Goal: Contribute content: Contribute content

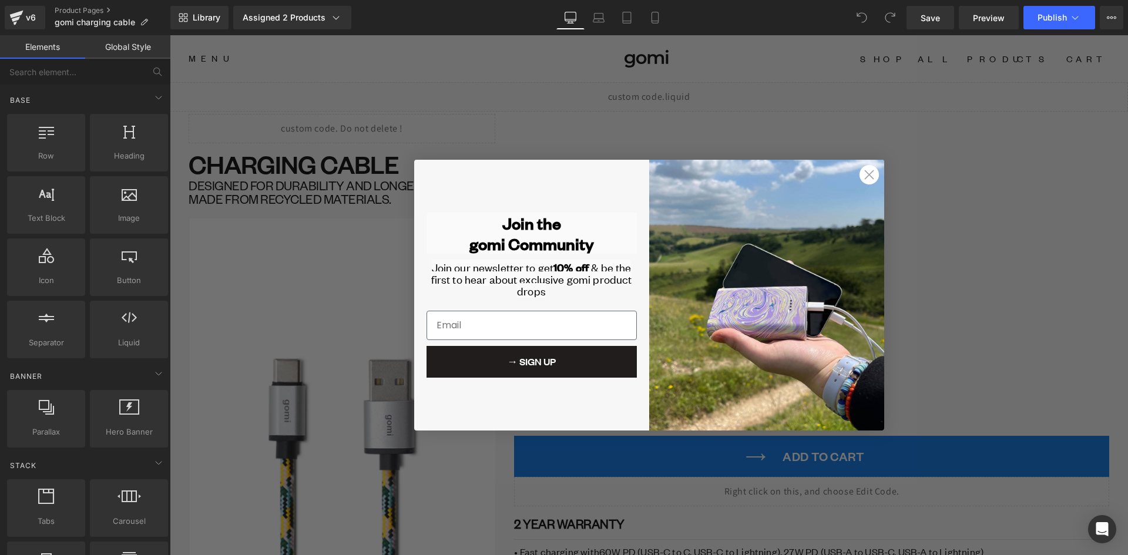
click at [868, 175] on circle "Close dialog" at bounding box center [868, 174] width 19 height 19
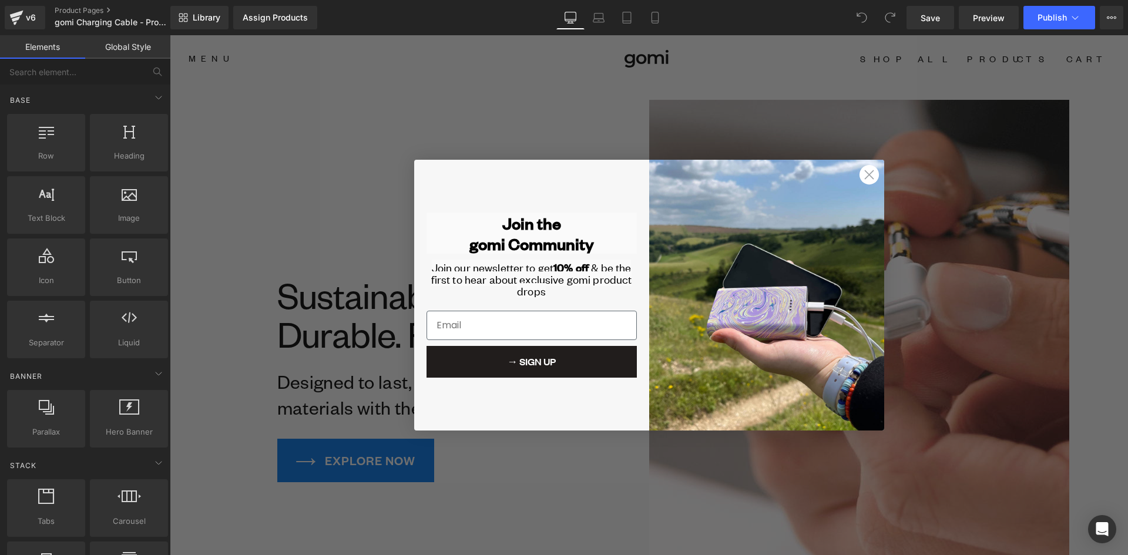
click at [865, 172] on circle "Close dialog" at bounding box center [868, 174] width 19 height 19
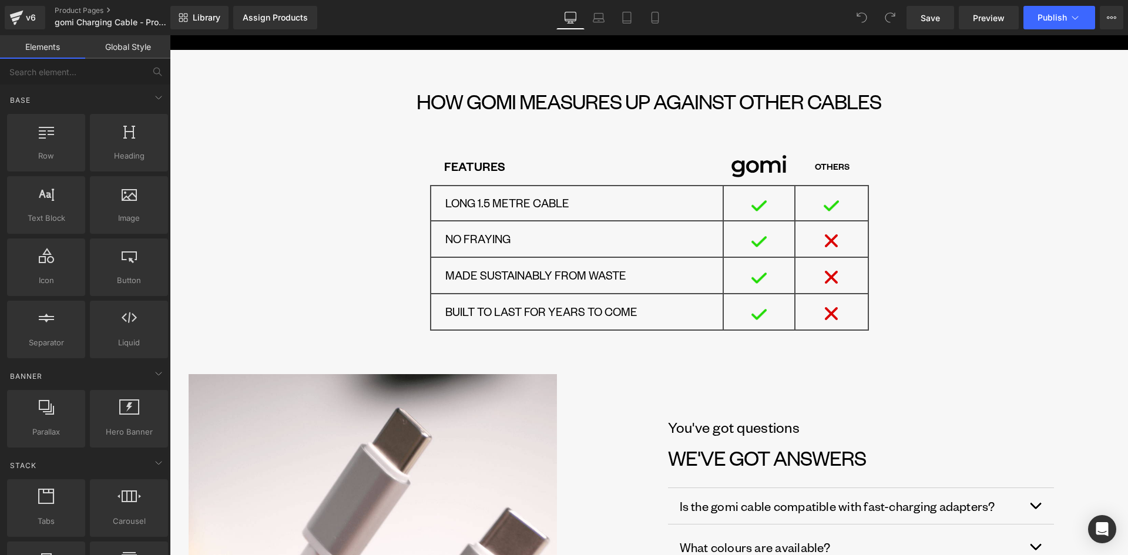
scroll to position [3526, 0]
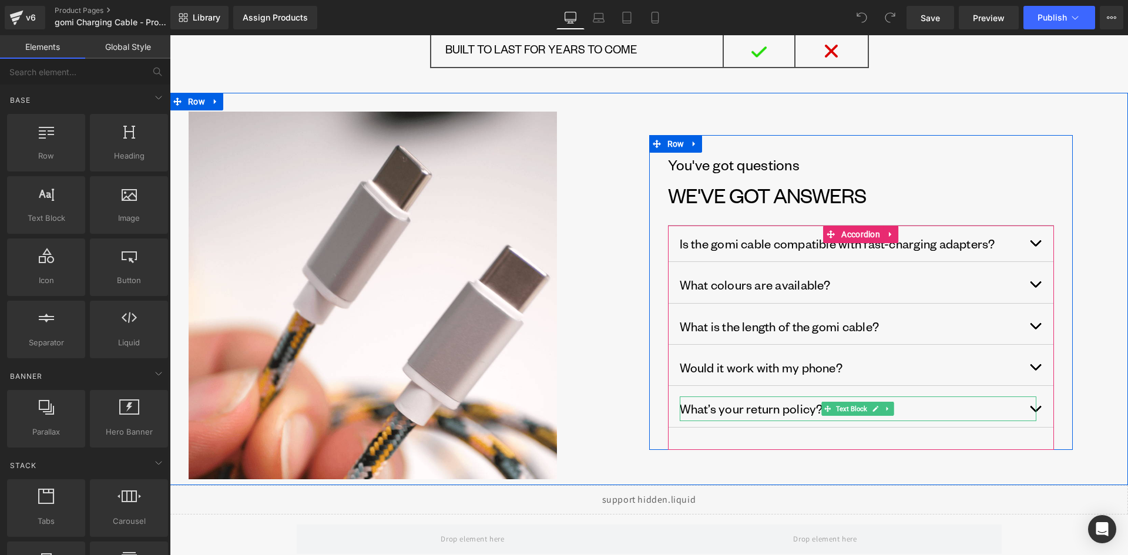
click at [1030, 407] on div "What’s your return policy? Text Block" at bounding box center [858, 409] width 357 height 24
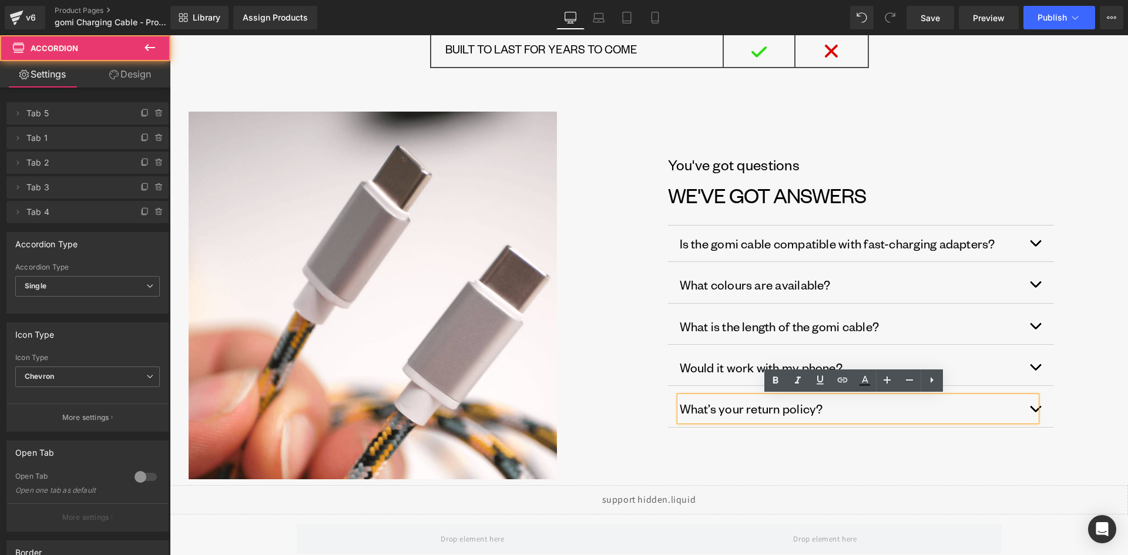
click at [1035, 367] on button "button" at bounding box center [1043, 368] width 24 height 36
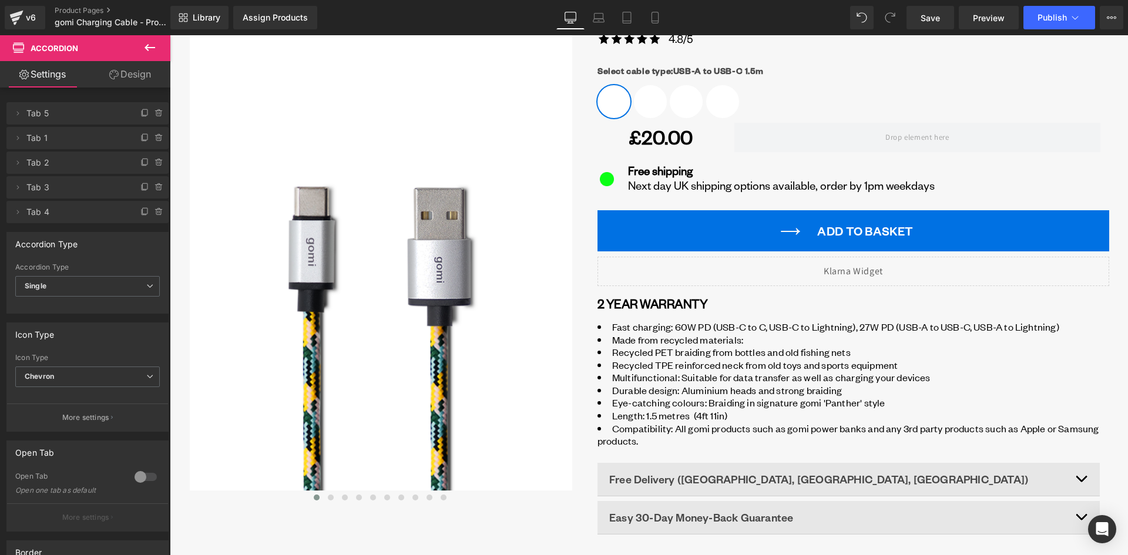
scroll to position [705, 0]
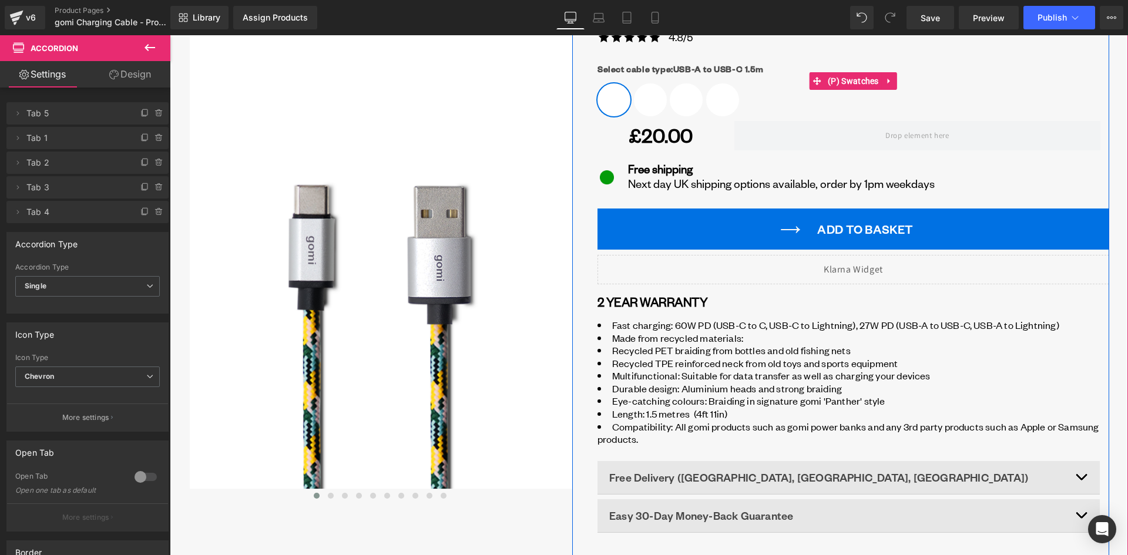
drag, startPoint x: 849, startPoint y: 79, endPoint x: 783, endPoint y: 89, distance: 66.6
click at [849, 79] on span "(P) Swatches" at bounding box center [853, 81] width 57 height 18
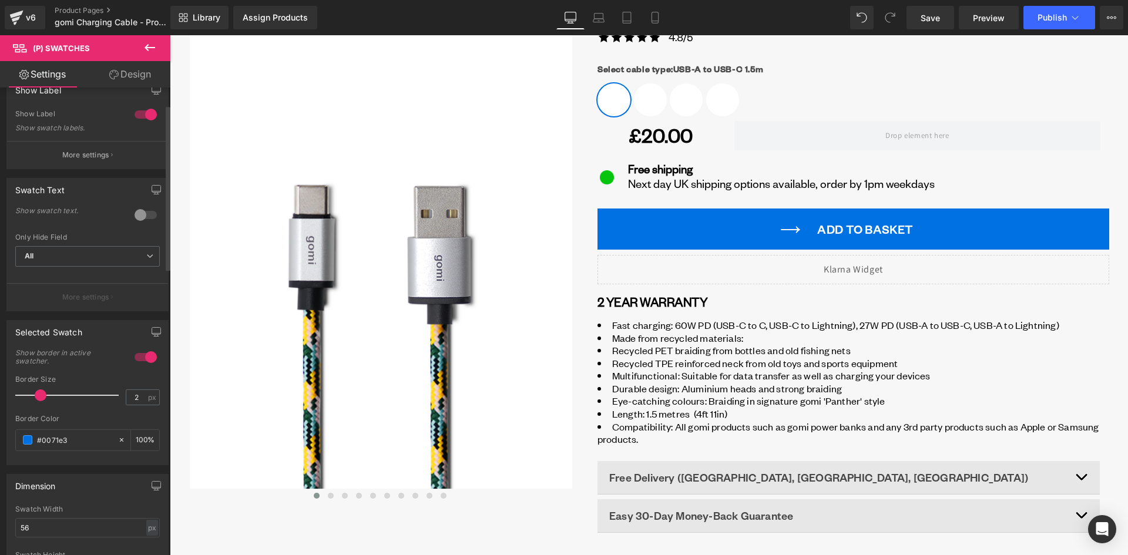
scroll to position [0, 0]
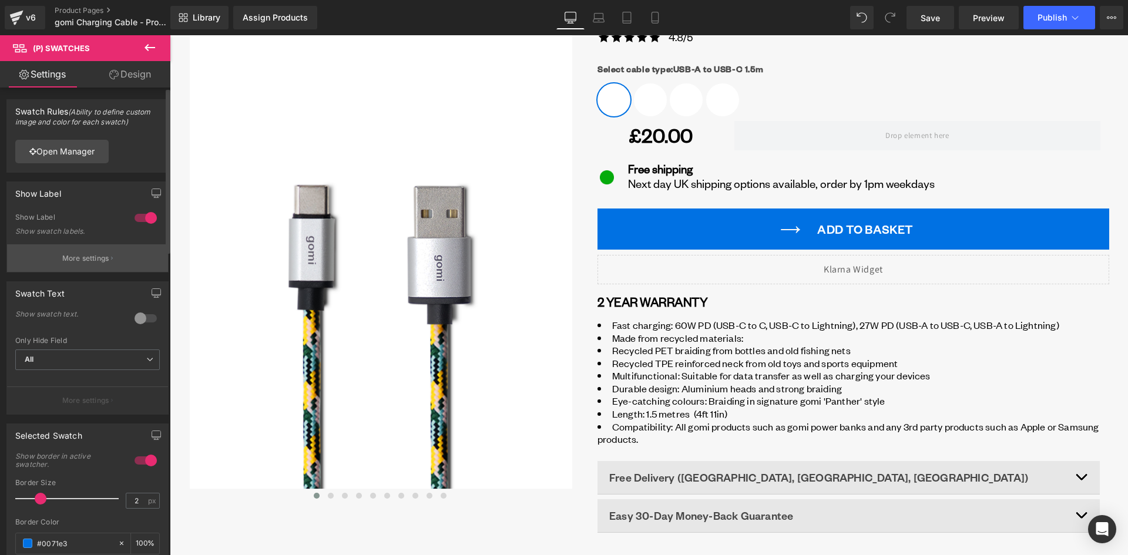
click at [62, 256] on p "More settings" at bounding box center [85, 258] width 47 height 11
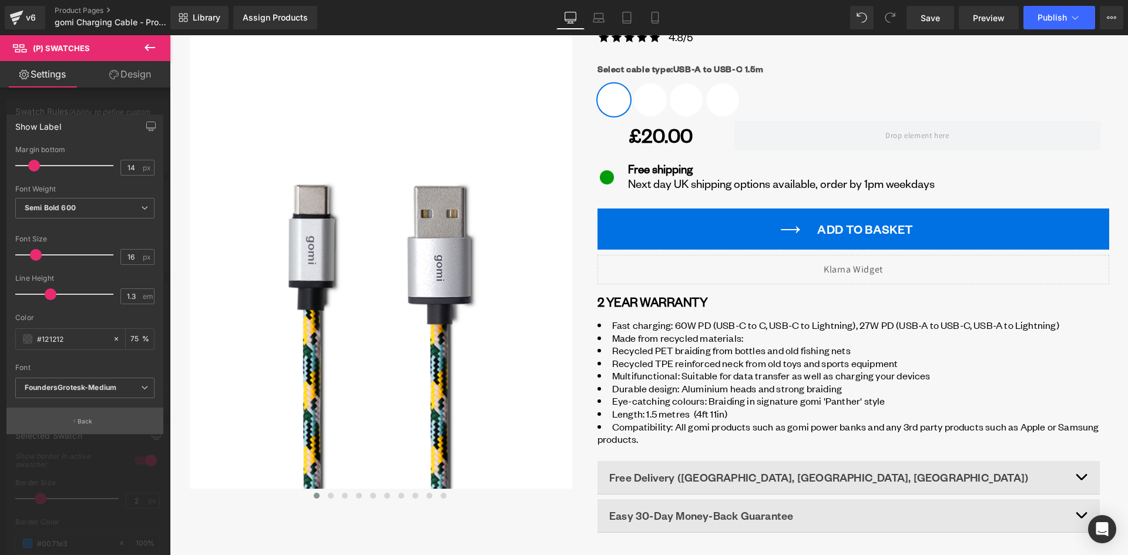
click at [102, 417] on button "Back" at bounding box center [84, 421] width 157 height 26
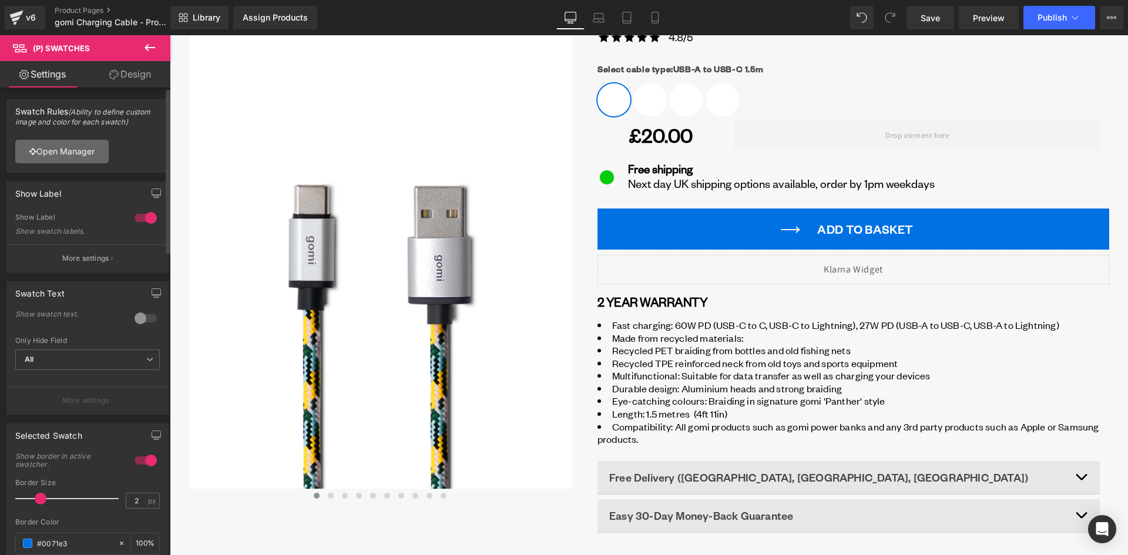
click at [82, 150] on link "Open Manager" at bounding box center [61, 152] width 93 height 24
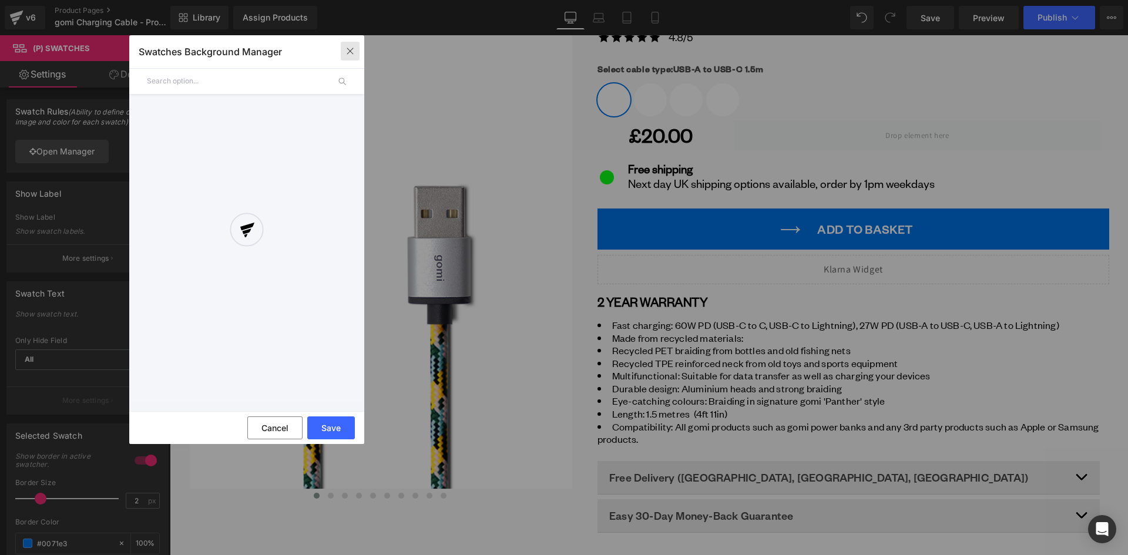
click at [350, 49] on icon "button" at bounding box center [350, 50] width 9 height 9
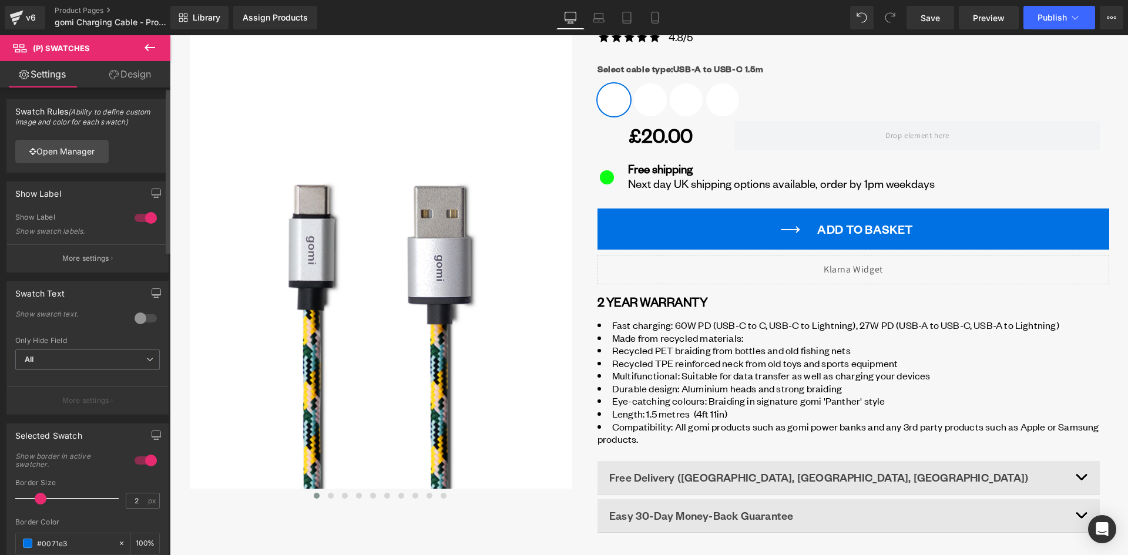
click at [143, 219] on div at bounding box center [146, 218] width 28 height 19
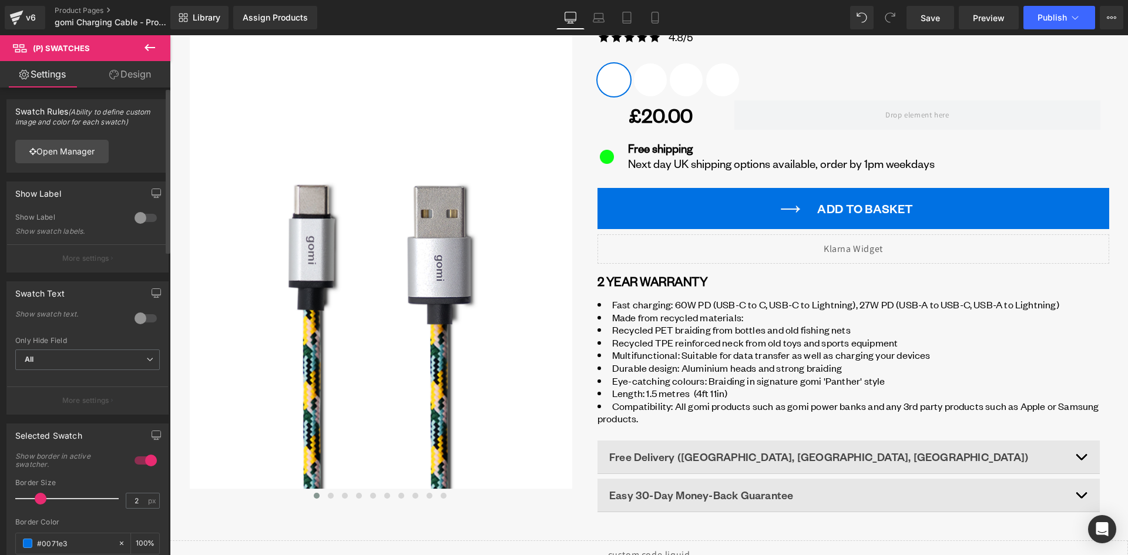
click at [143, 219] on div at bounding box center [146, 218] width 28 height 19
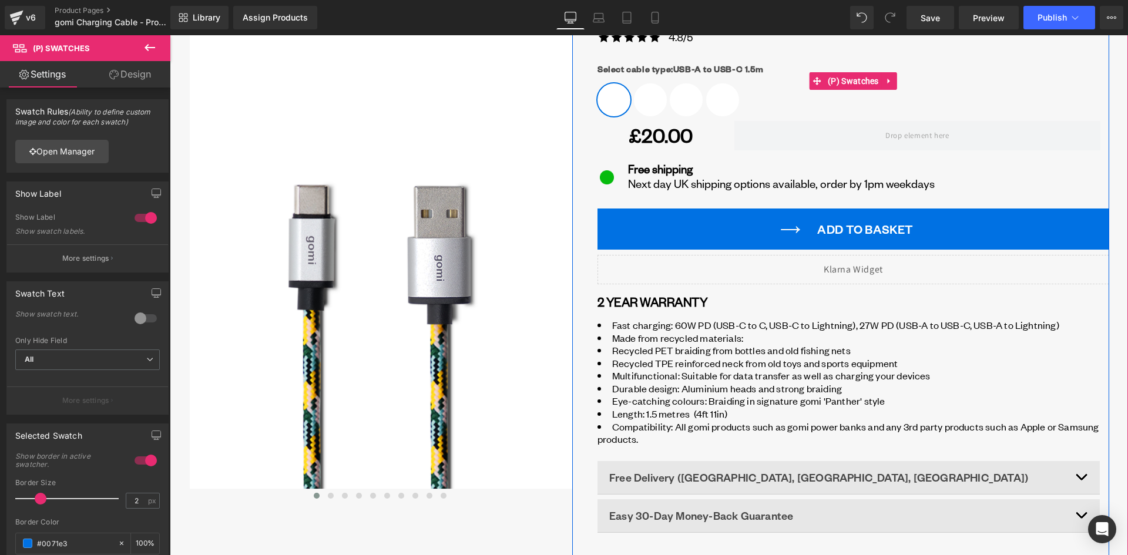
click at [685, 98] on span "USB-A to Lightning 1.5m" at bounding box center [686, 99] width 33 height 33
click at [843, 77] on span "(P) Swatches" at bounding box center [853, 82] width 57 height 18
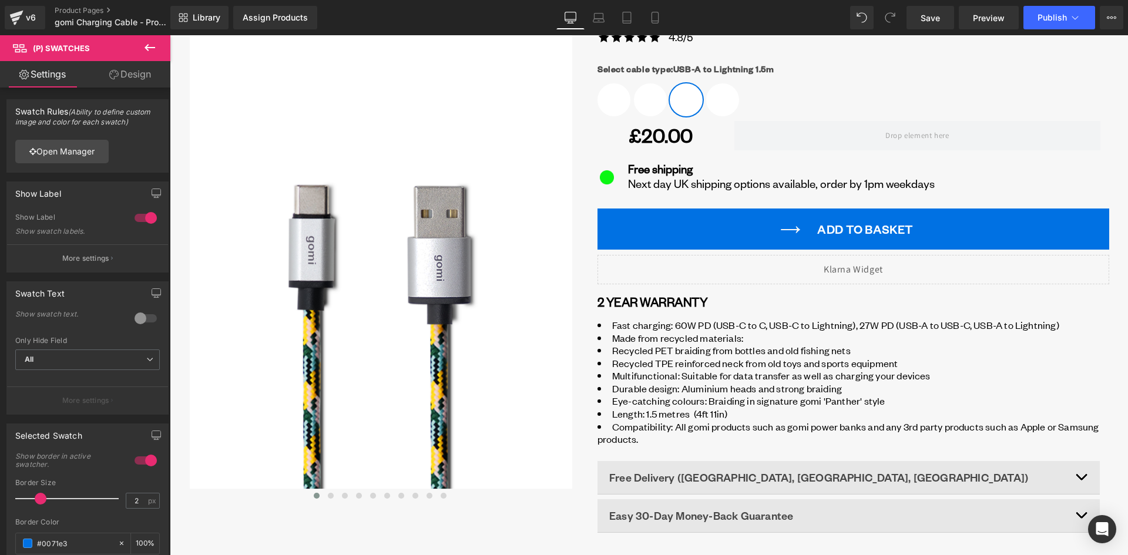
click at [113, 75] on icon at bounding box center [113, 74] width 9 height 9
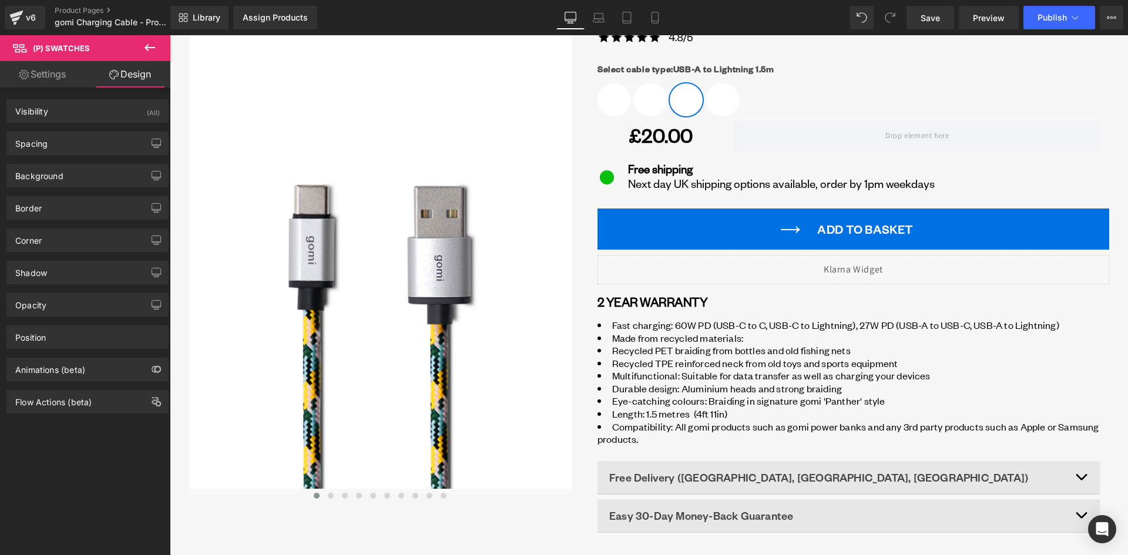
click at [55, 75] on link "Settings" at bounding box center [42, 74] width 85 height 26
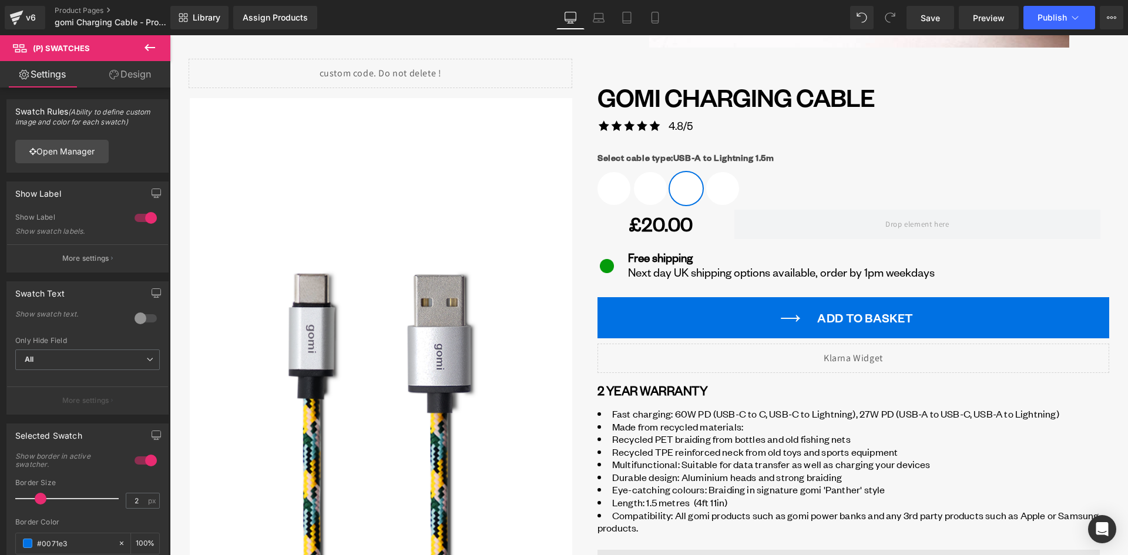
scroll to position [470, 0]
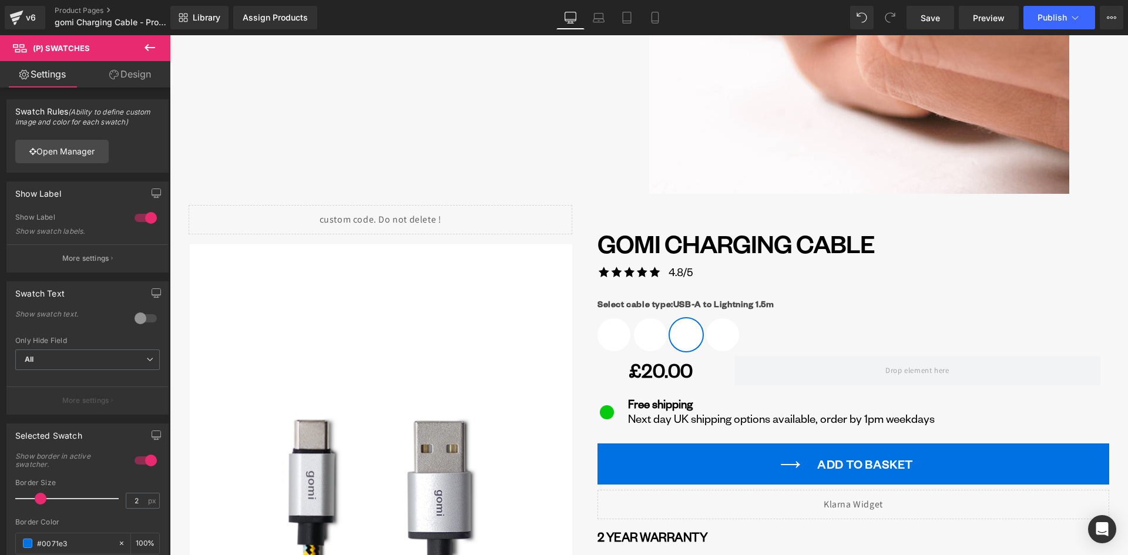
click at [146, 46] on icon at bounding box center [150, 48] width 14 height 14
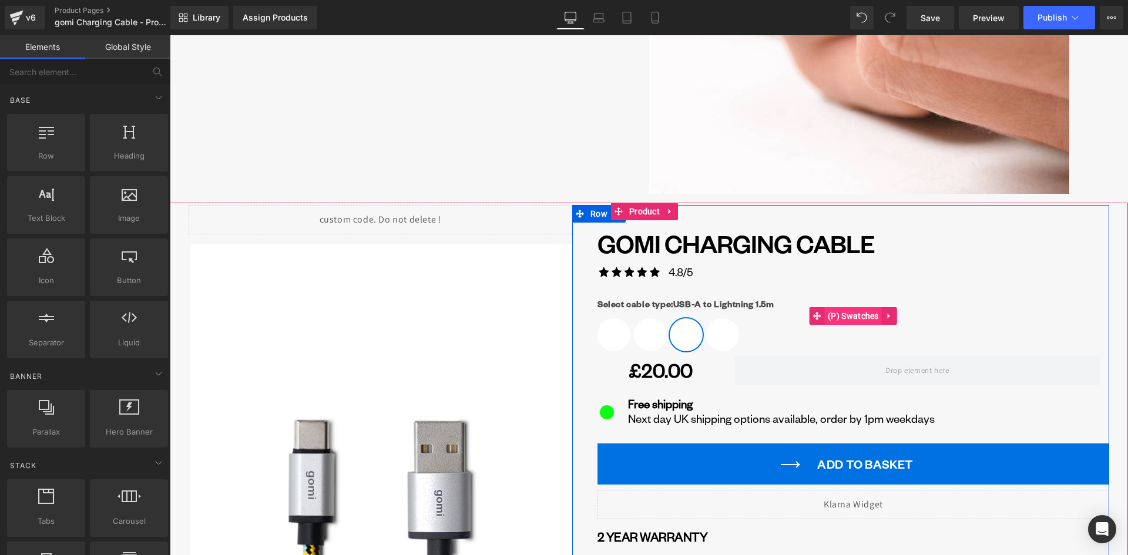
click at [849, 320] on span "(P) Swatches" at bounding box center [853, 316] width 57 height 18
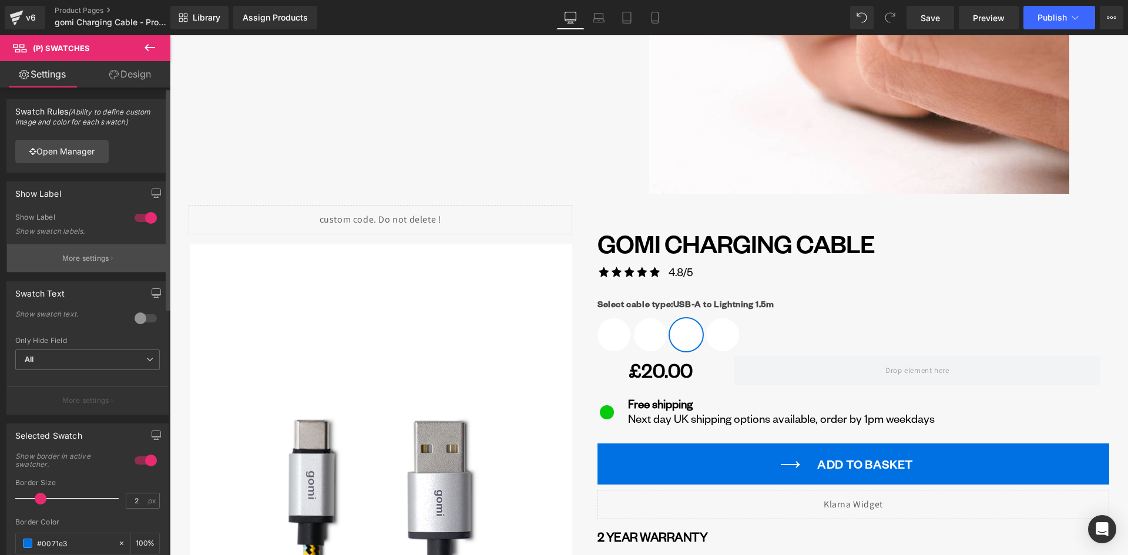
click at [111, 258] on icon "button" at bounding box center [112, 259] width 2 height 6
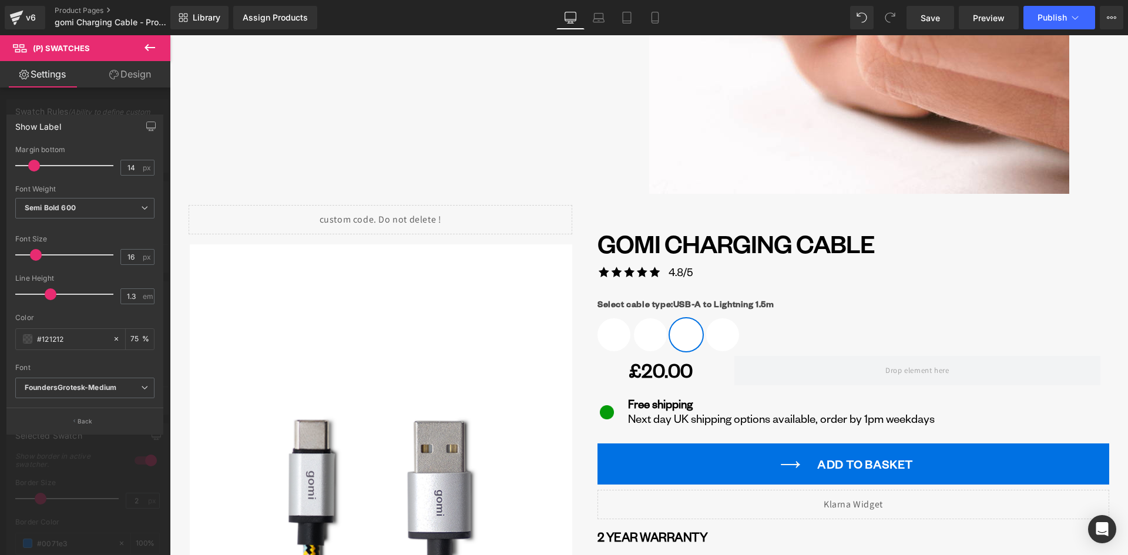
click at [105, 434] on button "Back" at bounding box center [84, 421] width 157 height 26
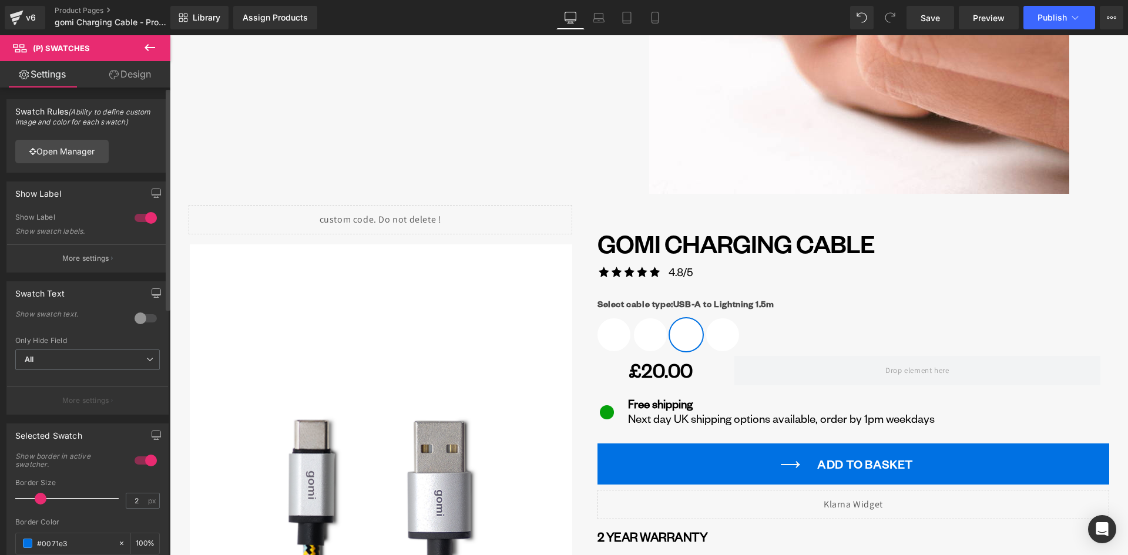
click at [137, 317] on div at bounding box center [146, 318] width 28 height 19
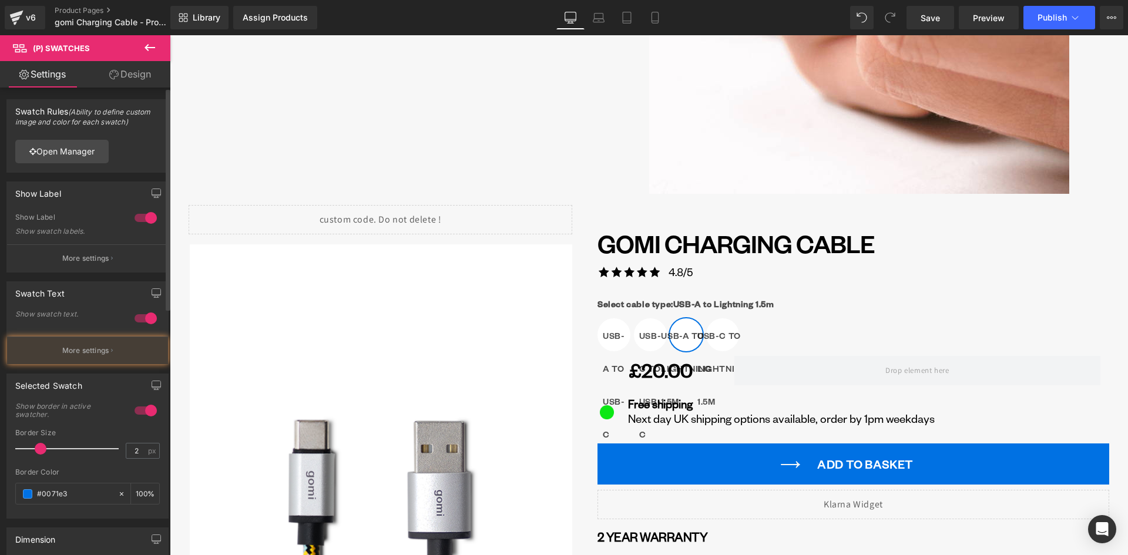
click at [137, 317] on div at bounding box center [146, 318] width 28 height 19
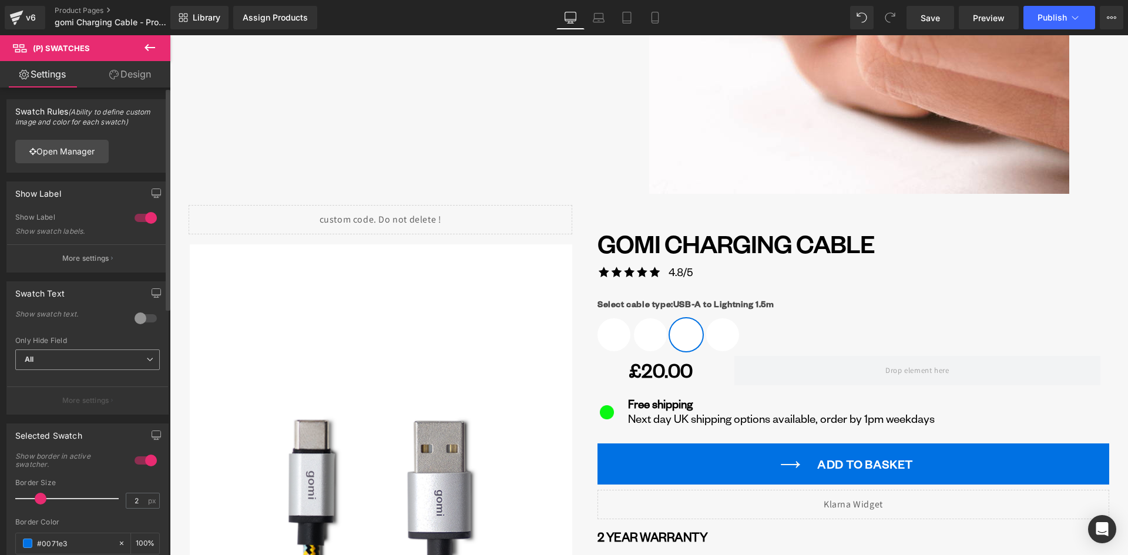
click at [86, 359] on span "All" at bounding box center [87, 360] width 145 height 21
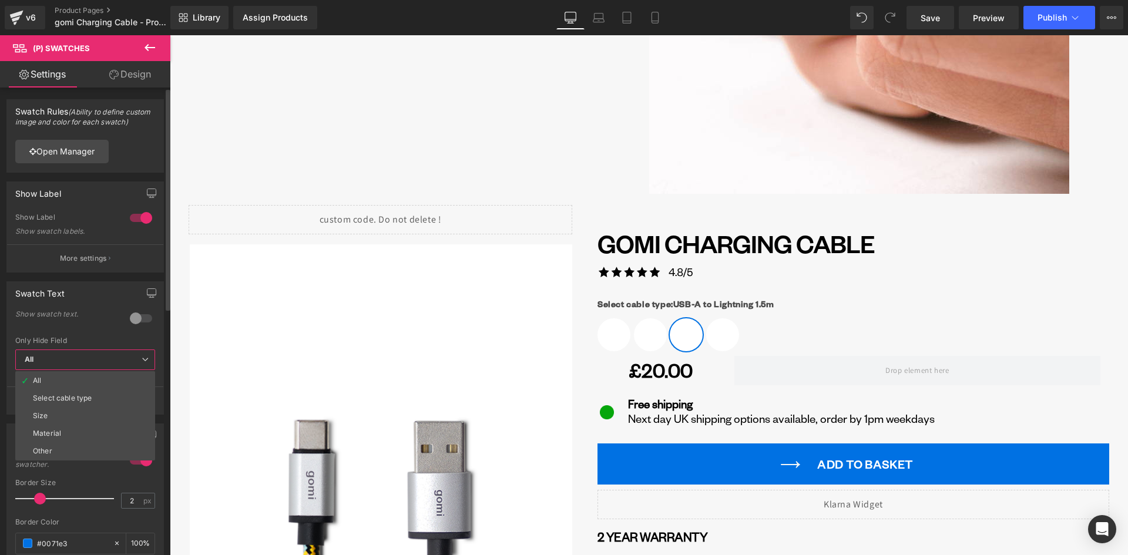
click at [90, 360] on span "All" at bounding box center [85, 360] width 140 height 21
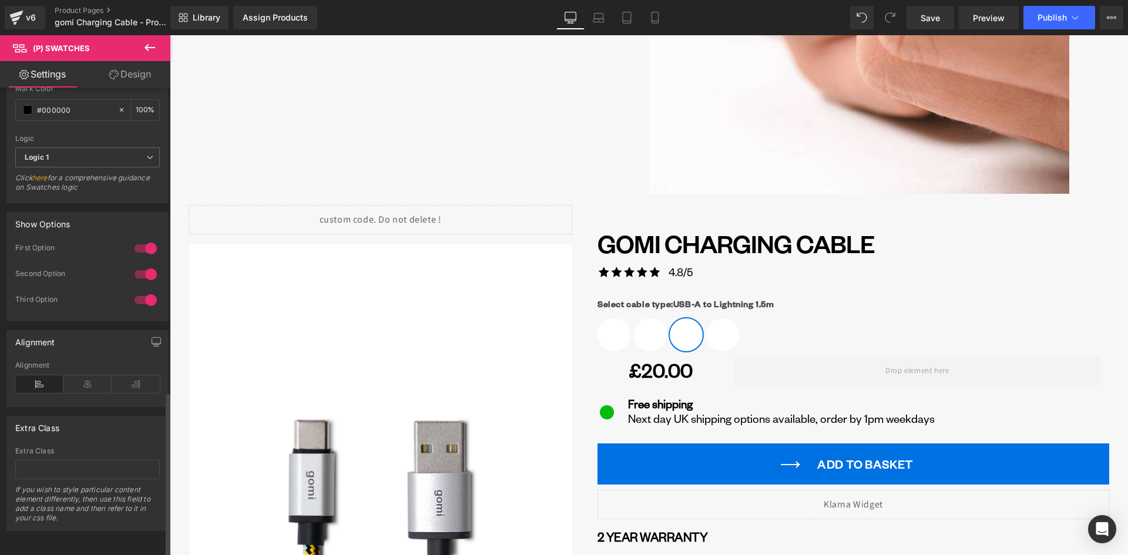
scroll to position [860, 0]
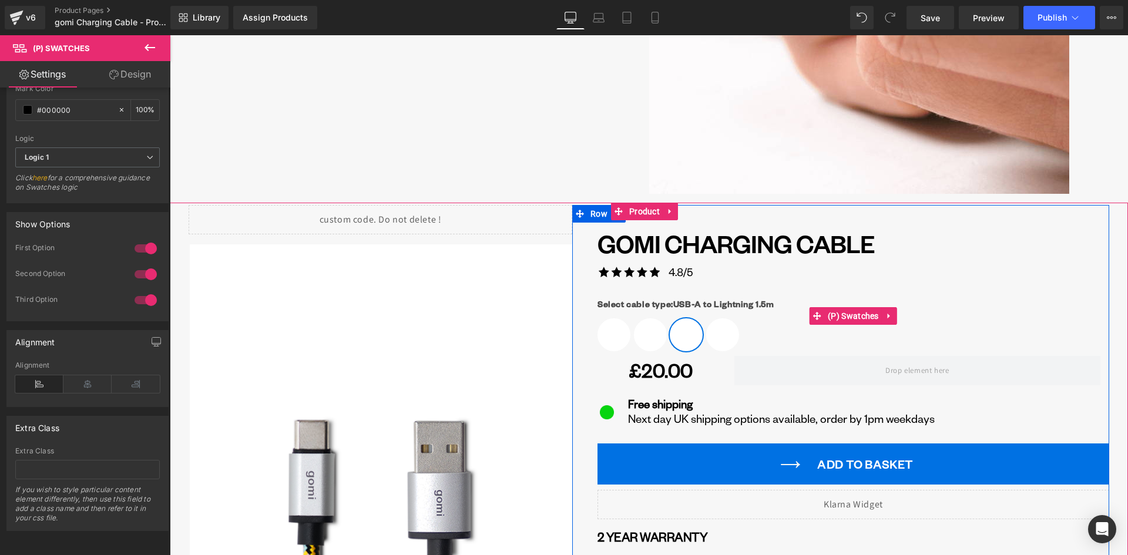
click at [609, 336] on span "USB-A to USB-C 1.5m" at bounding box center [614, 334] width 33 height 33
click at [829, 316] on span "(P) Swatches" at bounding box center [853, 316] width 57 height 18
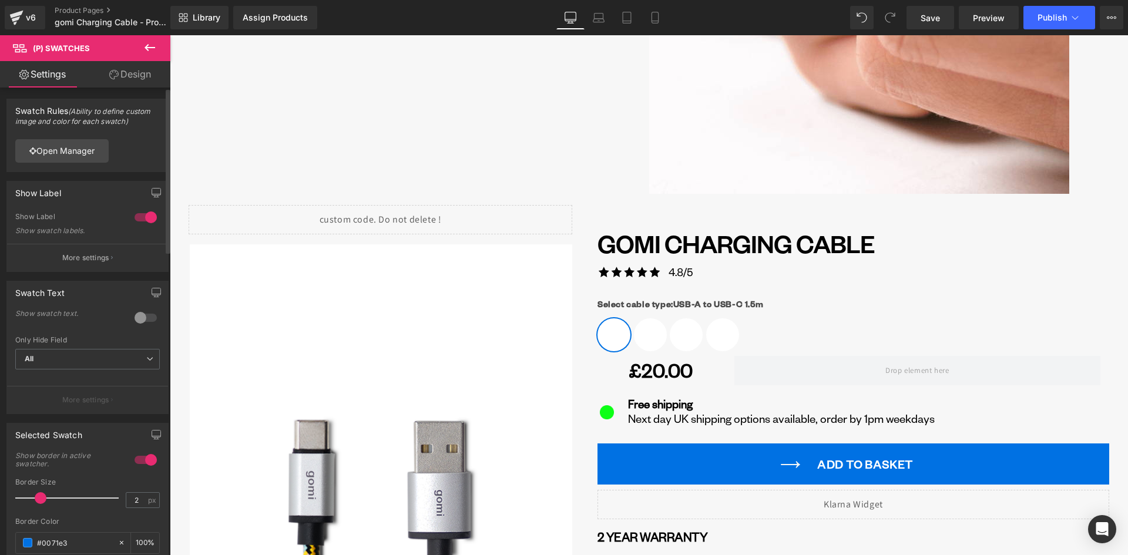
scroll to position [0, 0]
click at [76, 147] on link "Open Manager" at bounding box center [61, 152] width 93 height 24
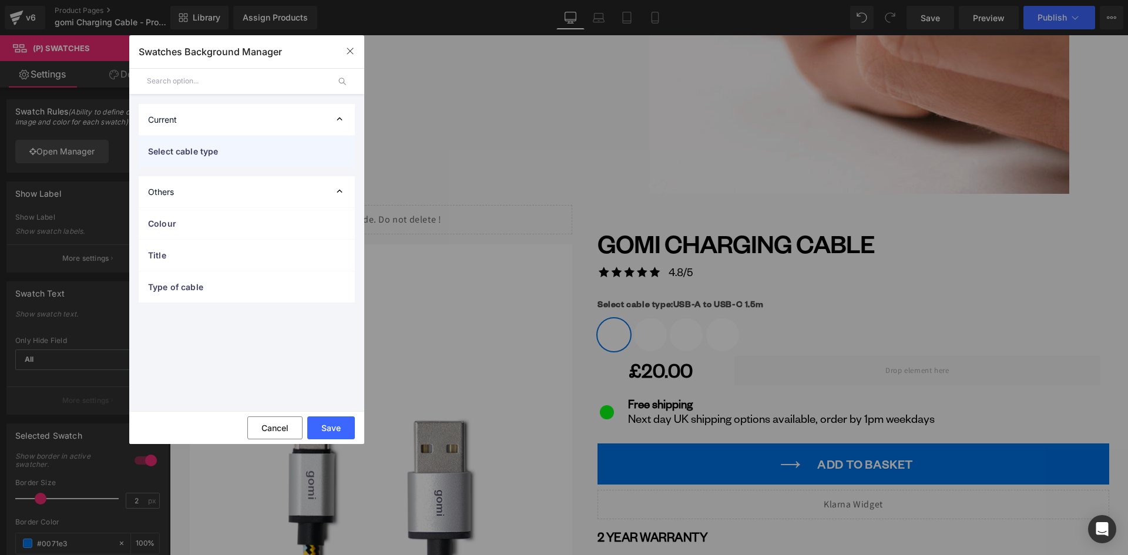
click at [197, 148] on span "Select cable type" at bounding box center [235, 151] width 174 height 12
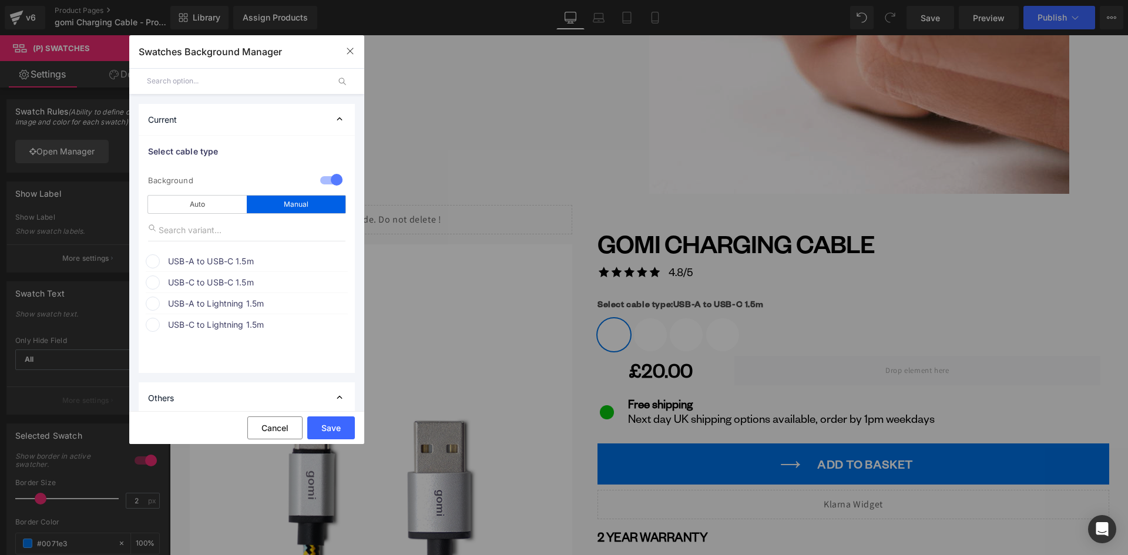
click at [156, 262] on span at bounding box center [153, 261] width 14 height 14
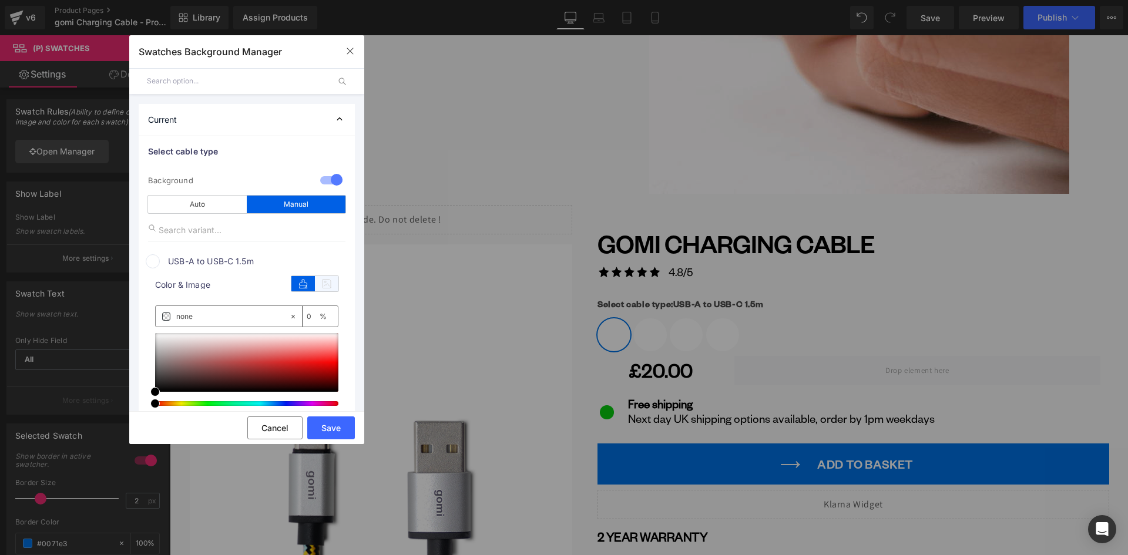
click at [320, 283] on icon at bounding box center [327, 283] width 24 height 15
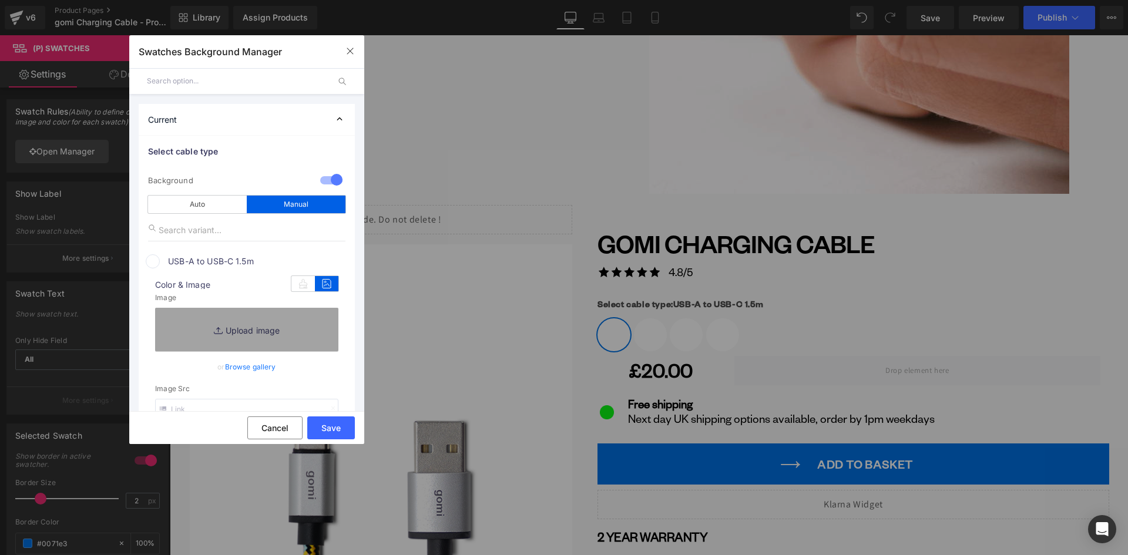
click at [266, 367] on link "Browse gallery" at bounding box center [250, 367] width 51 height 21
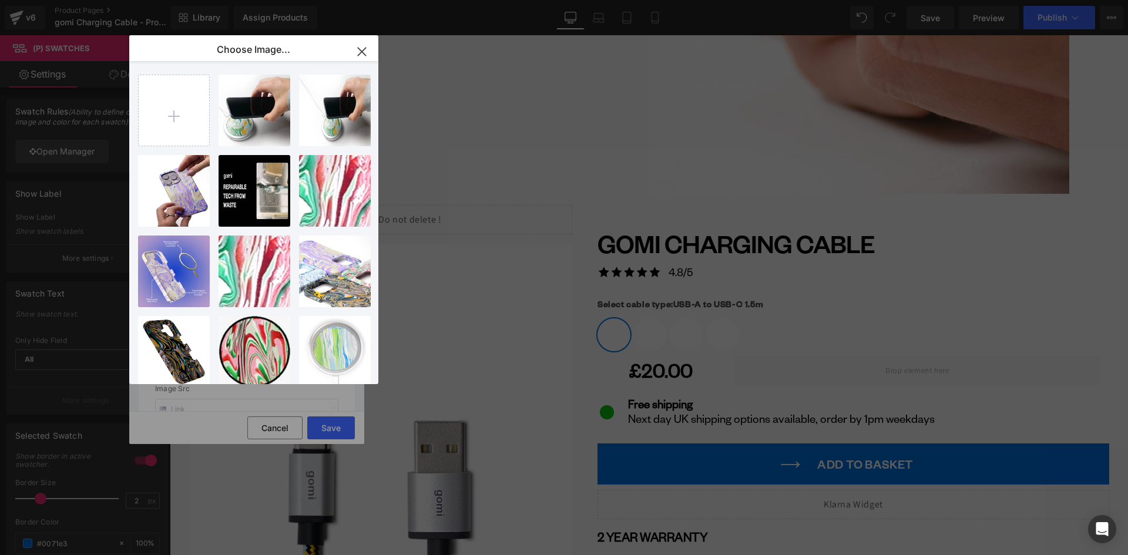
click at [360, 51] on icon "button" at bounding box center [362, 52] width 8 height 8
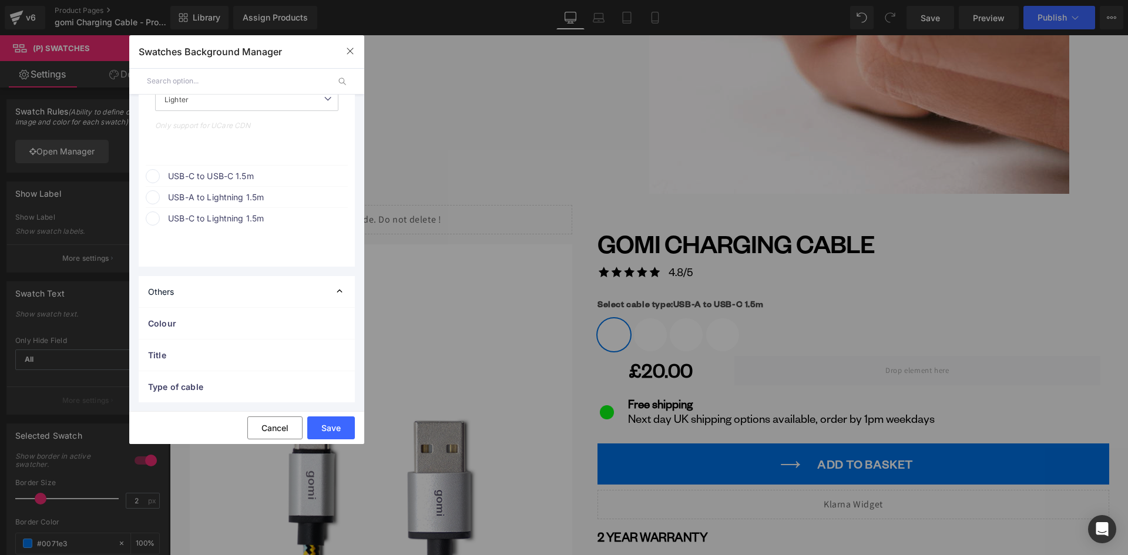
scroll to position [363, 0]
click at [214, 290] on div "Others" at bounding box center [247, 291] width 216 height 31
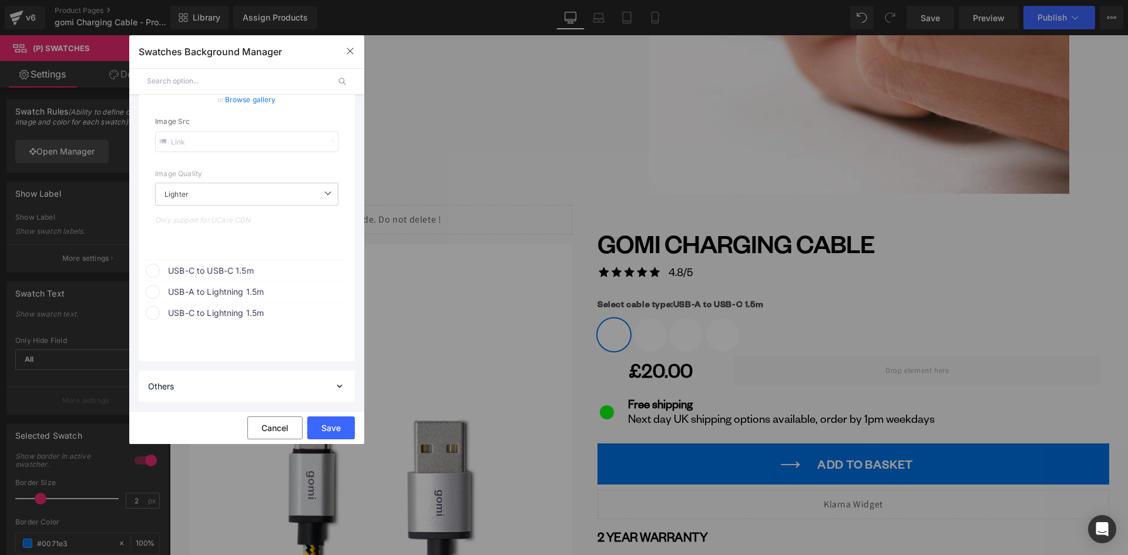
scroll to position [267, 0]
click at [231, 389] on div "Others" at bounding box center [247, 386] width 216 height 31
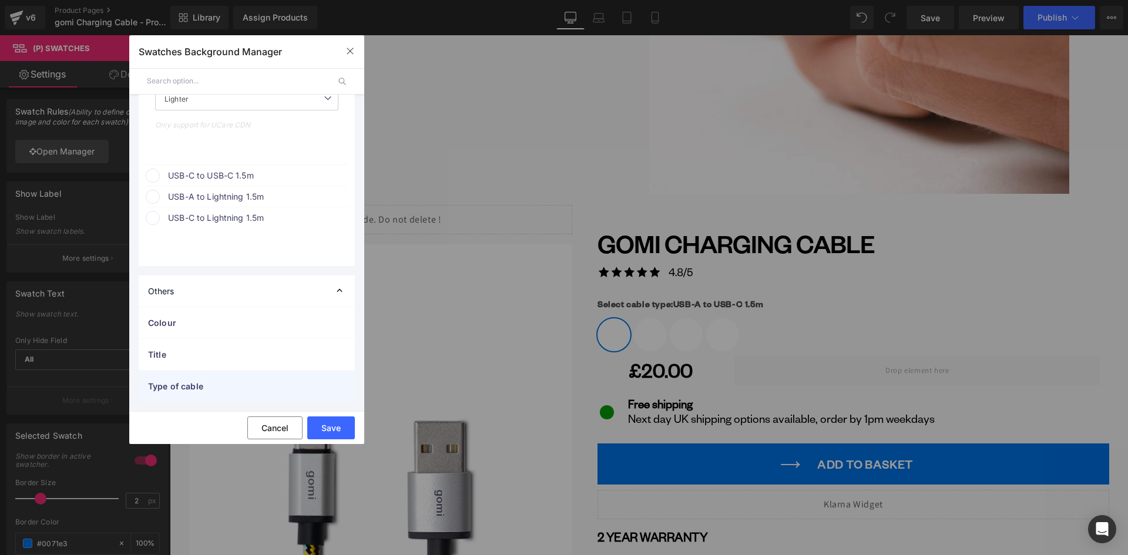
click at [210, 383] on span "Type of cable" at bounding box center [235, 386] width 174 height 12
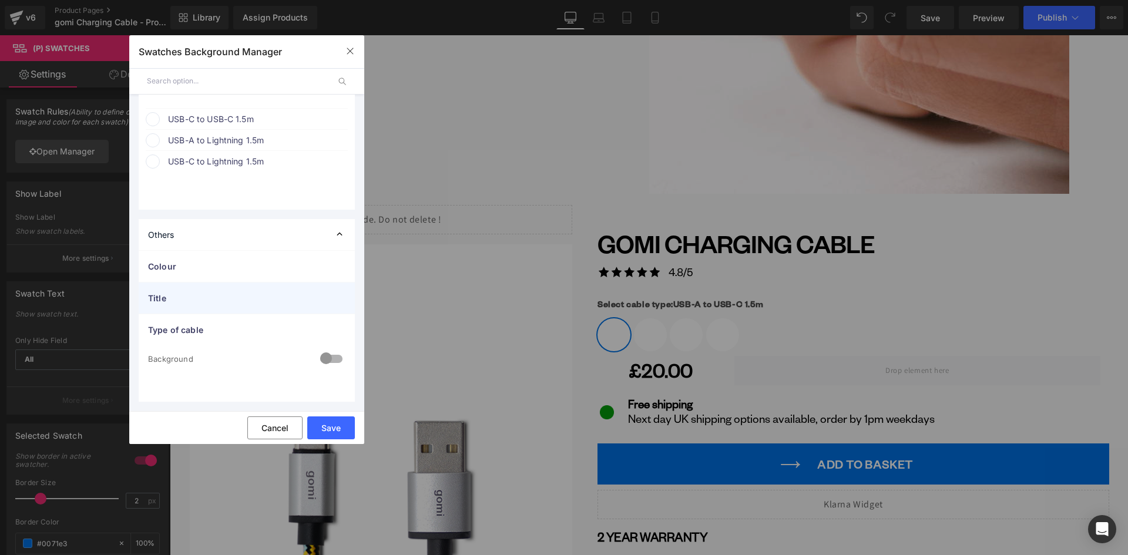
click at [196, 304] on div "Title" at bounding box center [247, 298] width 216 height 31
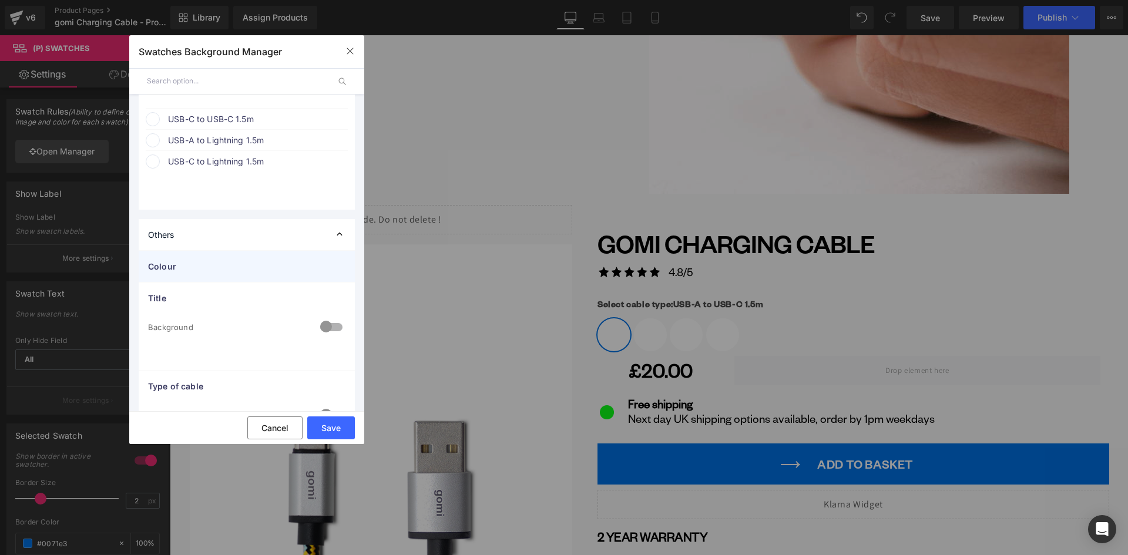
click at [198, 269] on span "Colour" at bounding box center [235, 266] width 174 height 12
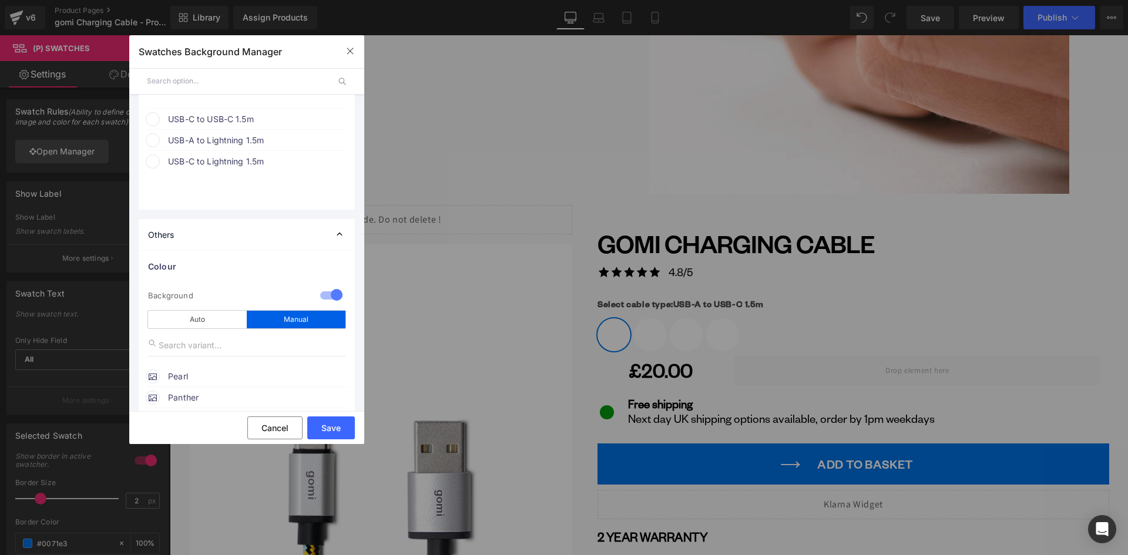
click at [187, 233] on div "Others" at bounding box center [247, 234] width 216 height 31
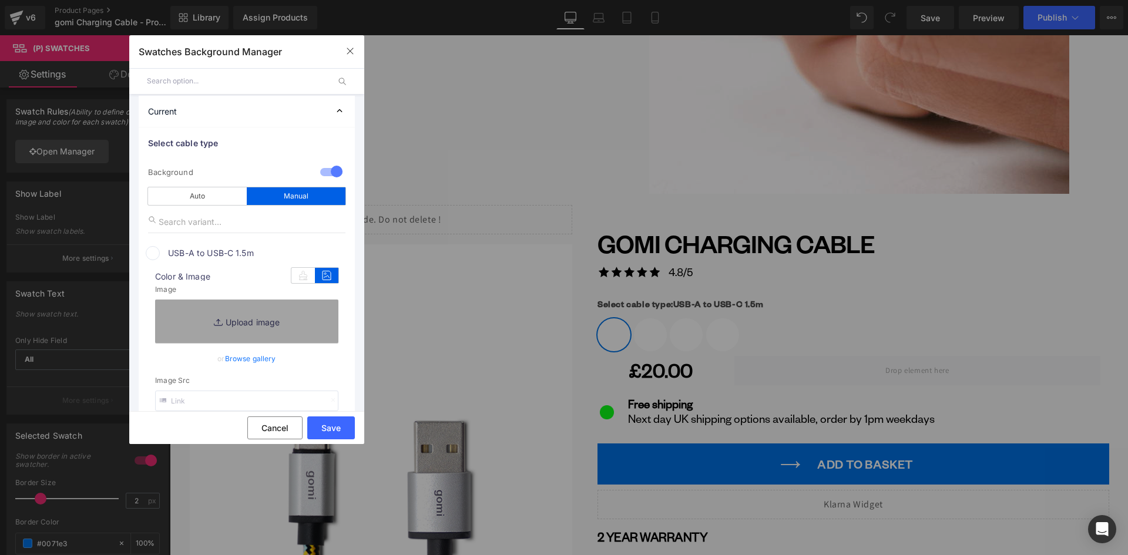
scroll to position [0, 0]
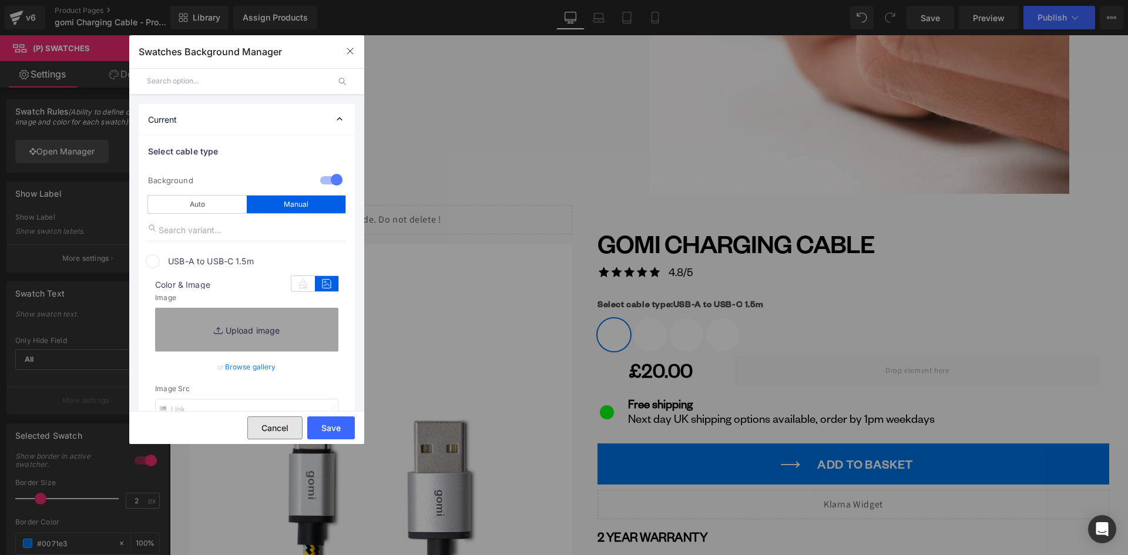
click at [279, 425] on button "Cancel" at bounding box center [274, 428] width 55 height 23
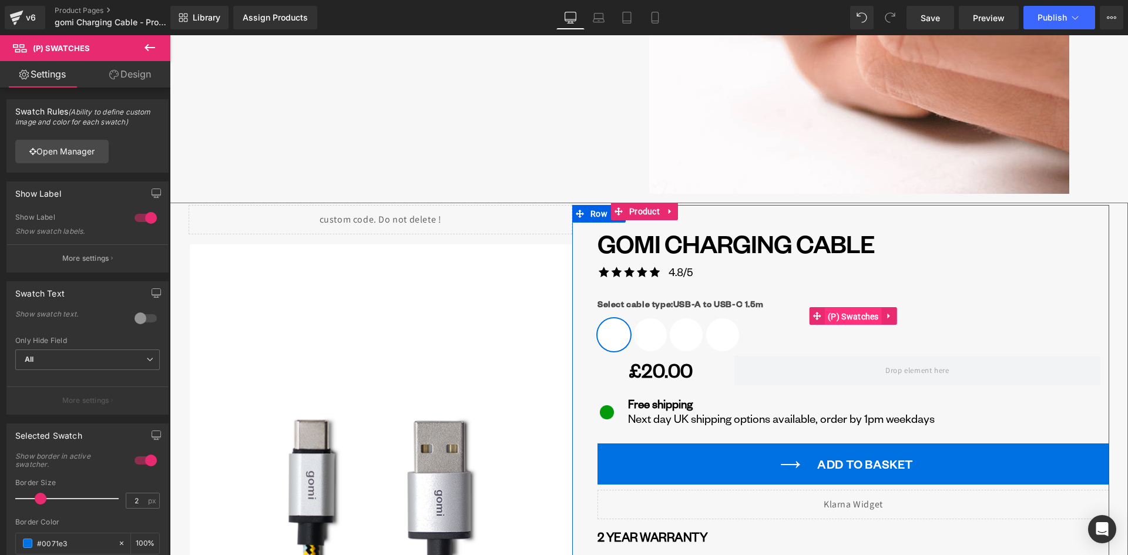
click at [846, 316] on span "(P) Swatches" at bounding box center [853, 317] width 57 height 18
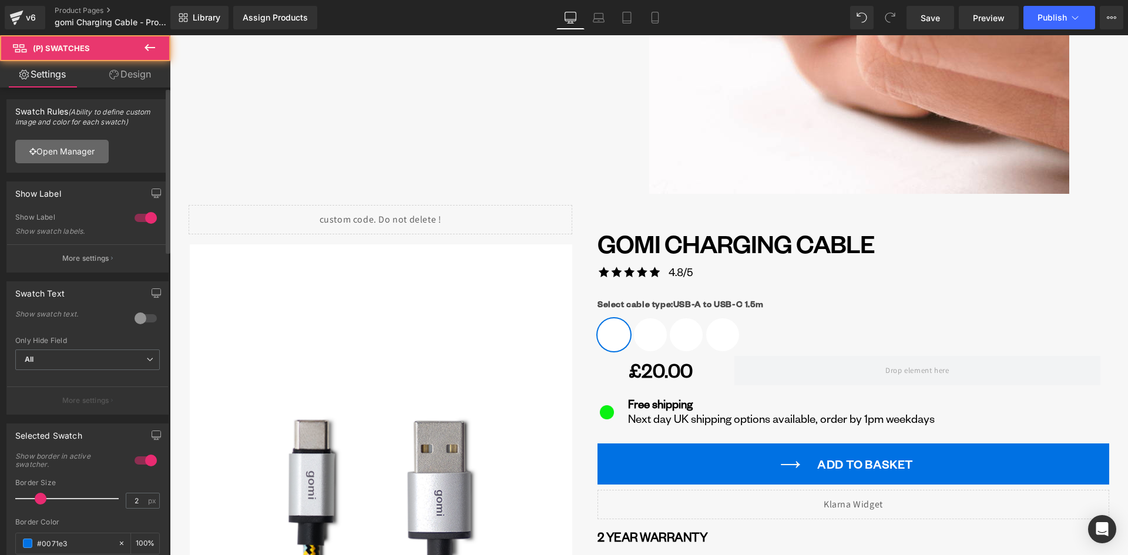
click at [65, 156] on link "Open Manager" at bounding box center [61, 152] width 93 height 24
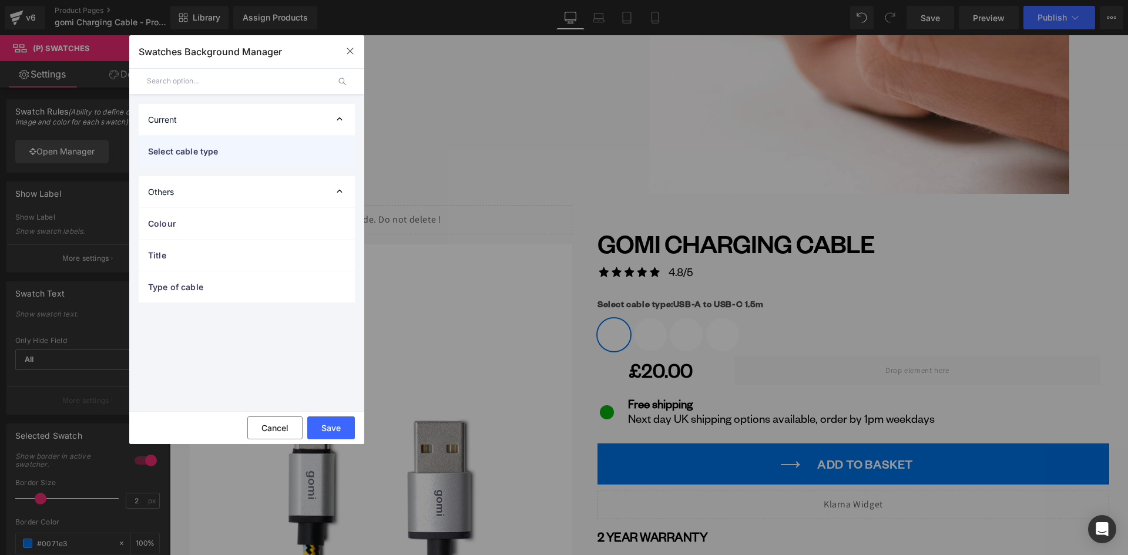
click at [202, 139] on div "Select cable type" at bounding box center [247, 151] width 216 height 31
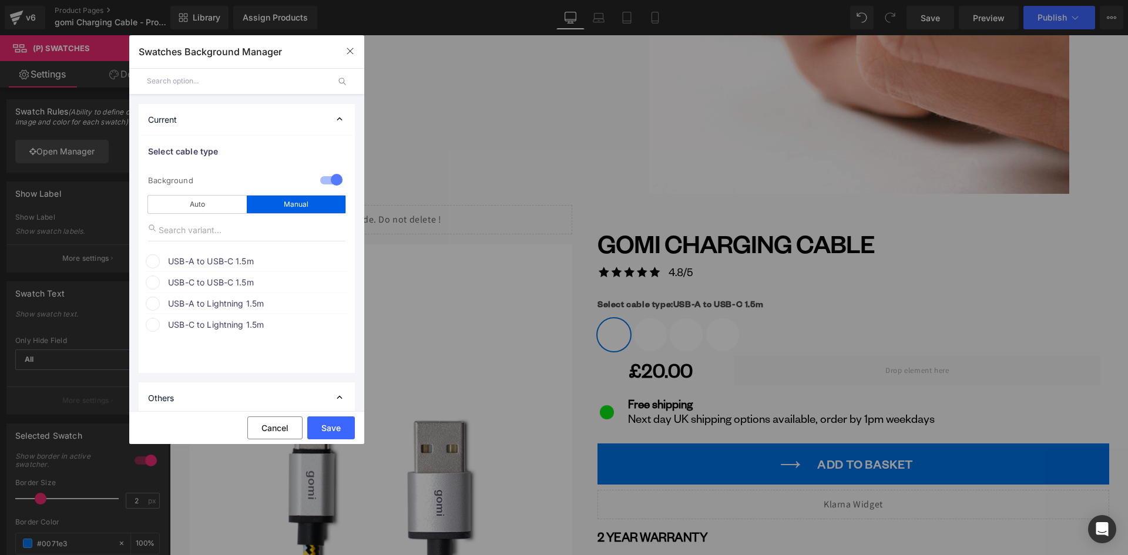
click at [187, 259] on span "USB-A to USB-C 1.5m" at bounding box center [257, 261] width 179 height 14
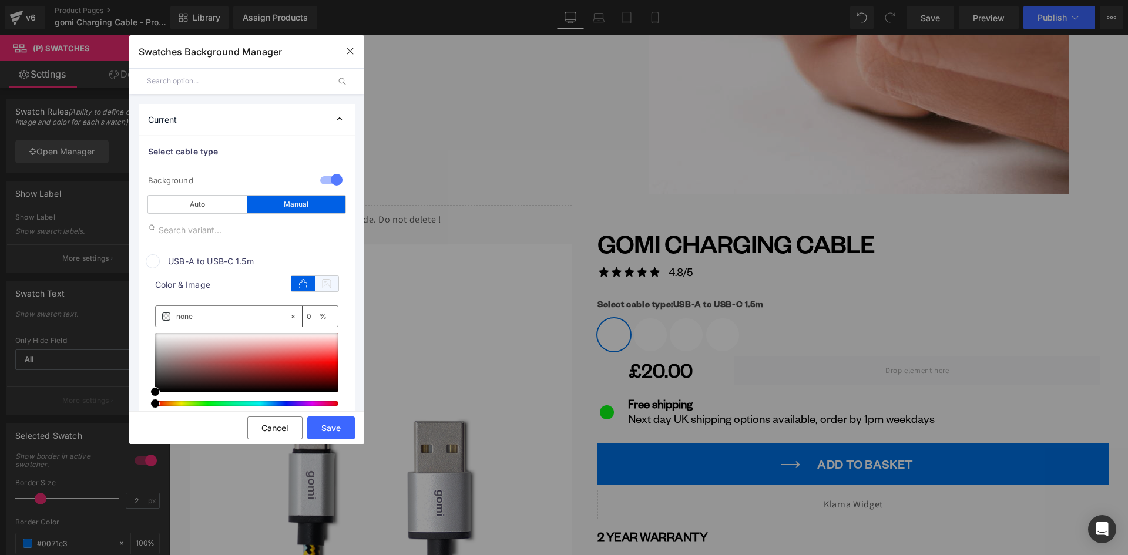
click at [321, 285] on icon at bounding box center [327, 283] width 24 height 15
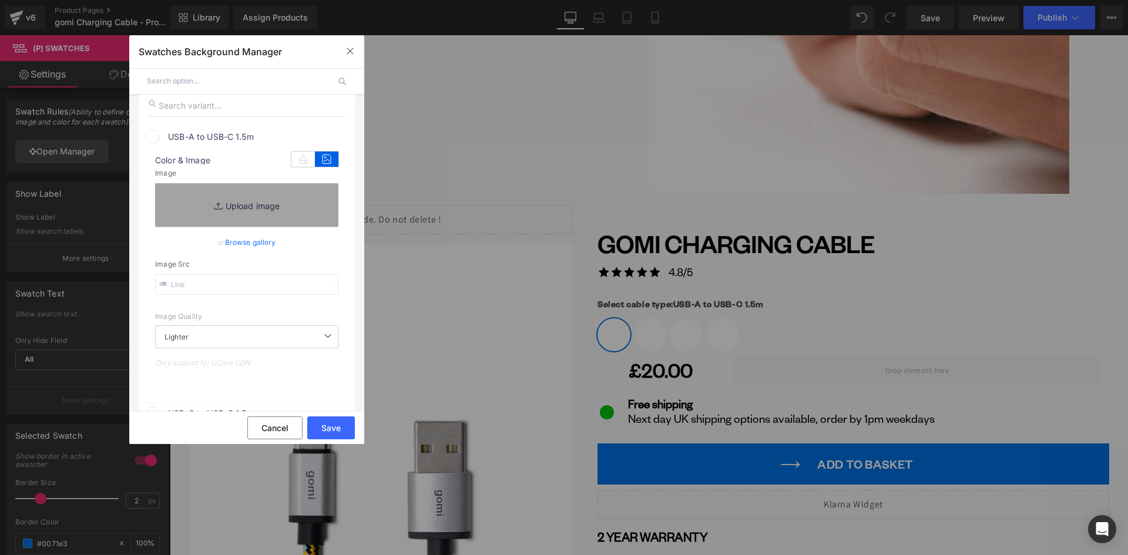
scroll to position [176, 0]
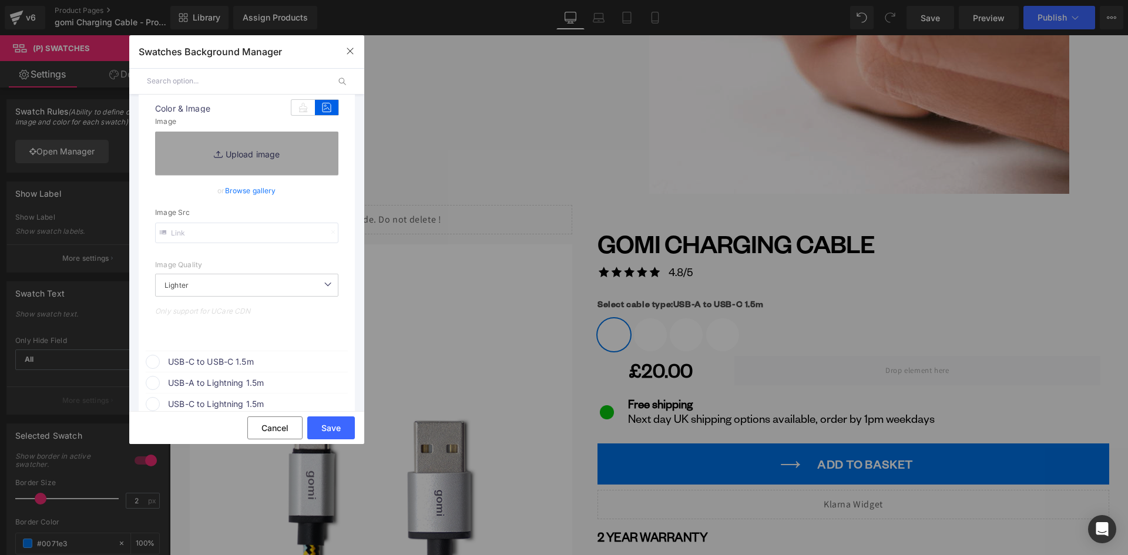
click at [223, 237] on input "text" at bounding box center [246, 233] width 183 height 21
paste input "https://ucarecdn.com/d7632a4f-dcce-46b0-8c34-2127afd00884/-/format/auto/-/previ…"
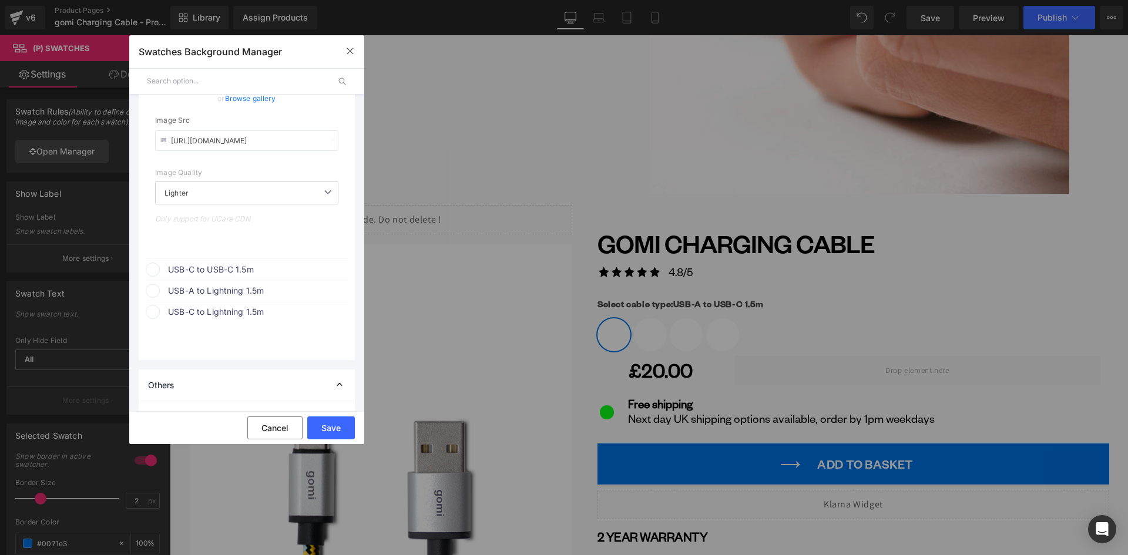
scroll to position [294, 0]
type input "https://ucarecdn.com/d7632a4f-dcce-46b0-8c34-2127afd00884/-/format/auto/-/previ…"
click at [214, 259] on span "USB-C to USB-C 1.5m" at bounding box center [257, 265] width 179 height 14
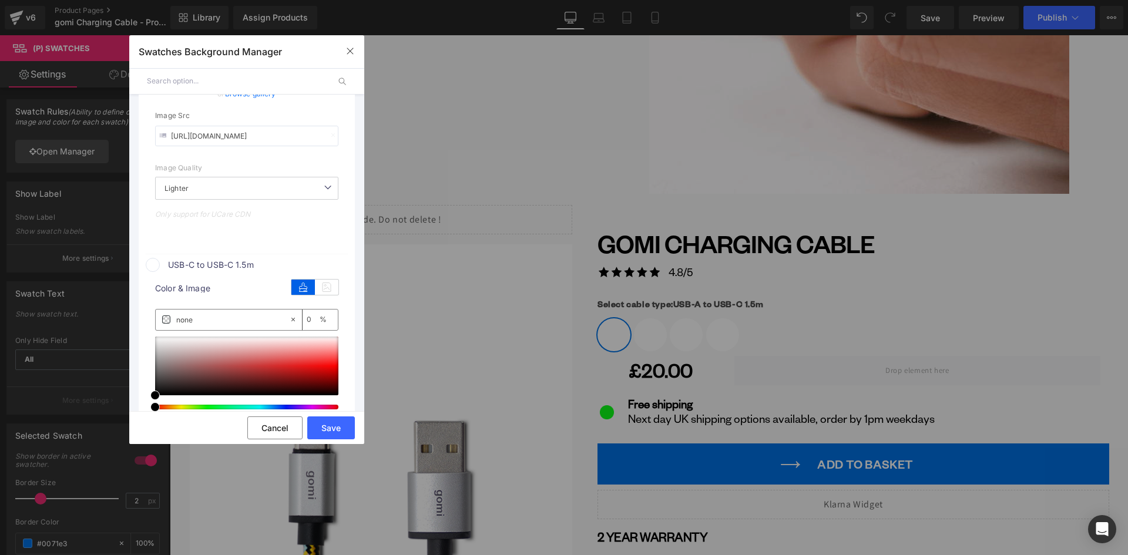
scroll to position [0, 0]
click at [320, 282] on icon at bounding box center [327, 287] width 24 height 15
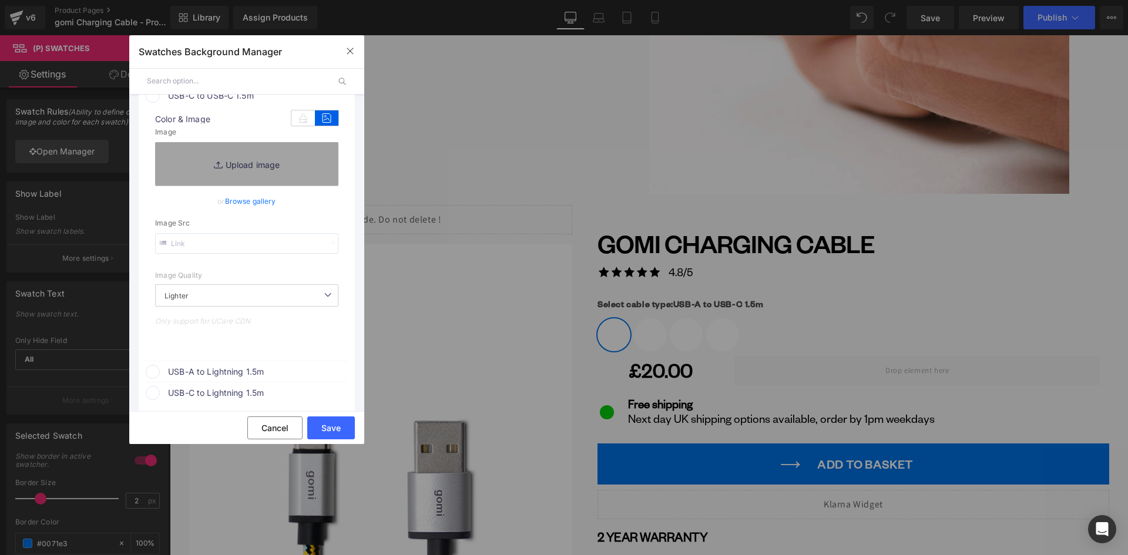
scroll to position [470, 0]
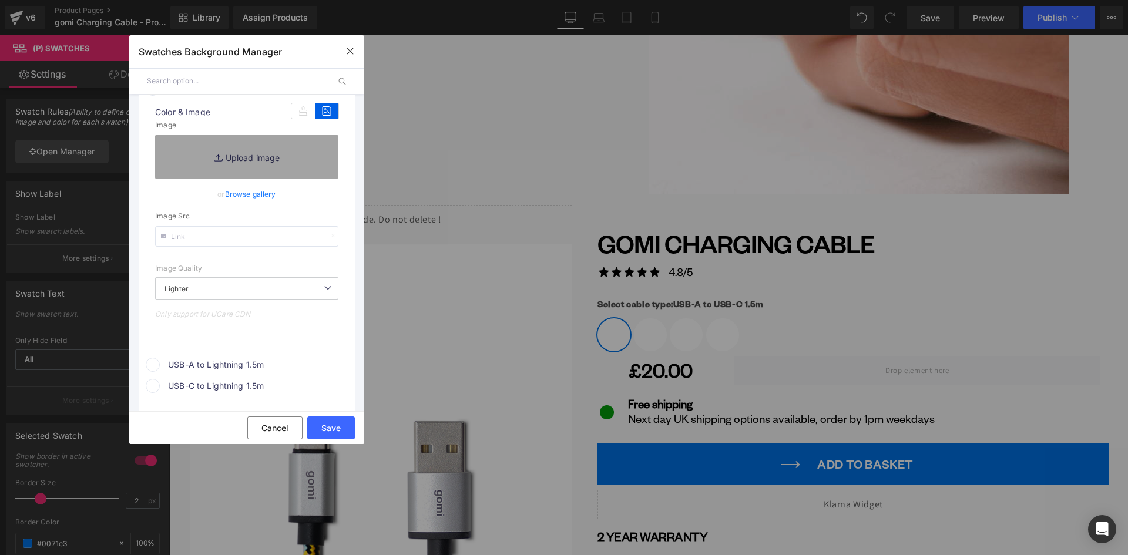
click at [246, 235] on input "text" at bounding box center [246, 236] width 183 height 21
paste input "https://ucarecdn.com/a6793934-6ebc-4366-82e3-3df41eead5ad/-/format/auto/-/previ…"
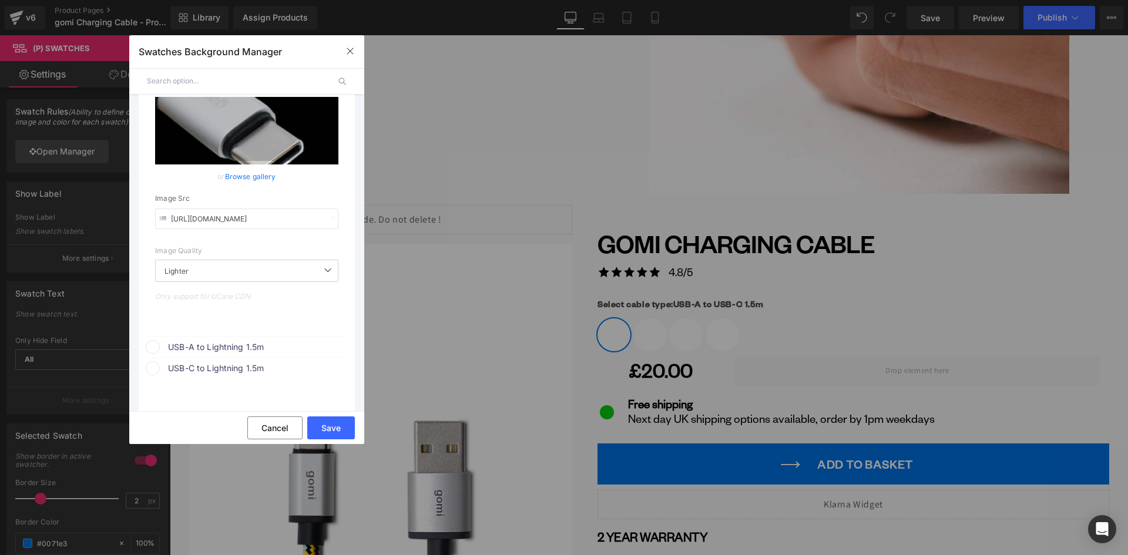
scroll to position [529, 0]
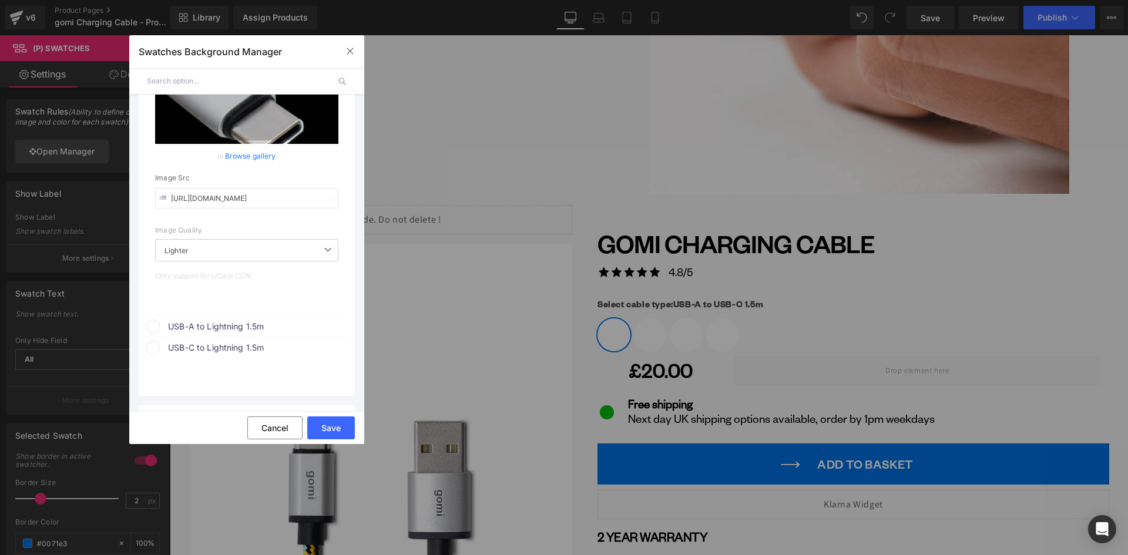
type input "https://ucarecdn.com/a6793934-6ebc-4366-82e3-3df41eead5ad/-/format/auto/-/previ…"
click at [231, 324] on span "USB-A to Lightning 1.5m" at bounding box center [257, 327] width 179 height 14
click at [318, 347] on icon at bounding box center [327, 348] width 24 height 15
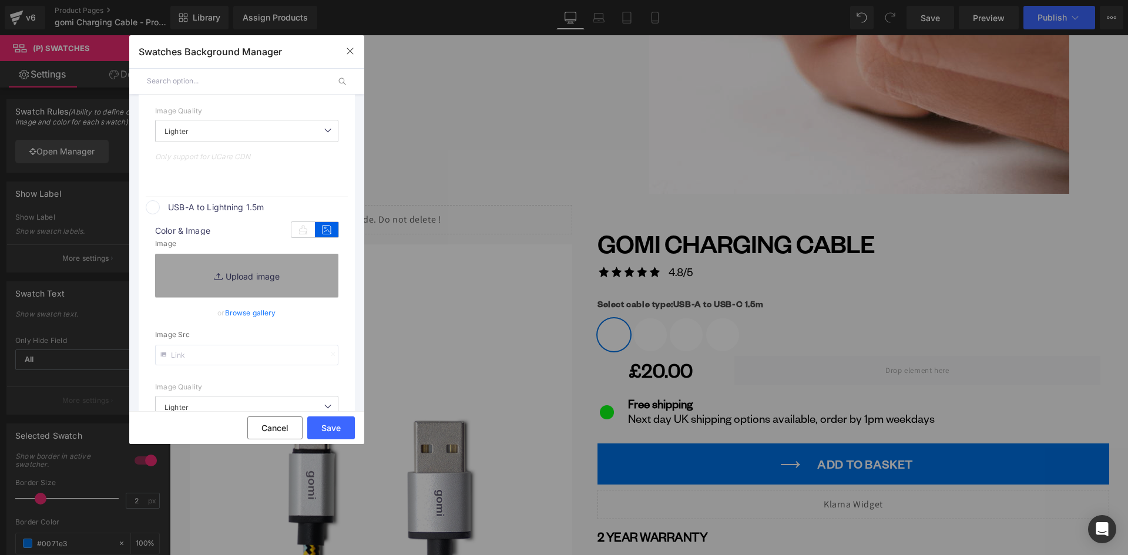
scroll to position [705, 0]
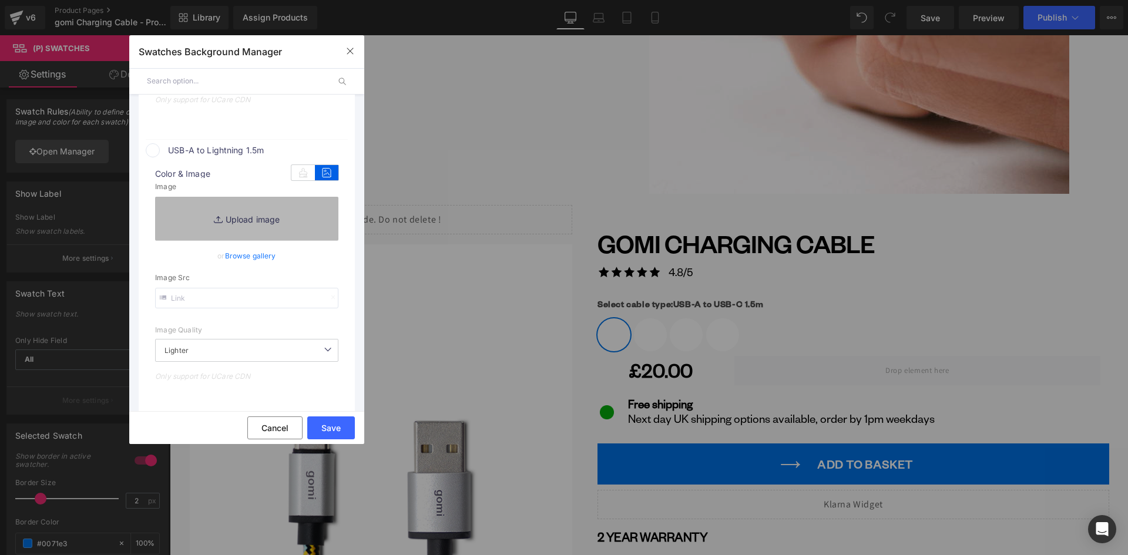
click at [244, 220] on link "Replace Image" at bounding box center [246, 218] width 183 height 43
click at [229, 297] on input "text" at bounding box center [246, 298] width 183 height 21
paste input "https://ucarecdn.com/47149ae8-30b5-4378-806c-b7721903616f/-/format/auto/-/previ…"
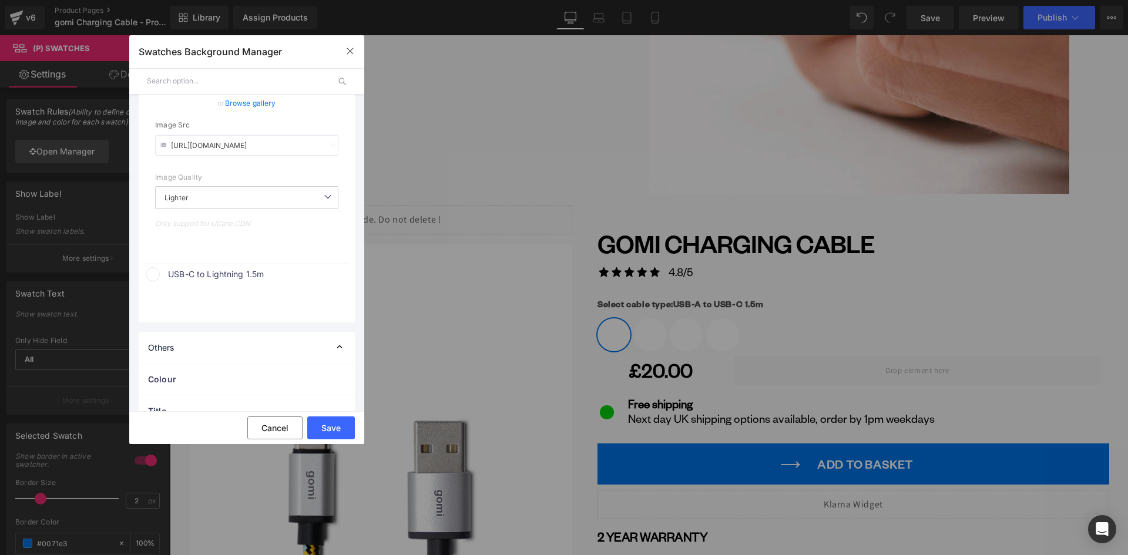
scroll to position [881, 0]
type input "https://ucarecdn.com/47149ae8-30b5-4378-806c-b7721903616f/-/format/auto/-/previ…"
drag, startPoint x: 190, startPoint y: 265, endPoint x: 214, endPoint y: 268, distance: 23.7
click at [191, 267] on span "USB-C to Lightning 1.5m" at bounding box center [257, 271] width 179 height 14
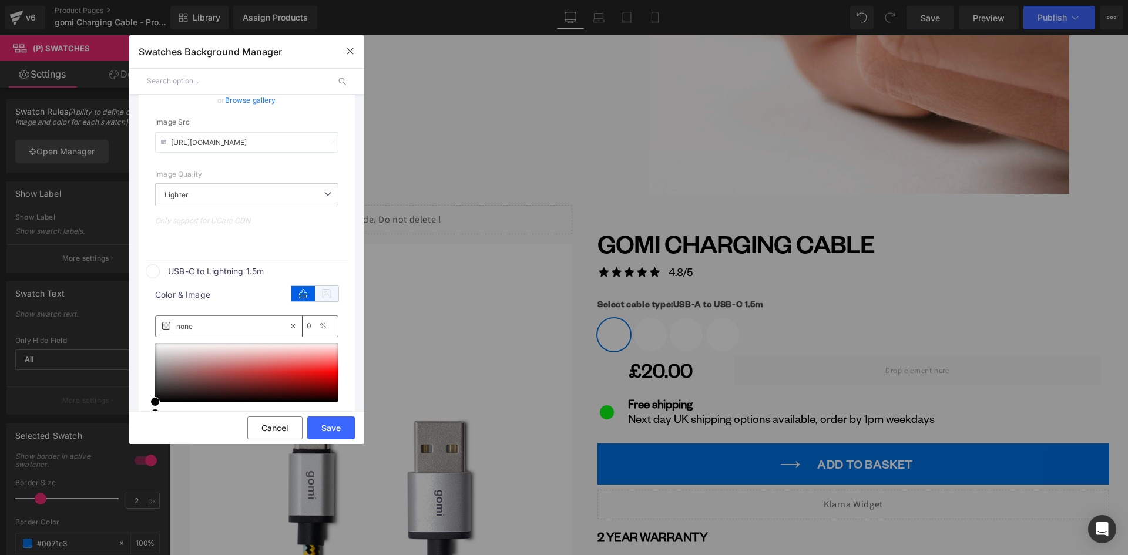
click at [318, 292] on icon at bounding box center [327, 293] width 24 height 15
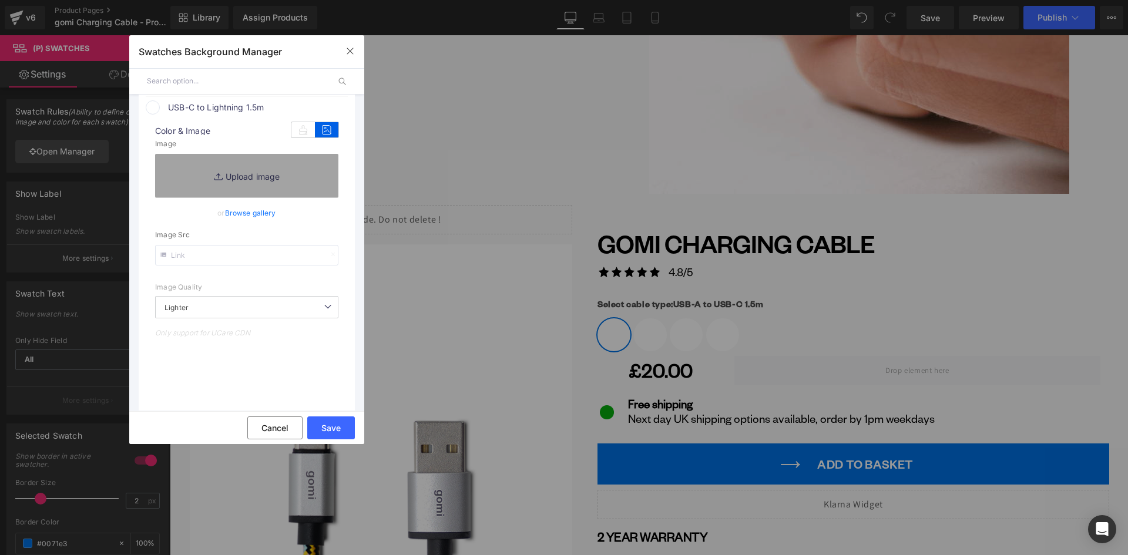
scroll to position [1058, 0]
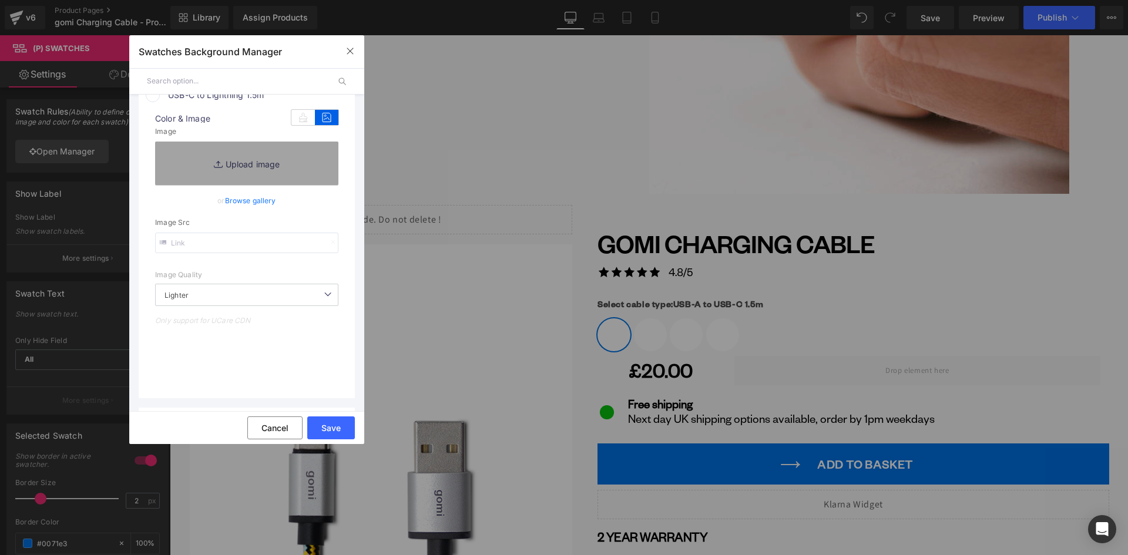
click at [223, 243] on input "text" at bounding box center [246, 243] width 183 height 21
paste input "https://ucarecdn.com/47149ae8-30b5-4378-806c-b7721903616f/-/format/auto/-/previ…"
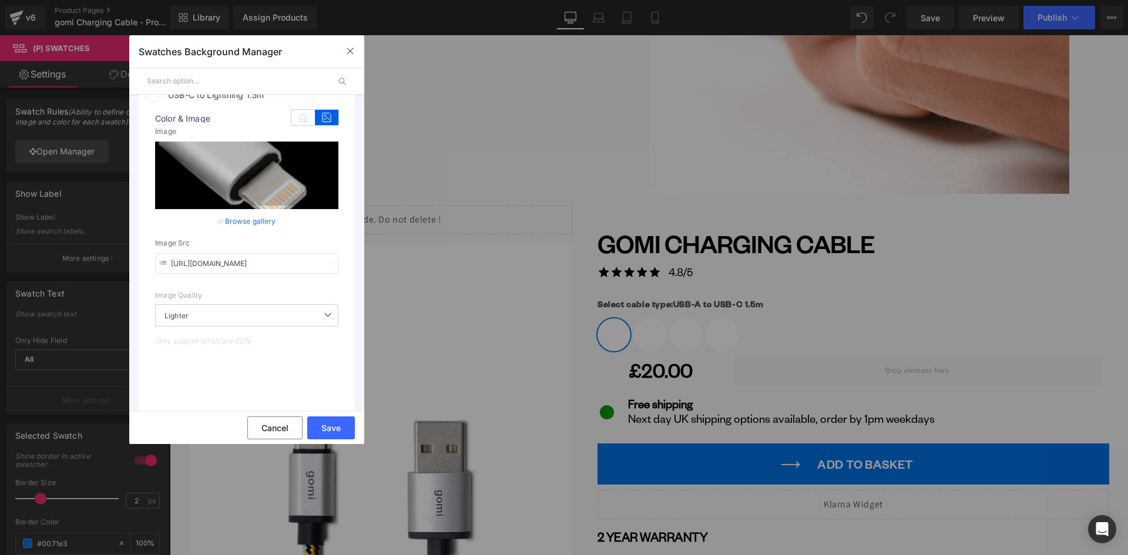
type input "https://ucarecdn.com/47149ae8-30b5-4378-806c-b7721903616f/-/format/auto/-/previ…"
click at [341, 417] on div "Save Cancel" at bounding box center [246, 427] width 235 height 33
drag, startPoint x: 342, startPoint y: 426, endPoint x: 174, endPoint y: 388, distance: 172.3
click at [342, 426] on button "Save" at bounding box center [331, 428] width 48 height 23
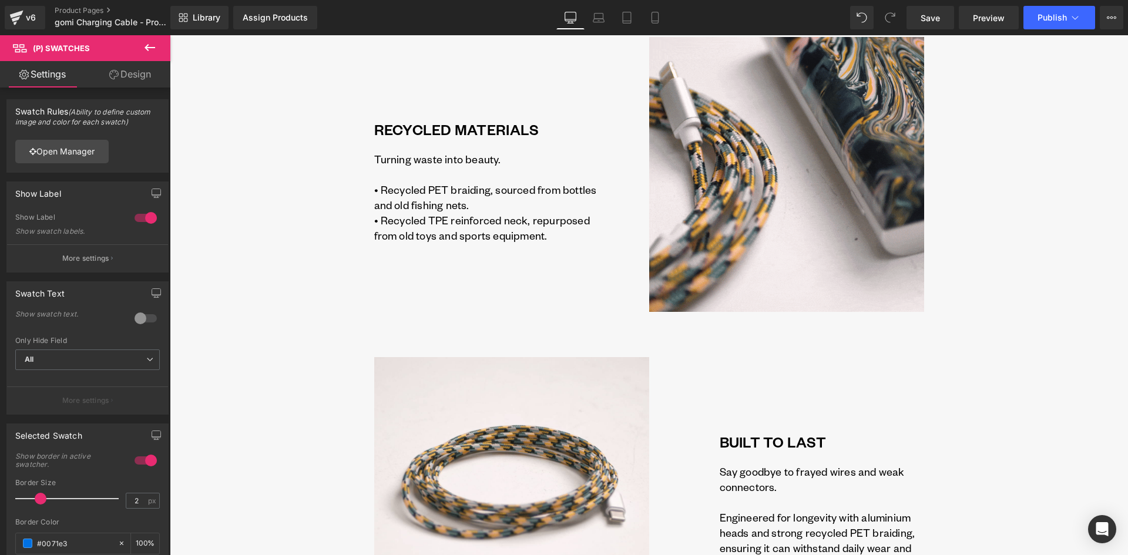
scroll to position [1822, 0]
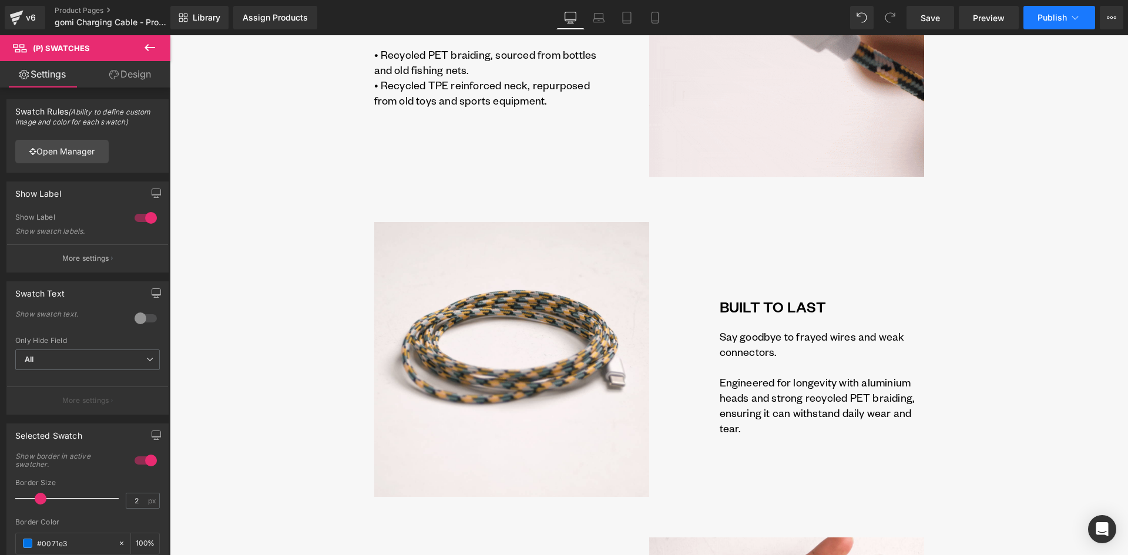
click at [1052, 25] on button "Publish" at bounding box center [1060, 18] width 72 height 24
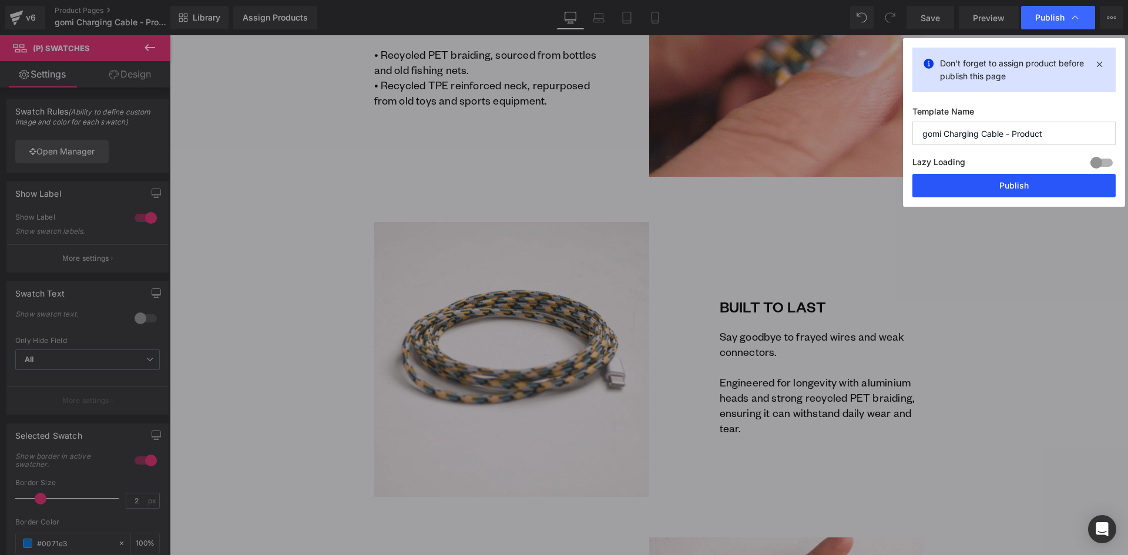
click at [1030, 183] on button "Publish" at bounding box center [1014, 186] width 203 height 24
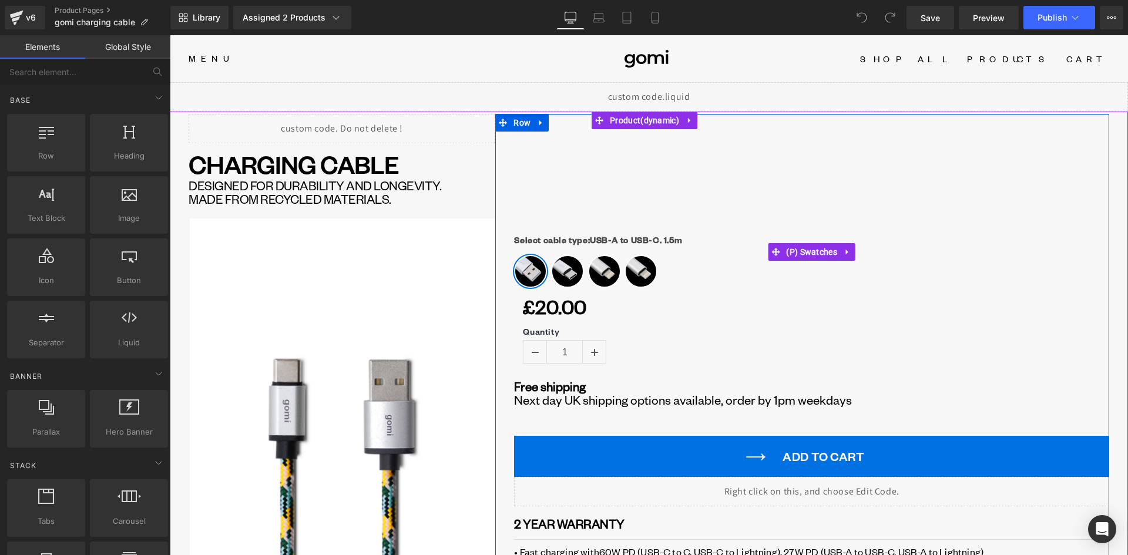
click at [529, 274] on span "USB-A to USB-C. 1.5m" at bounding box center [530, 271] width 33 height 33
click at [819, 251] on span "(P) Swatches" at bounding box center [811, 252] width 57 height 18
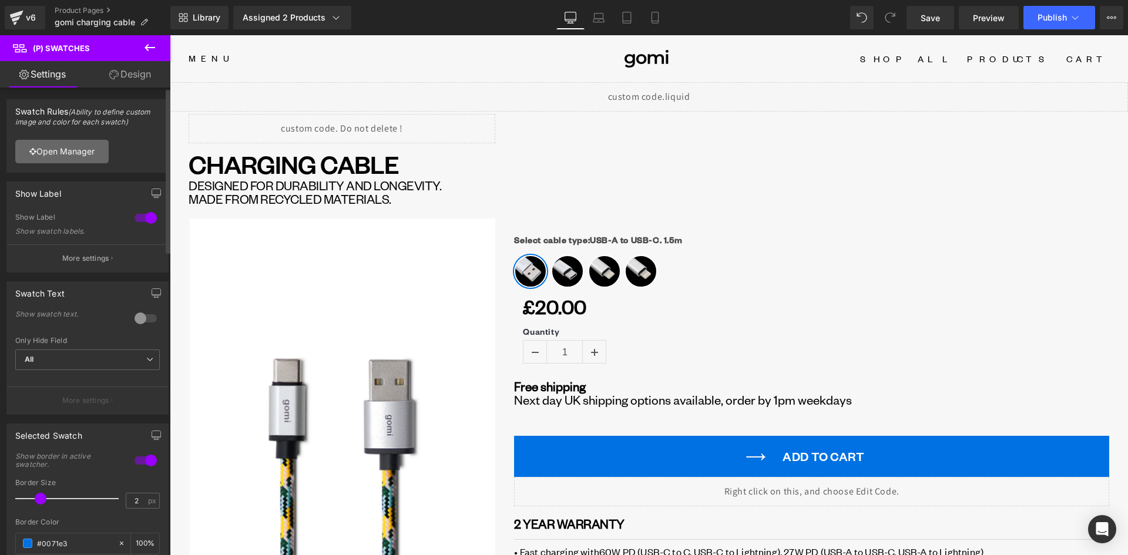
click at [62, 147] on link "Open Manager" at bounding box center [61, 152] width 93 height 24
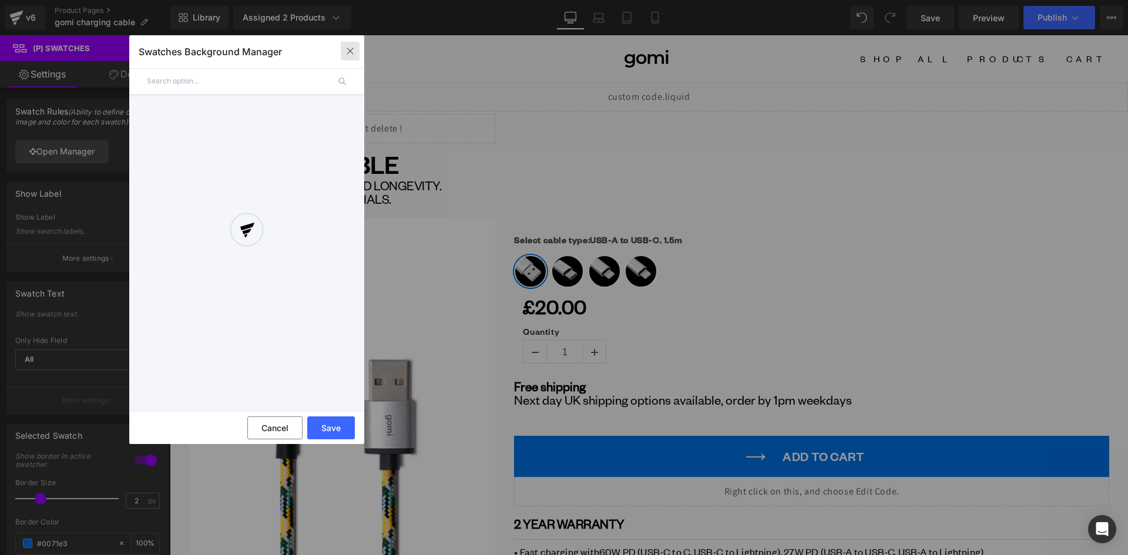
drag, startPoint x: 357, startPoint y: 49, endPoint x: 186, endPoint y: 14, distance: 175.2
click at [357, 49] on button "button" at bounding box center [350, 51] width 19 height 19
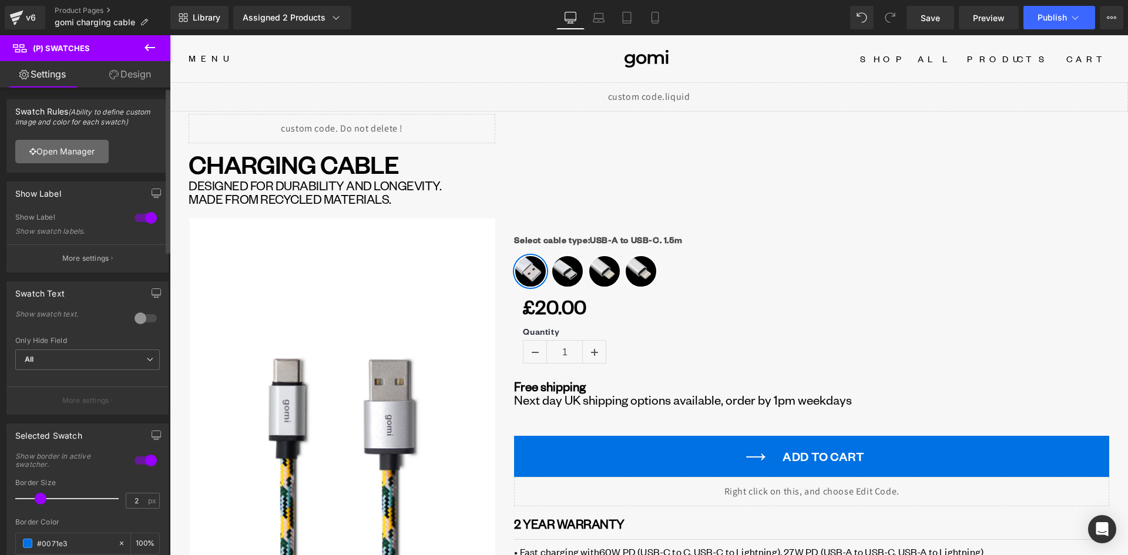
click at [72, 152] on link "Open Manager" at bounding box center [61, 152] width 93 height 24
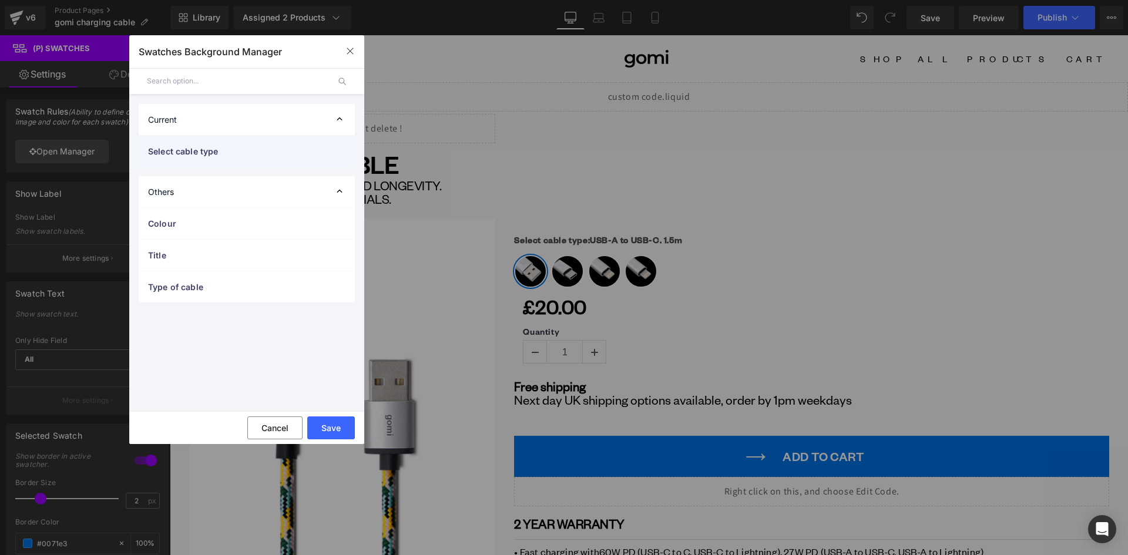
click at [248, 154] on span "Select cable type" at bounding box center [235, 151] width 174 height 12
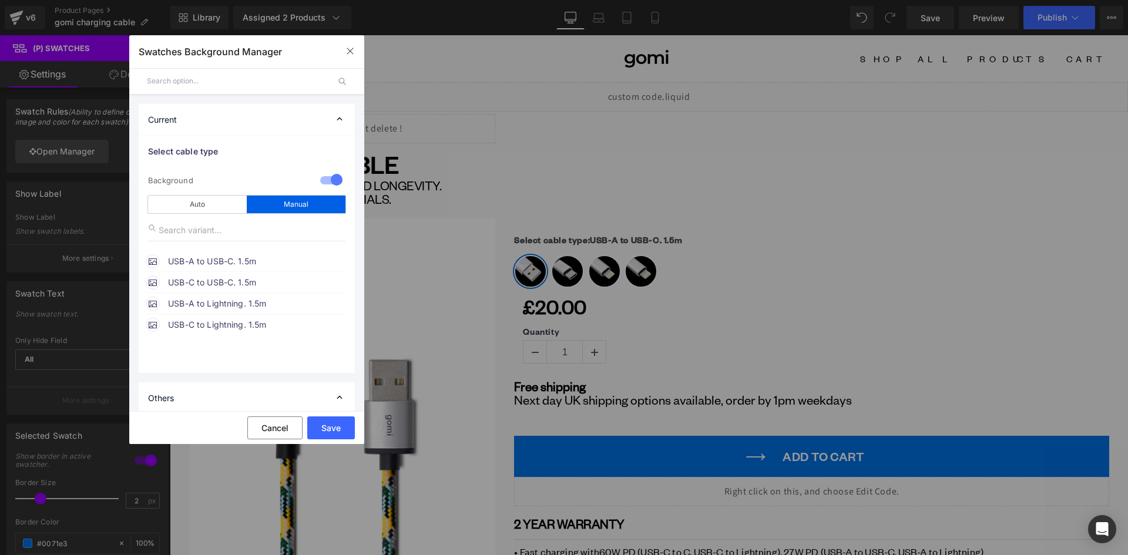
click at [196, 260] on span "USB-A to USB-C. 1.5m" at bounding box center [257, 261] width 179 height 14
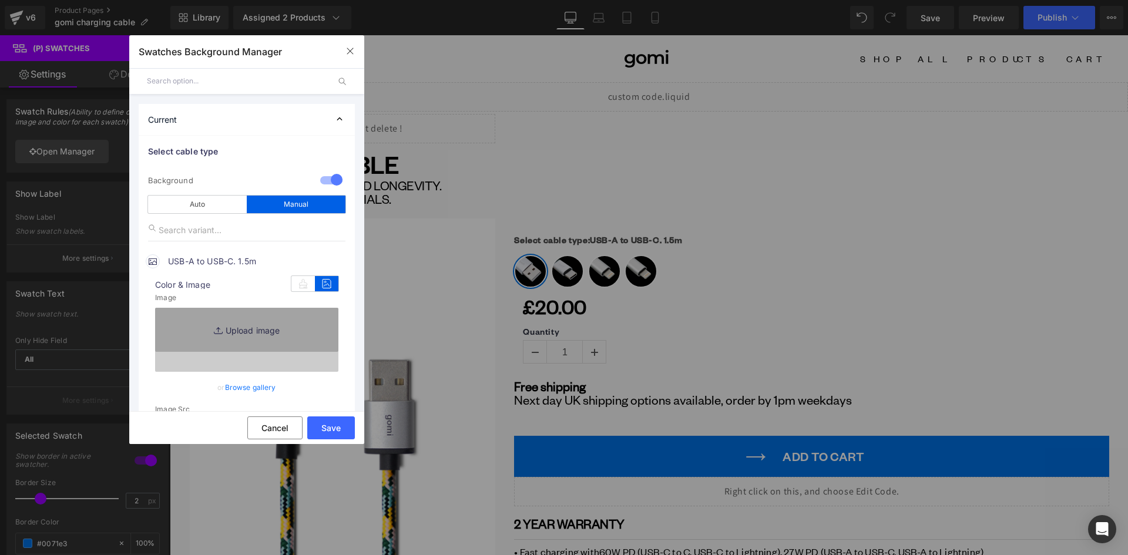
type input "https://ucarecdn.com/d7632a4f-dcce-46b0-8c34-2127afd00884/-/format/auto/-/previ…"
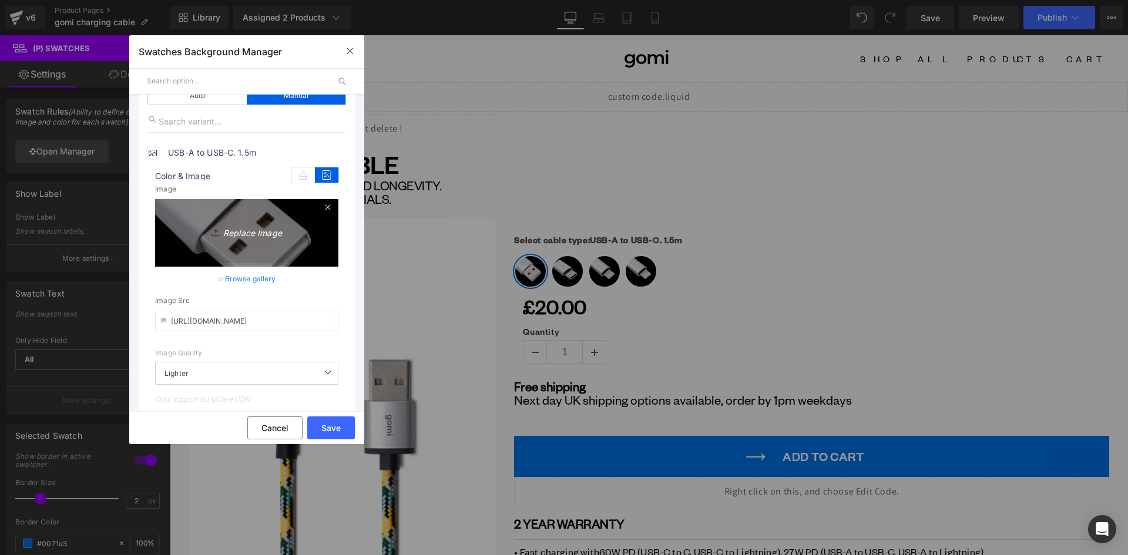
scroll to position [118, 0]
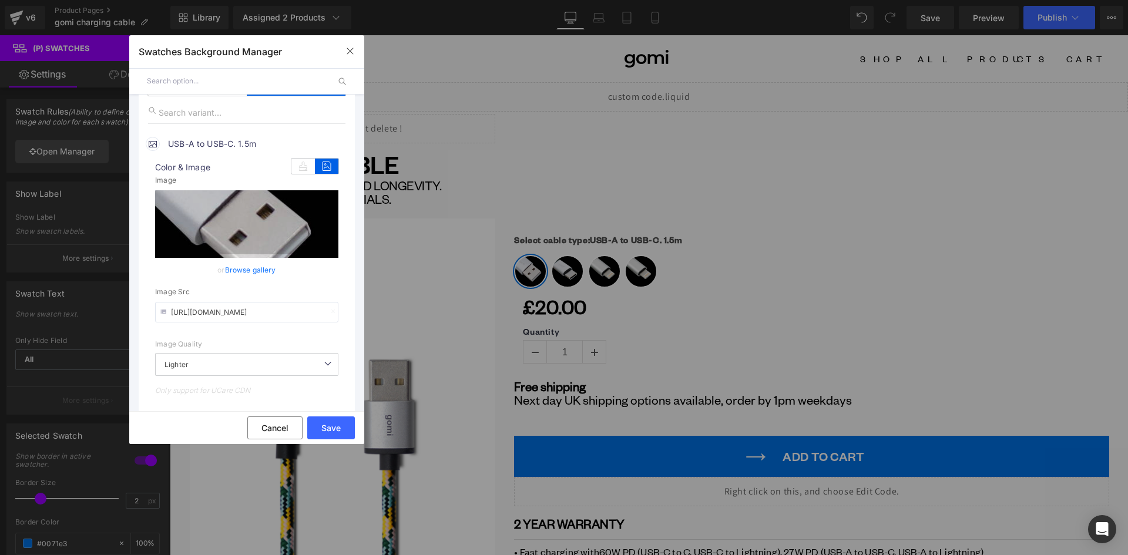
click at [224, 313] on input "https://ucarecdn.com/d7632a4f-dcce-46b0-8c34-2127afd00884/-/format/auto/-/previ…" at bounding box center [246, 312] width 183 height 21
click at [259, 140] on span "USB-A to USB-C. 1.5m" at bounding box center [257, 144] width 179 height 14
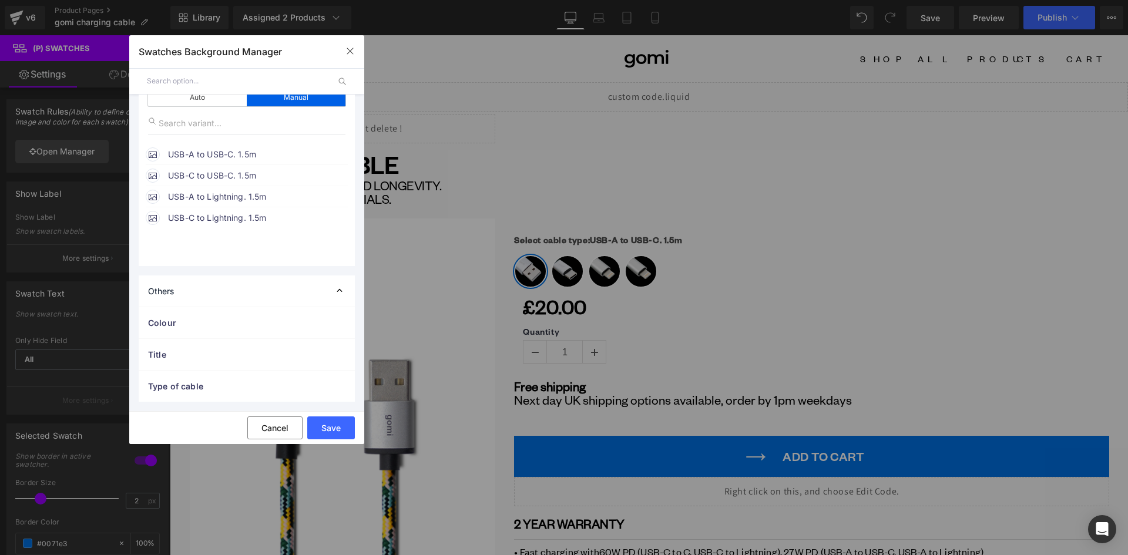
scroll to position [107, 0]
click at [243, 175] on span "USB-C to USB-C. 1.5m" at bounding box center [257, 176] width 179 height 14
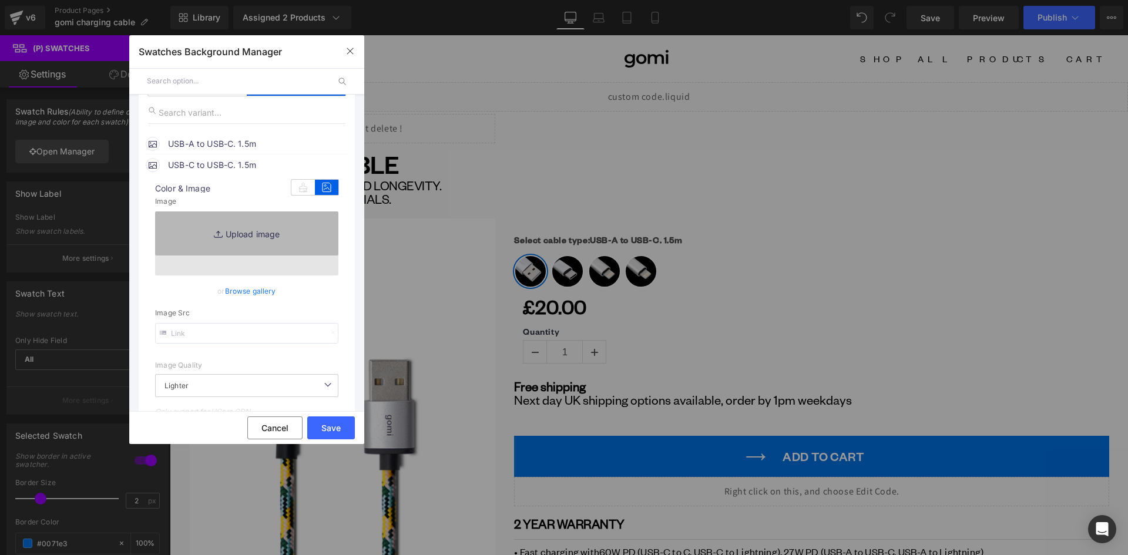
type input "https://ucarecdn.com/a6793934-6ebc-4366-82e3-3df41eead5ad/-/format/auto/-/previ…"
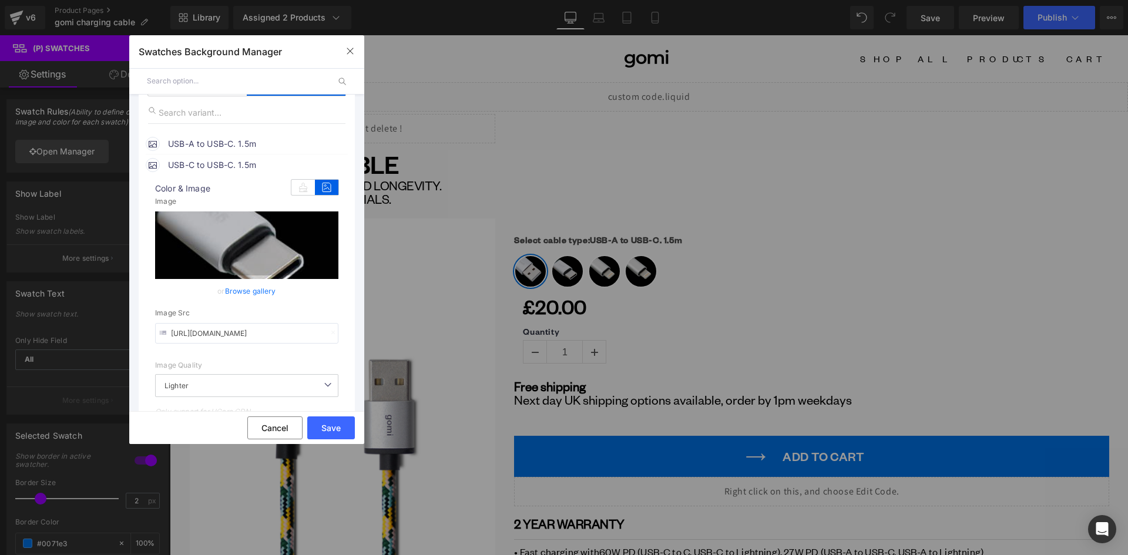
click at [230, 331] on input "https://ucarecdn.com/a6793934-6ebc-4366-82e3-3df41eead5ad/-/format/auto/-/previ…" at bounding box center [246, 333] width 183 height 21
click at [212, 172] on span "USB-C to USB-C. 1.5m" at bounding box center [257, 165] width 179 height 14
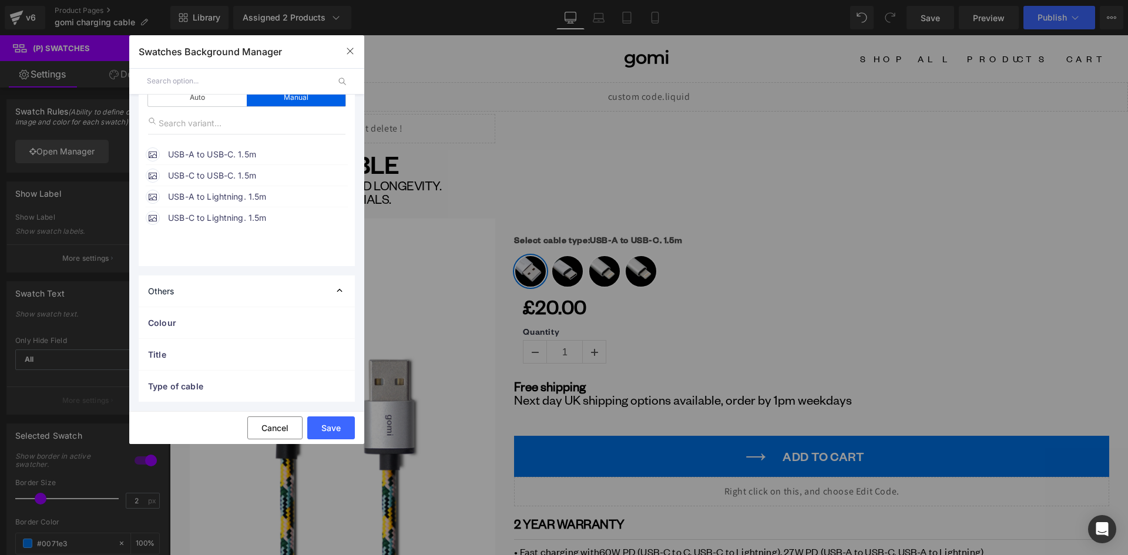
scroll to position [107, 0]
click at [198, 197] on span "USB-A to Lightning. 1.5m" at bounding box center [257, 197] width 179 height 14
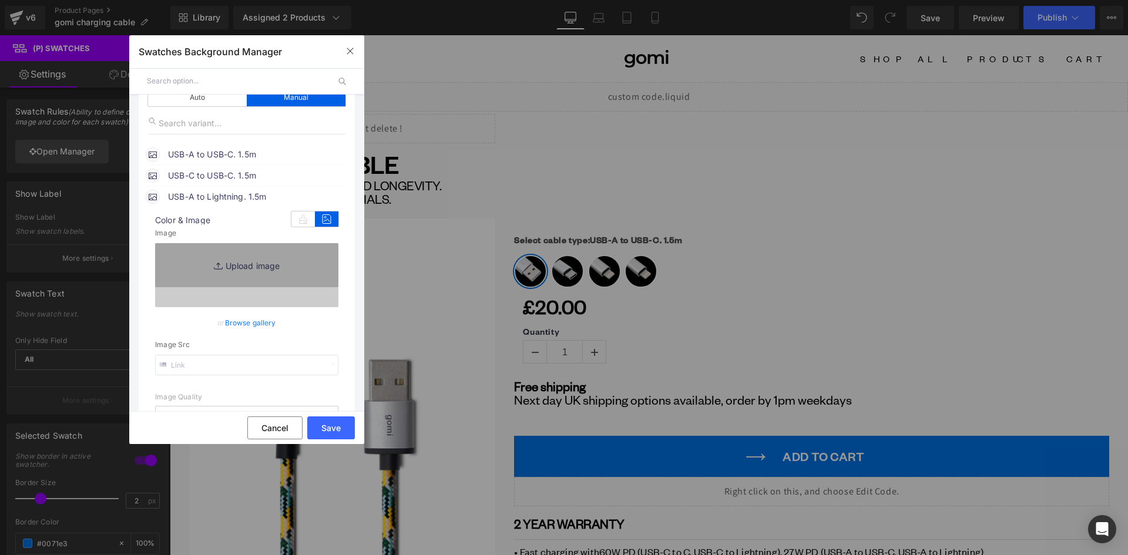
scroll to position [118, 0]
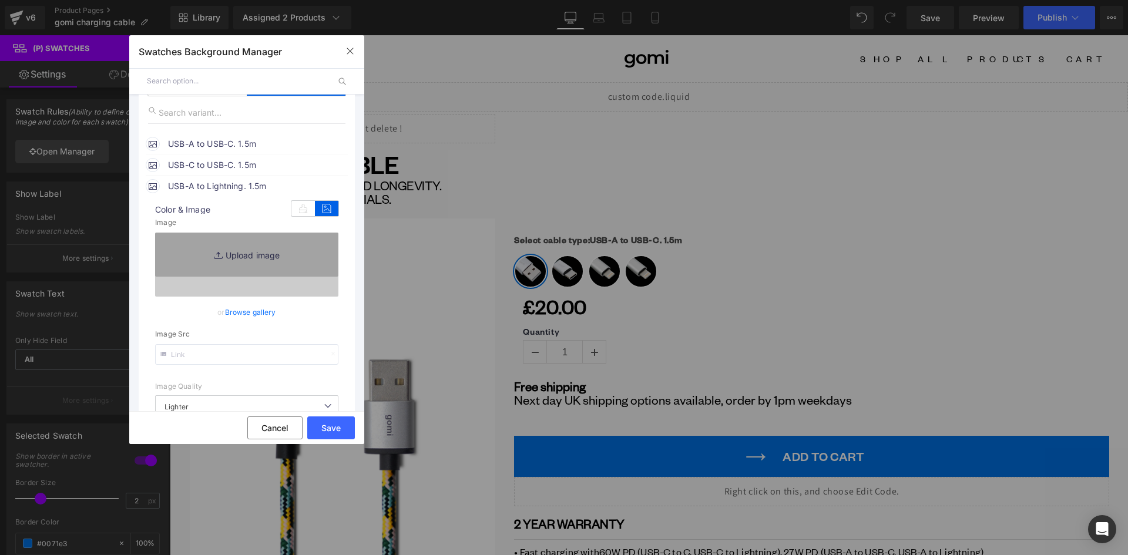
type input "https://ucarecdn.com/47149ae8-30b5-4378-806c-b7721903616f/-/format/auto/-/previ…"
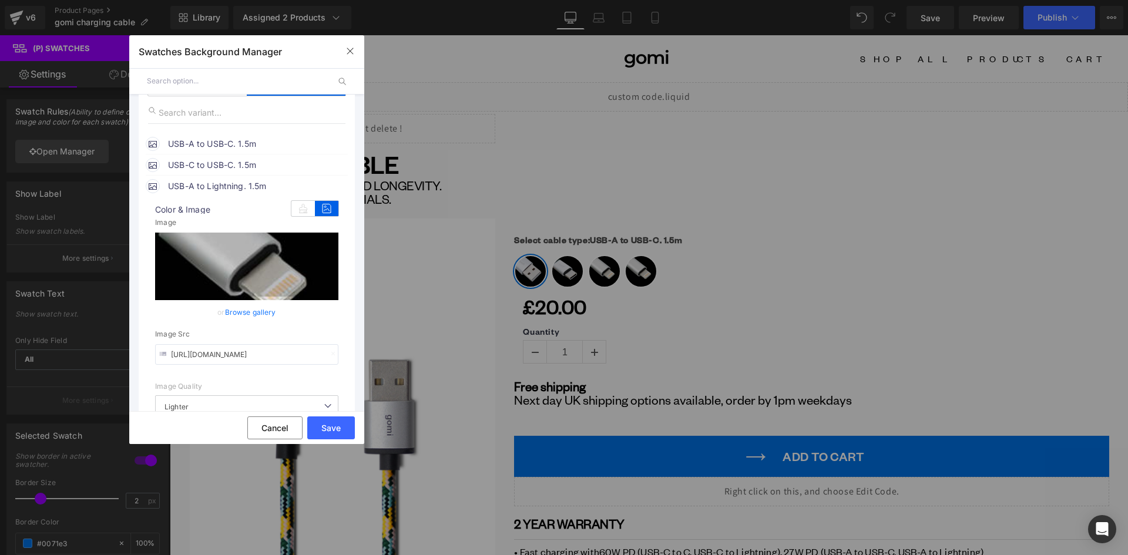
click at [251, 351] on input "https://ucarecdn.com/47149ae8-30b5-4378-806c-b7721903616f/-/format/auto/-/previ…" at bounding box center [246, 354] width 183 height 21
click at [223, 186] on span "USB-A to Lightning. 1.5m" at bounding box center [257, 186] width 179 height 14
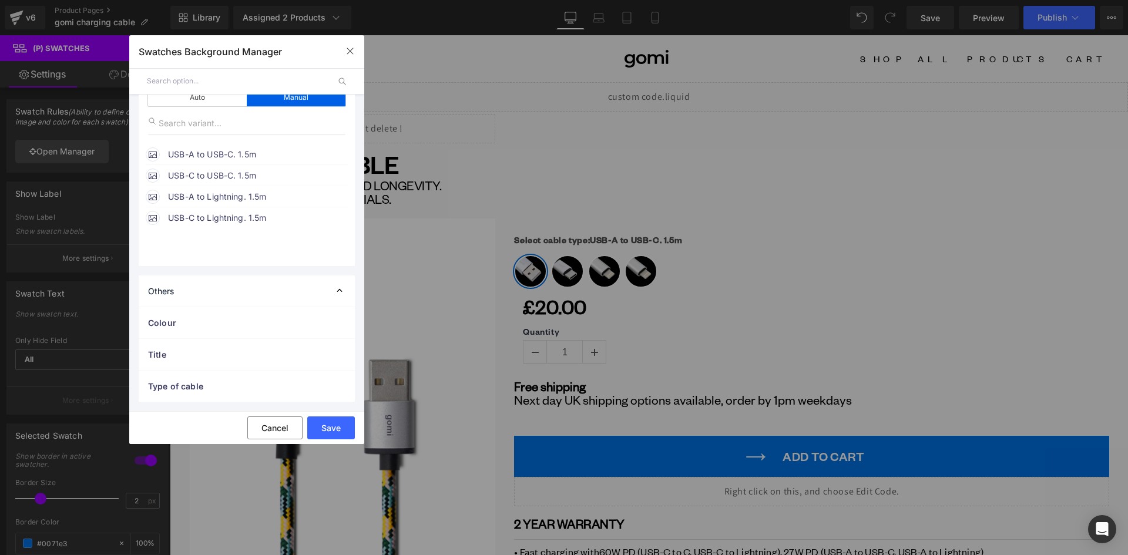
click at [220, 219] on span "USB-C to Lightning. 1.5m" at bounding box center [257, 218] width 179 height 14
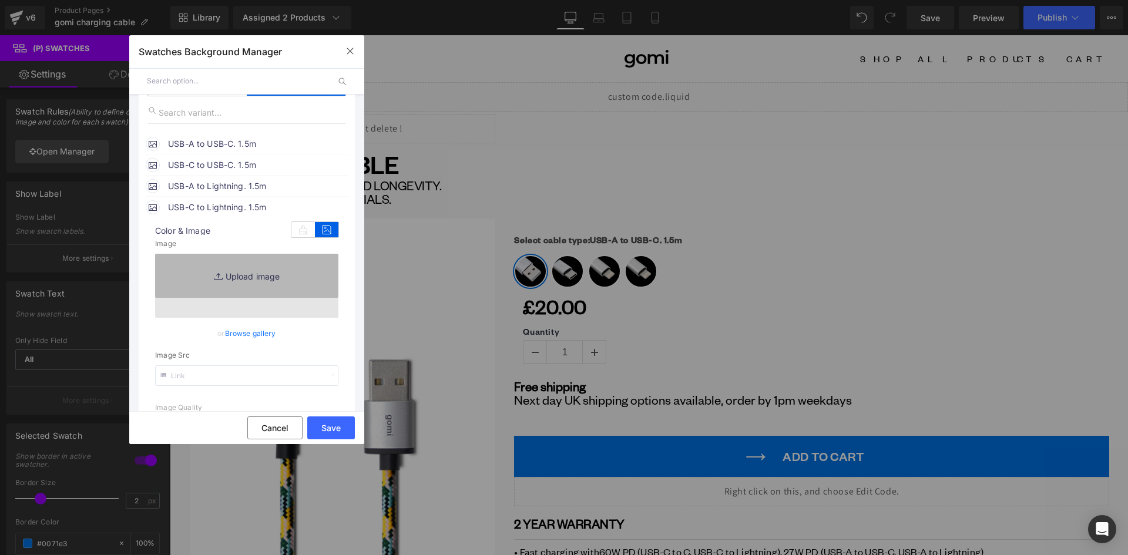
type input "https://ucarecdn.com/9bea20cd-1d7b-4ba2-b3c7-d701762896b5/-/format/auto/-/previ…"
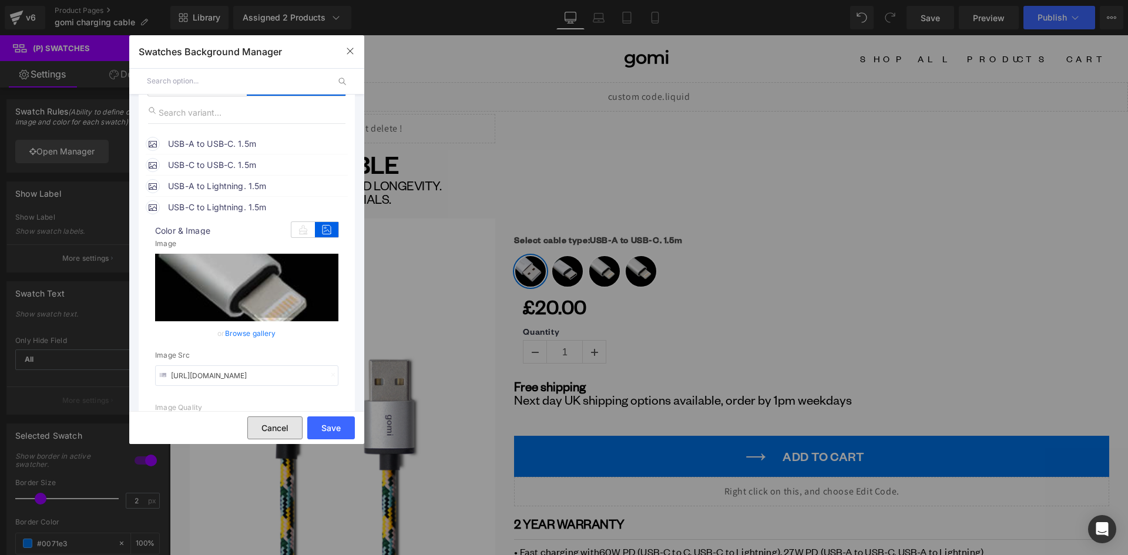
click at [277, 428] on button "Cancel" at bounding box center [274, 428] width 55 height 23
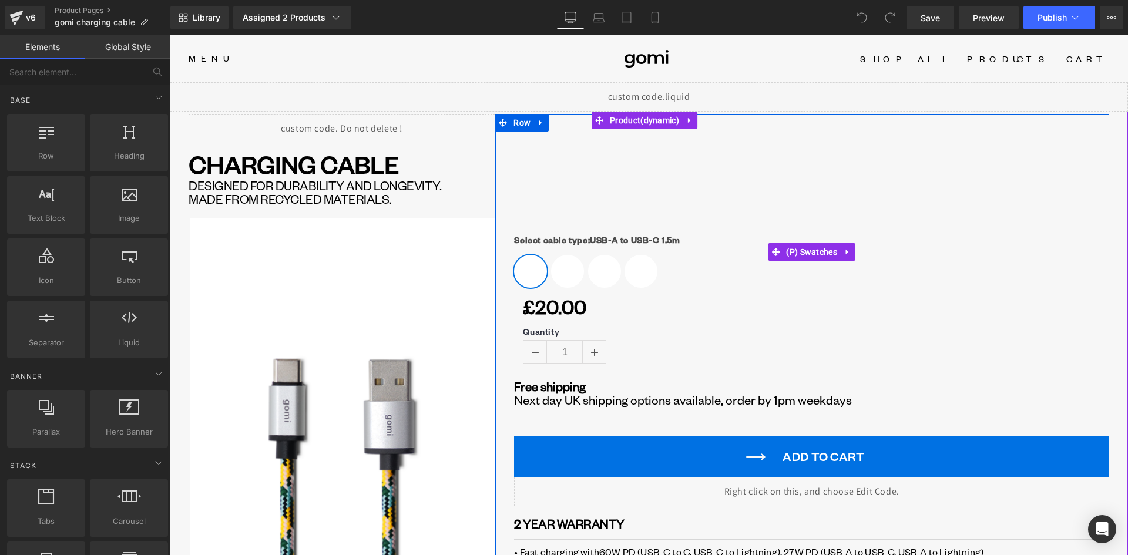
click at [530, 273] on span "USB-A to USB-C 1.5m" at bounding box center [530, 271] width 33 height 33
click at [807, 253] on span "(P) Swatches" at bounding box center [811, 252] width 57 height 18
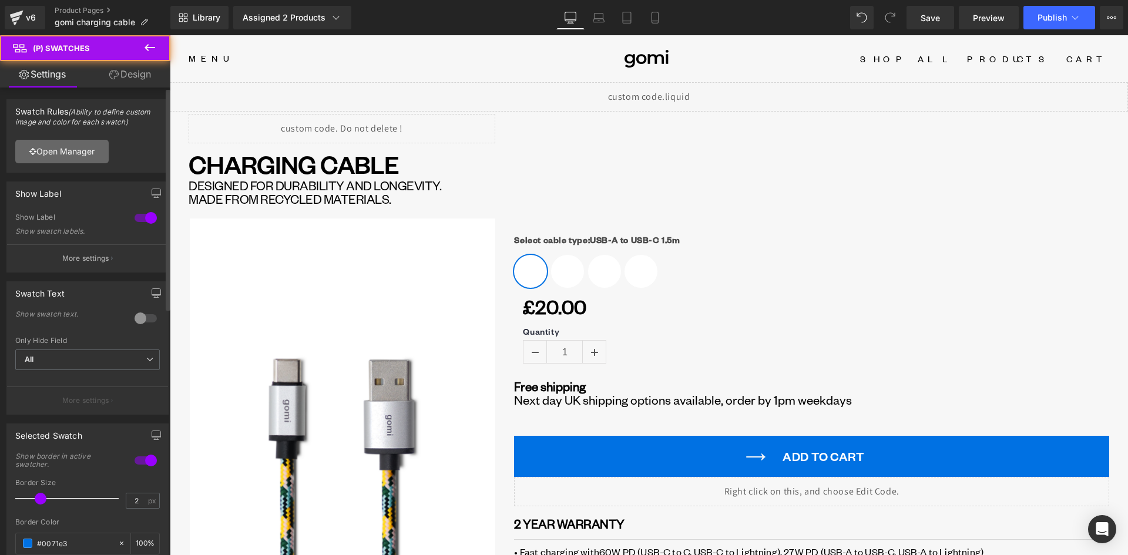
click at [52, 148] on link "Open Manager" at bounding box center [61, 152] width 93 height 24
click at [81, 151] on link "Open Manager" at bounding box center [61, 152] width 93 height 24
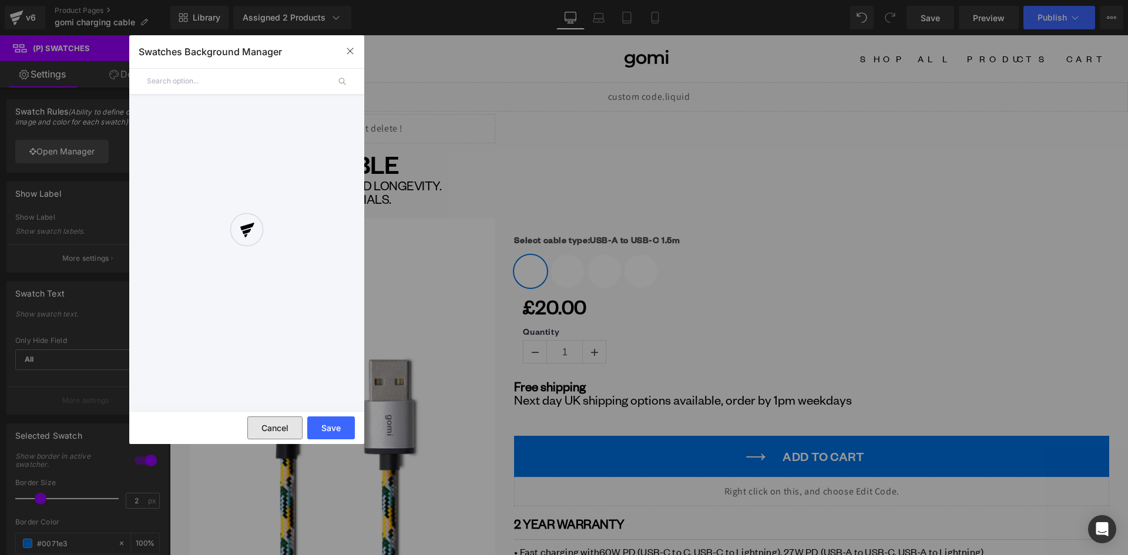
click at [267, 420] on button "Cancel" at bounding box center [274, 428] width 55 height 23
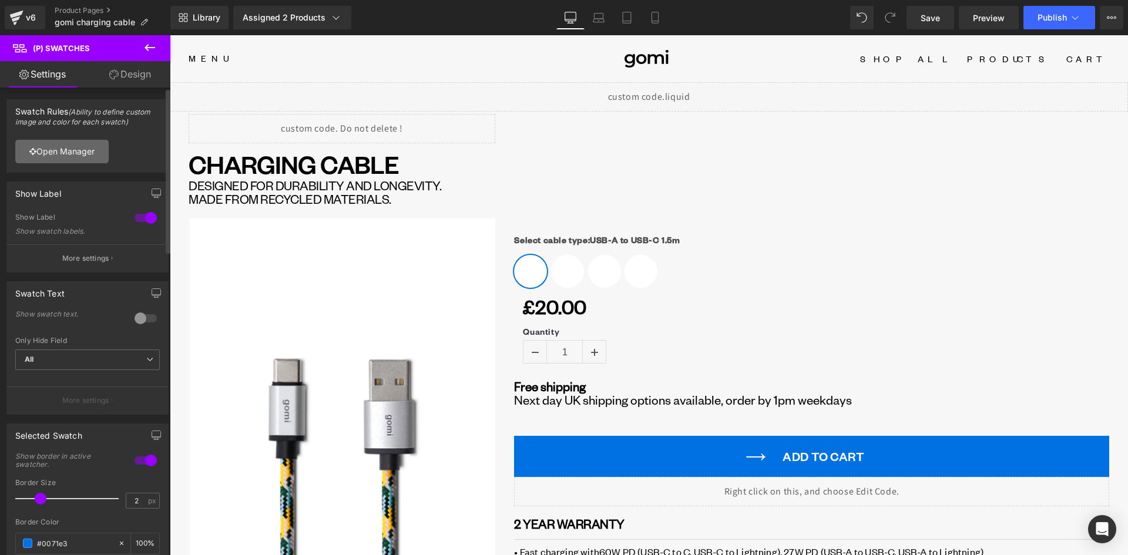
click at [66, 150] on link "Open Manager" at bounding box center [61, 152] width 93 height 24
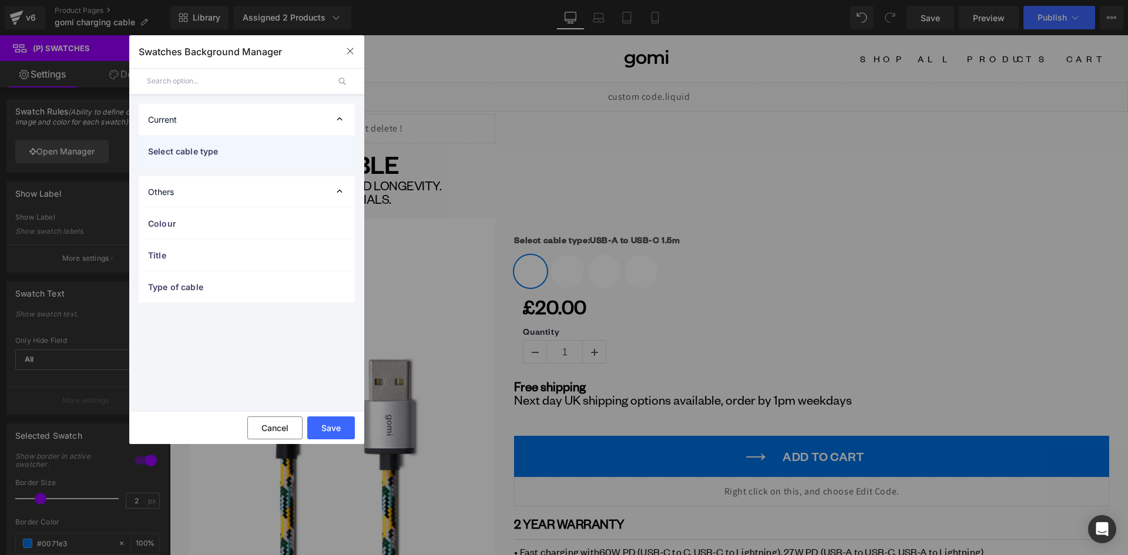
click at [209, 147] on span "Select cable type" at bounding box center [235, 151] width 174 height 12
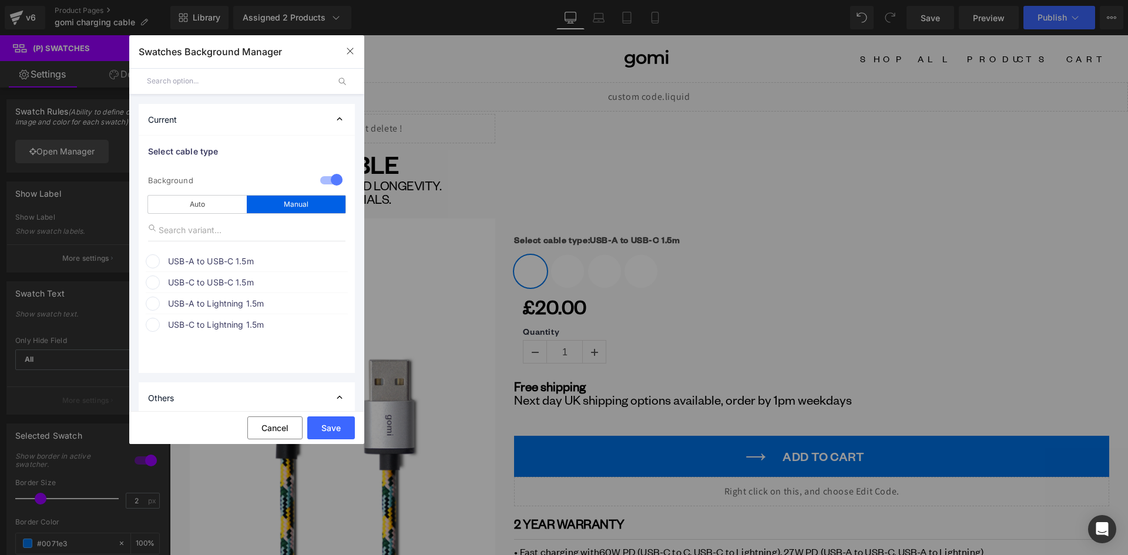
click at [190, 261] on span "USB-A to USB-C 1.5m" at bounding box center [257, 261] width 179 height 14
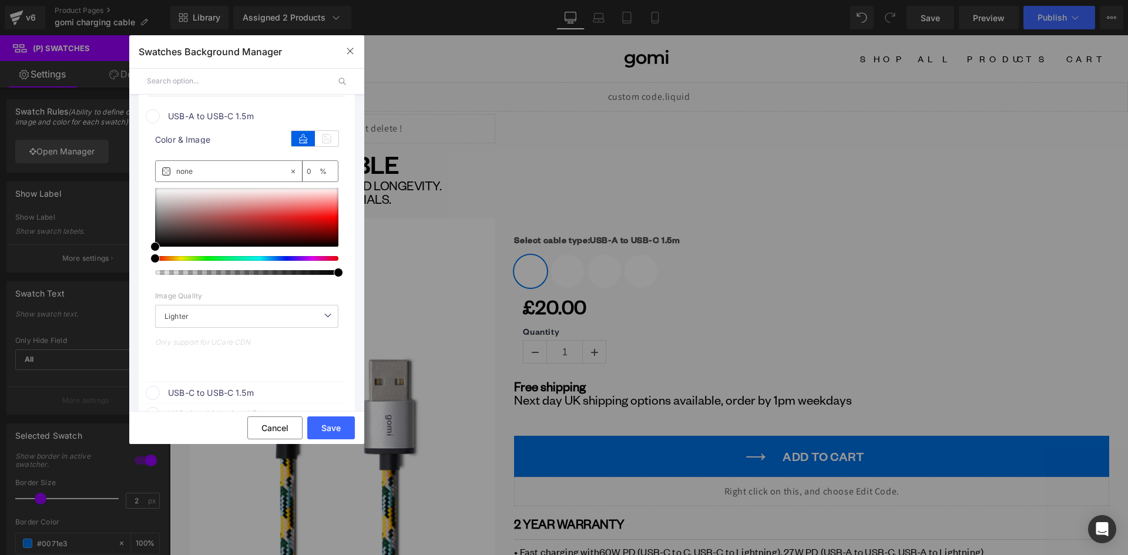
scroll to position [118, 0]
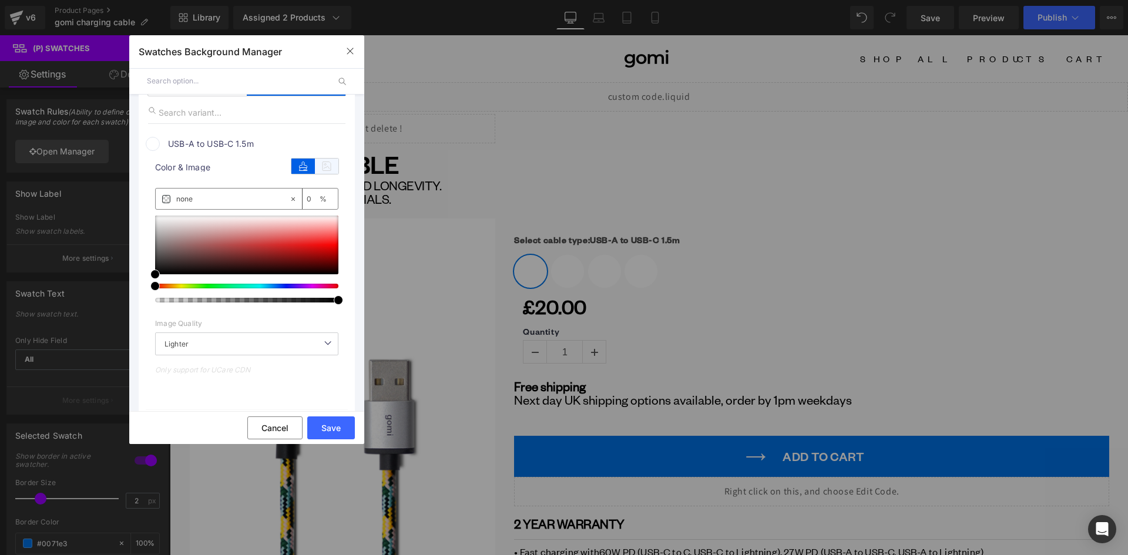
click at [318, 167] on icon at bounding box center [327, 166] width 24 height 15
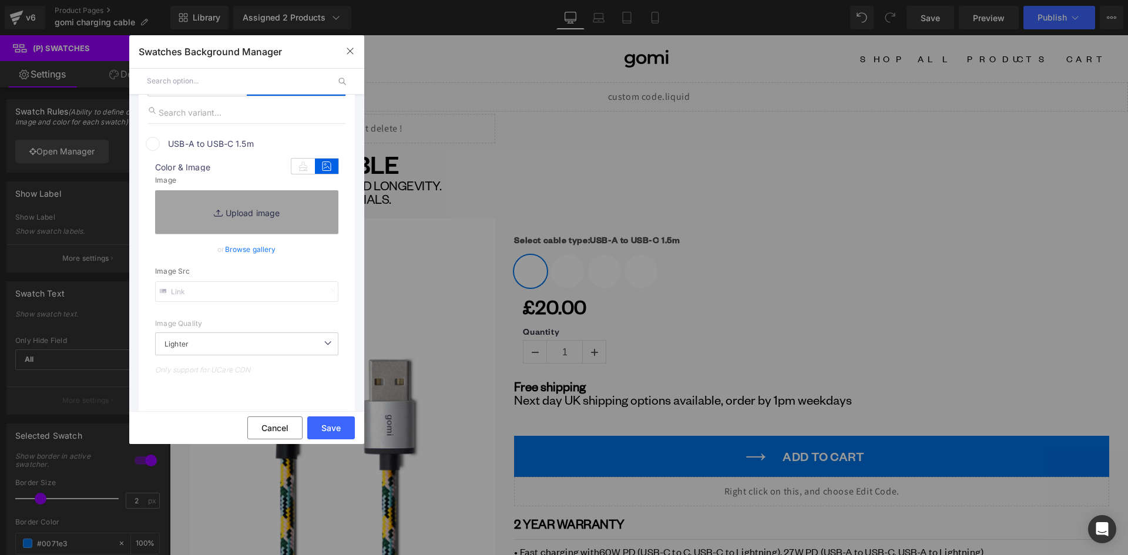
click at [215, 294] on input "text" at bounding box center [246, 291] width 183 height 21
paste input "https://ucarecdn.com/d7632a4f-dcce-46b0-8c34-2127afd00884/-/format/auto/-/previ…"
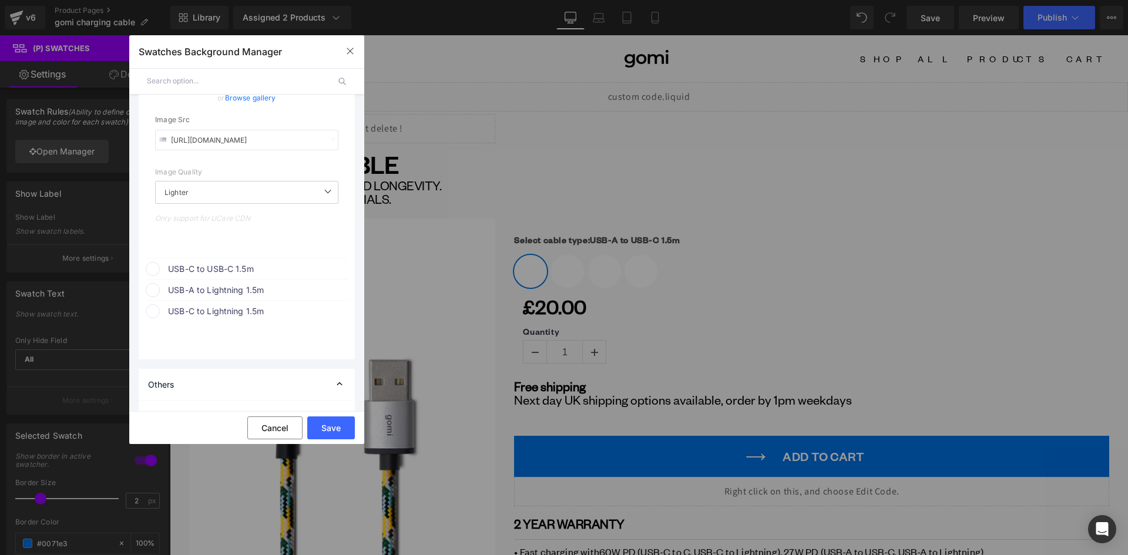
scroll to position [294, 0]
type input "https://ucarecdn.com/d7632a4f-dcce-46b0-8c34-2127afd00884/-/format/auto/-/previ…"
click at [222, 264] on span "USB-C to USB-C 1.5m" at bounding box center [257, 265] width 179 height 14
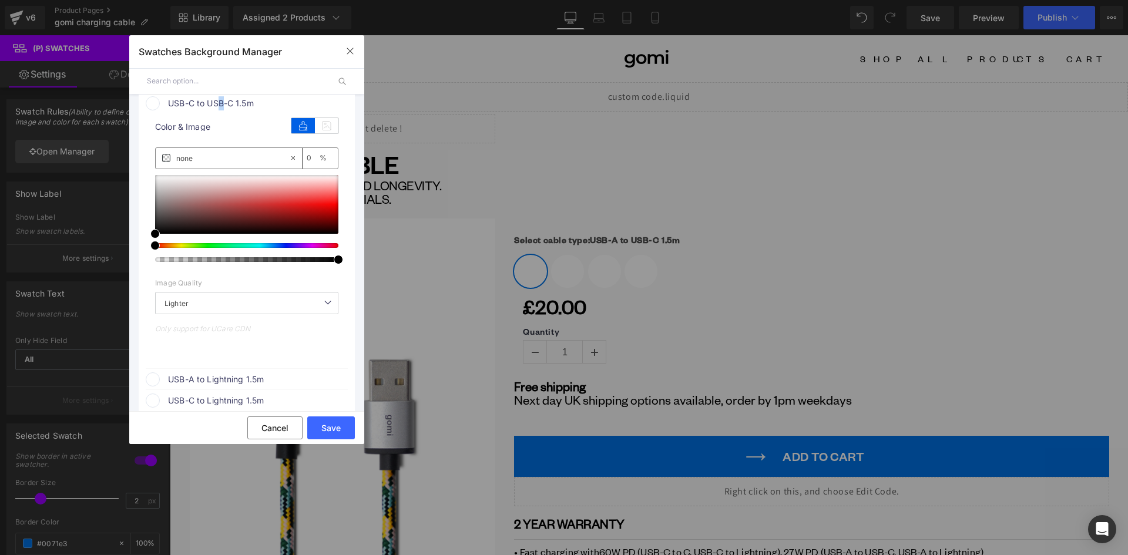
scroll to position [470, 0]
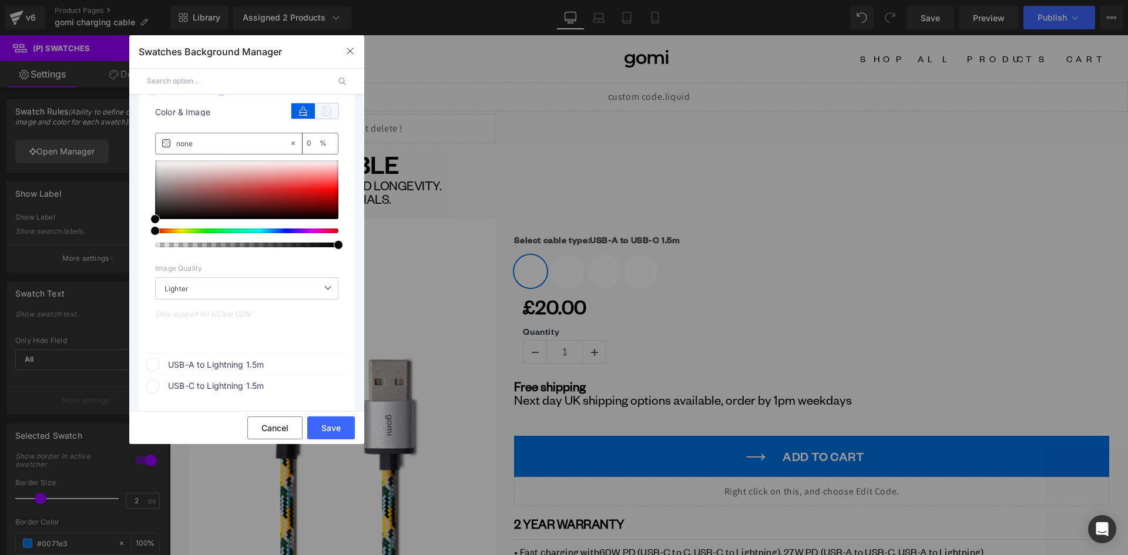
drag, startPoint x: 323, startPoint y: 106, endPoint x: 323, endPoint y: 114, distance: 7.6
click at [323, 108] on icon at bounding box center [327, 110] width 24 height 15
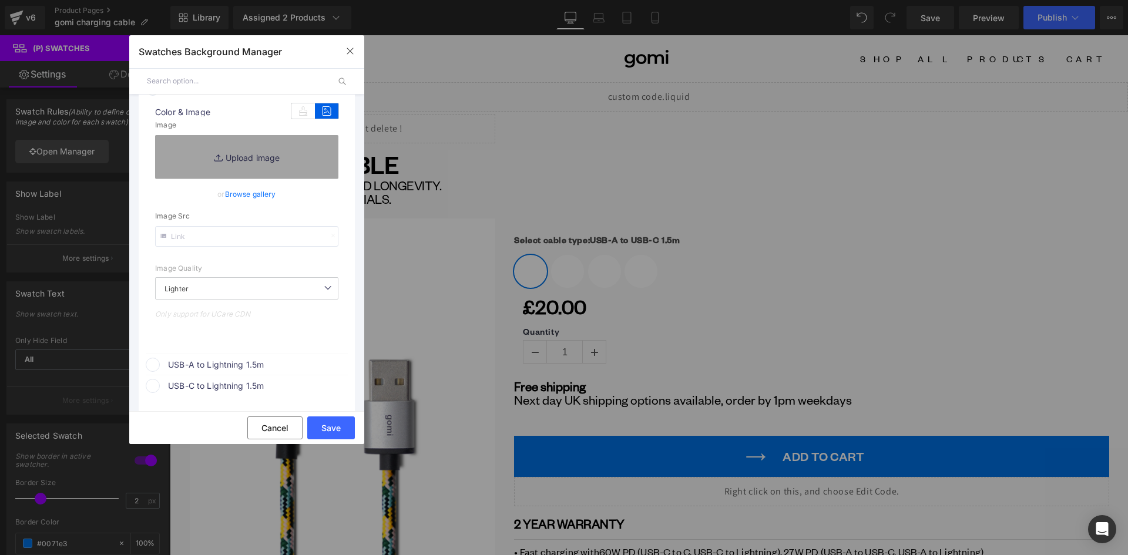
click at [211, 240] on input "text" at bounding box center [246, 236] width 183 height 21
paste input "https://ucarecdn.com/a6793934-6ebc-4366-82e3-3df41eead5ad/-/format/auto/-/previ…"
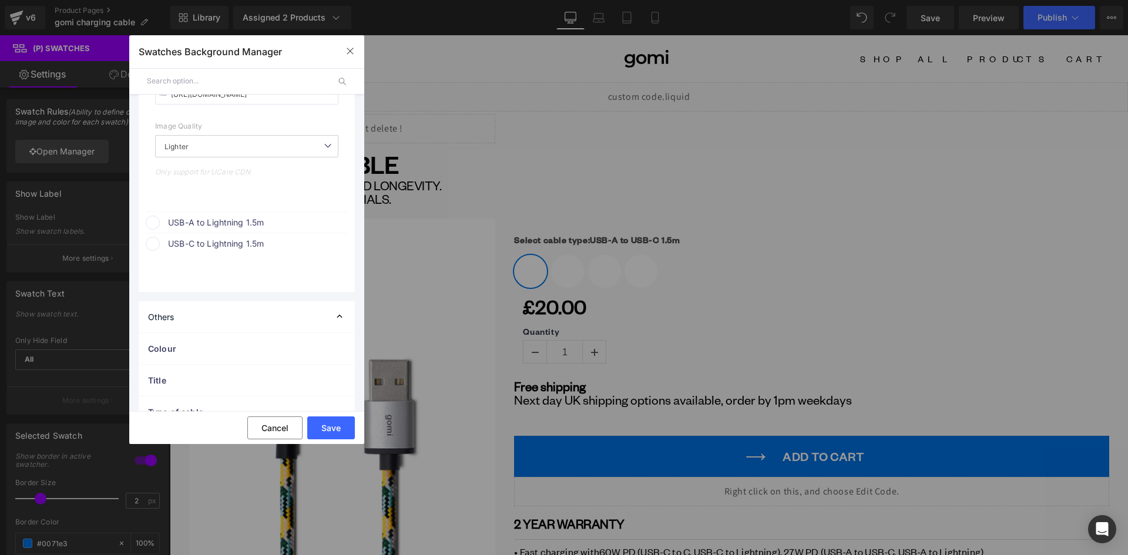
scroll to position [646, 0]
type input "https://ucarecdn.com/a6793934-6ebc-4366-82e3-3df41eead5ad/-/format/auto/-/previ…"
click at [220, 210] on span "USB-A to Lightning 1.5m" at bounding box center [257, 209] width 179 height 14
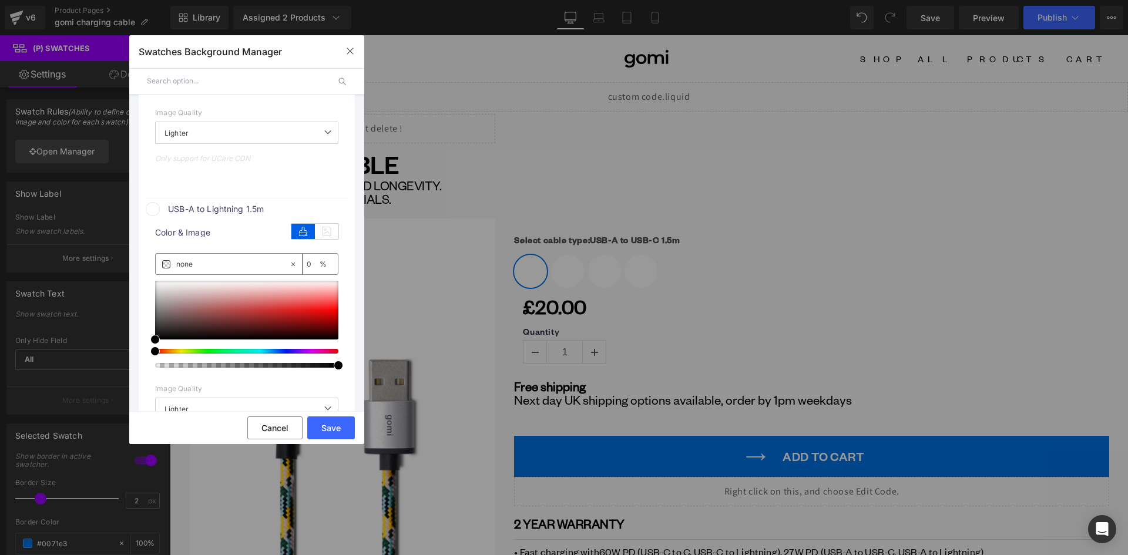
scroll to position [764, 0]
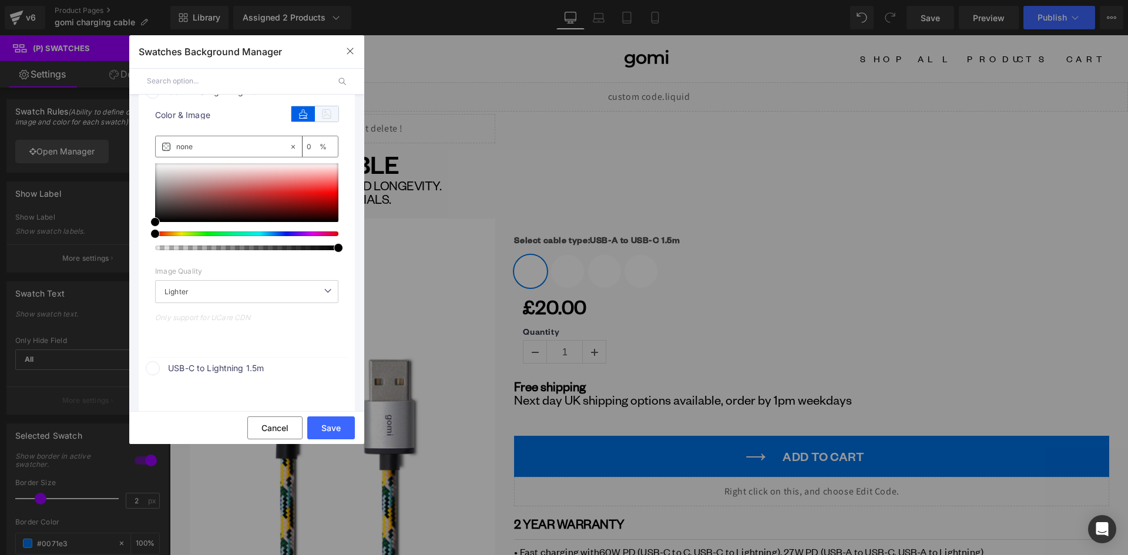
click at [327, 114] on icon at bounding box center [327, 113] width 24 height 15
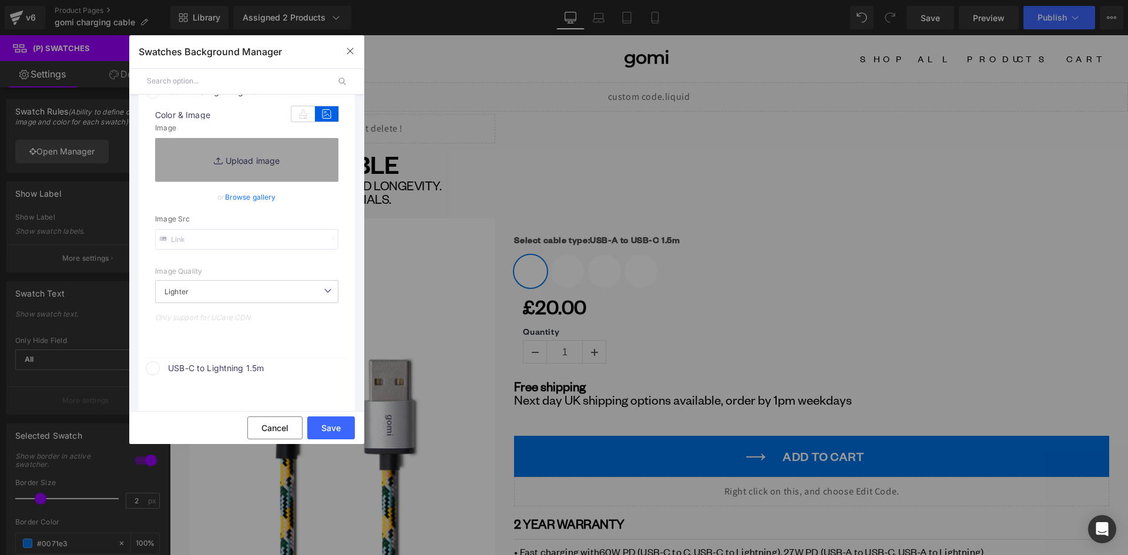
click at [212, 242] on input "text" at bounding box center [246, 239] width 183 height 21
paste input "https://ucarecdn.com/47149ae8-30b5-4378-806c-b7721903616f/-/format/auto/-/previ…"
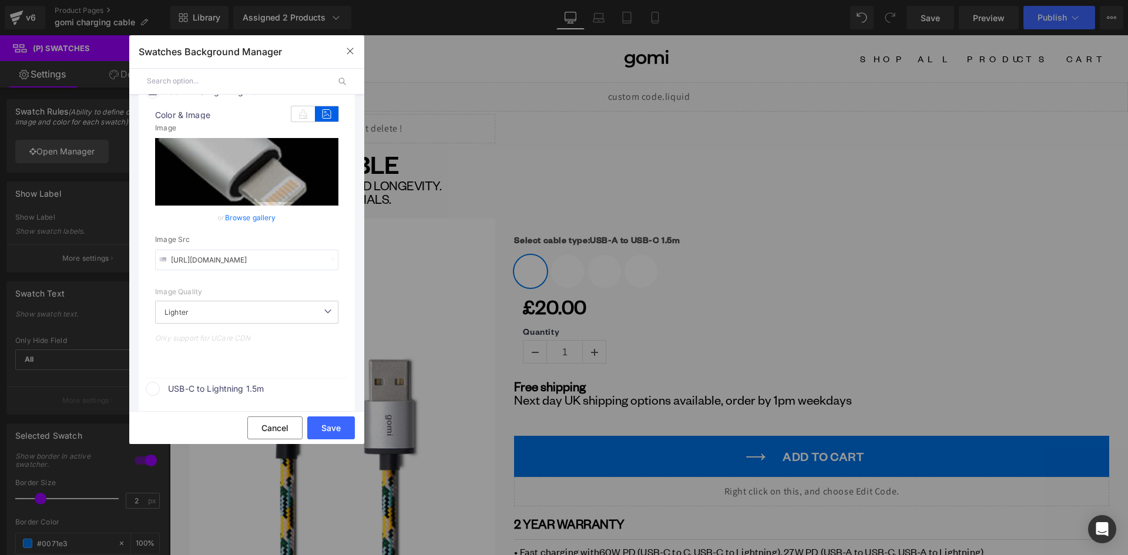
type input "https://ucarecdn.com/47149ae8-30b5-4378-806c-b7721903616f/-/format/auto/-/previ…"
click at [220, 386] on span "USB-C to Lightning 1.5m" at bounding box center [257, 389] width 179 height 14
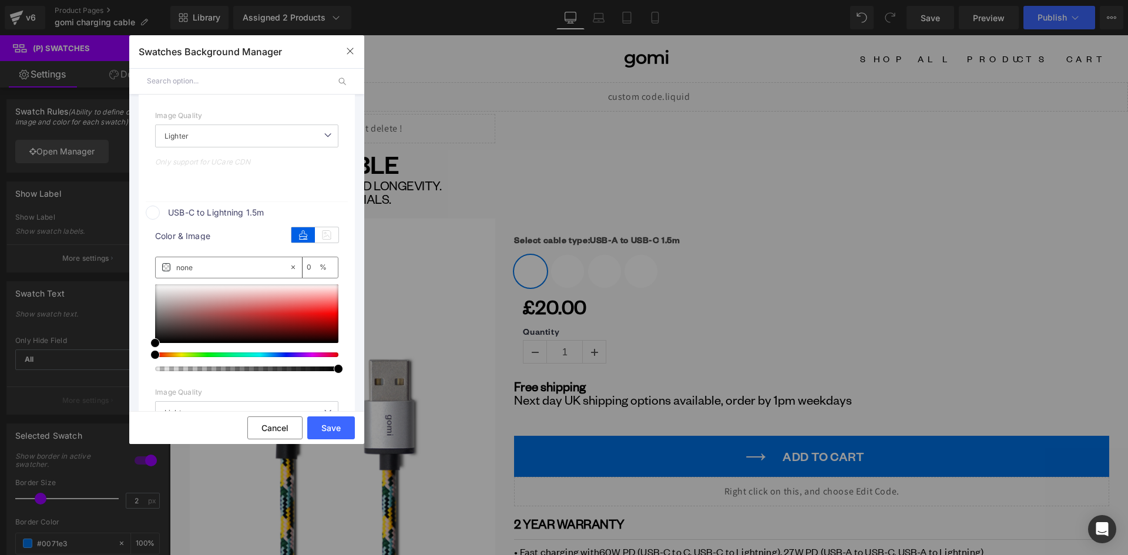
drag, startPoint x: 322, startPoint y: 233, endPoint x: 255, endPoint y: 267, distance: 75.2
click at [322, 234] on icon at bounding box center [327, 234] width 24 height 15
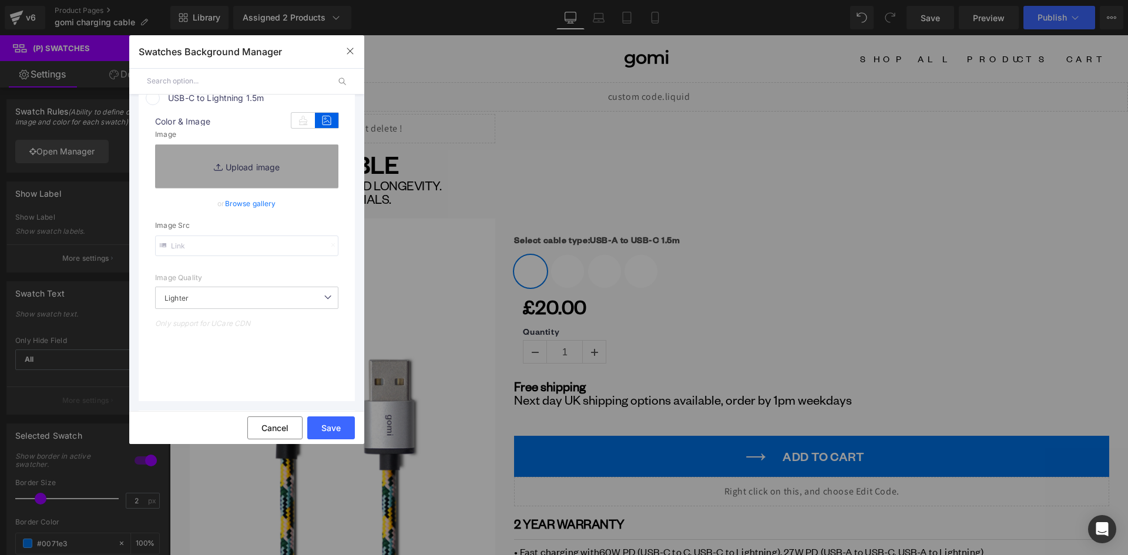
scroll to position [1058, 0]
click at [251, 244] on input "text" at bounding box center [246, 243] width 183 height 21
paste input "https://ucarecdn.com/47149ae8-30b5-4378-806c-b7721903616f/-/format/auto/-/previ…"
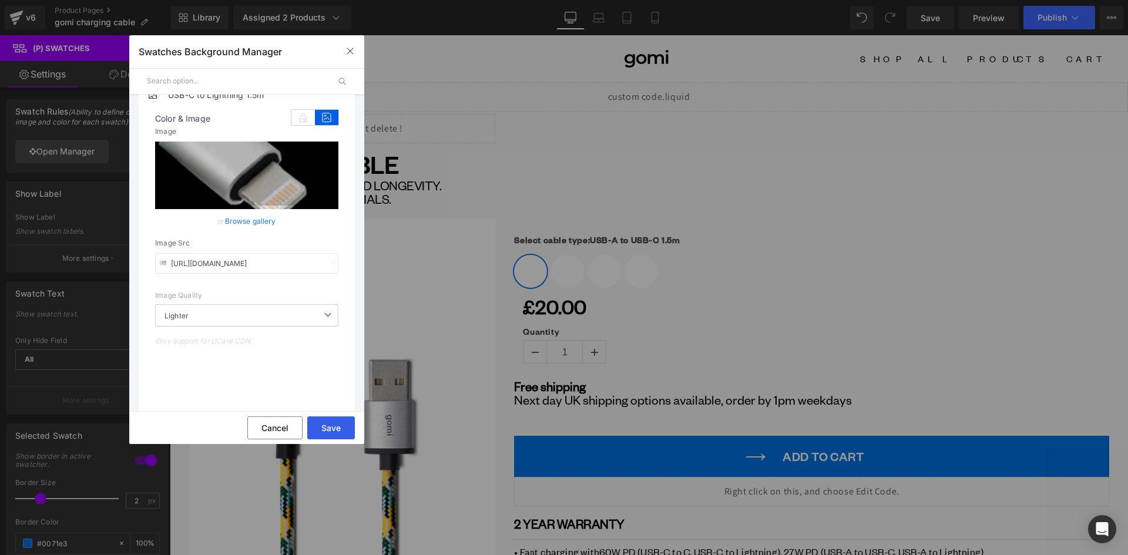
type input "https://ucarecdn.com/47149ae8-30b5-4378-806c-b7721903616f/-/format/auto/-/previ…"
drag, startPoint x: 330, startPoint y: 431, endPoint x: 167, endPoint y: 395, distance: 166.7
click at [330, 431] on button "Save" at bounding box center [331, 428] width 48 height 23
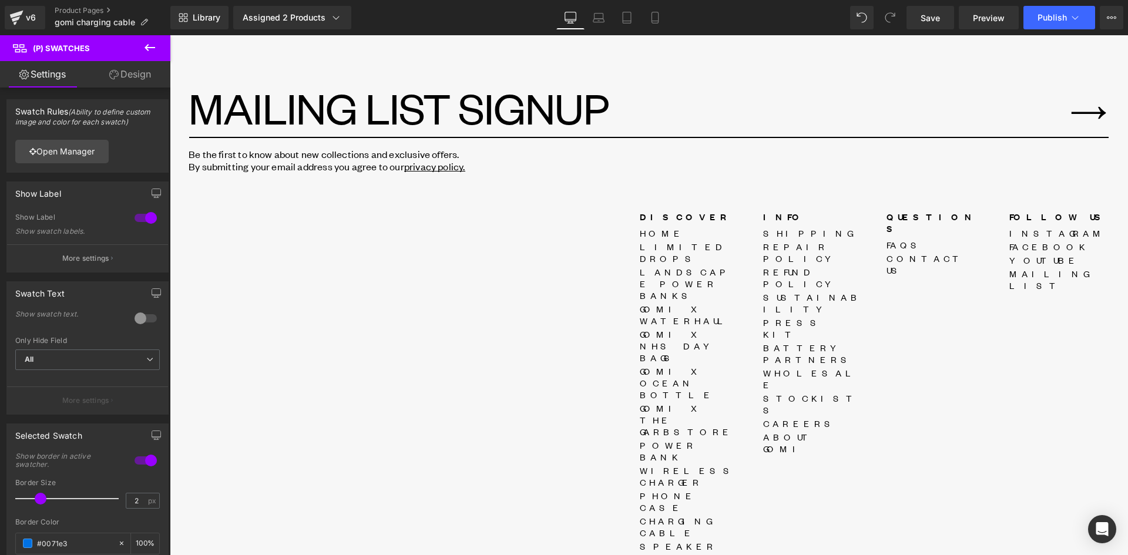
scroll to position [1058, 0]
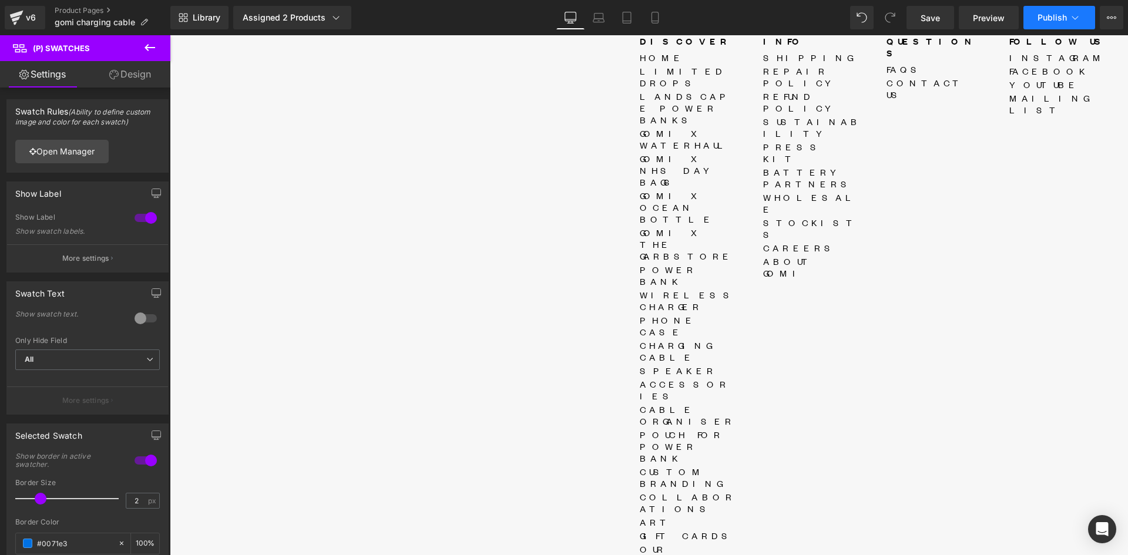
click at [1049, 16] on span "Publish" at bounding box center [1052, 17] width 29 height 9
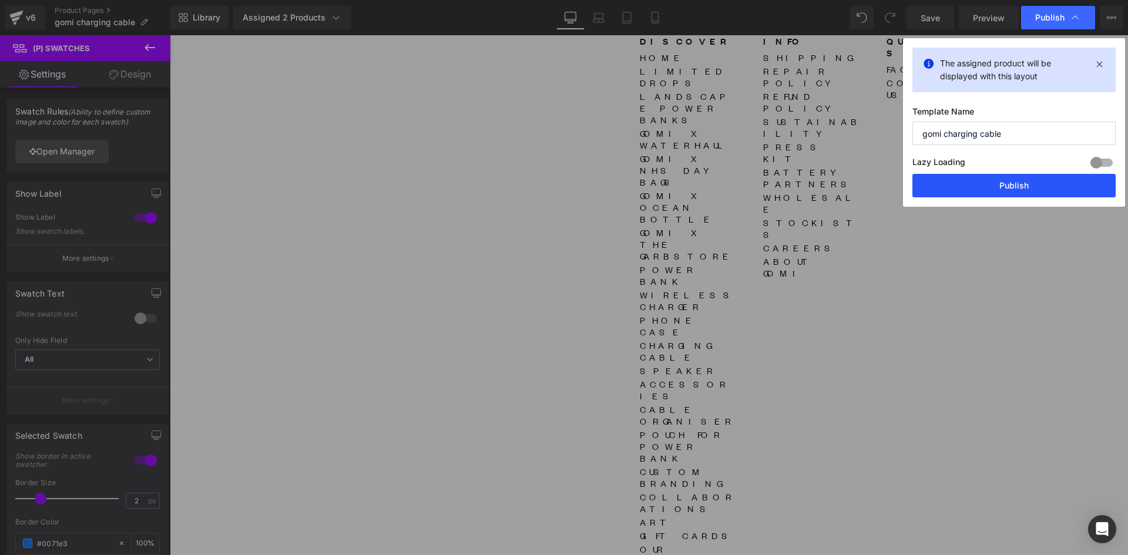
click at [1015, 186] on button "Publish" at bounding box center [1014, 186] width 203 height 24
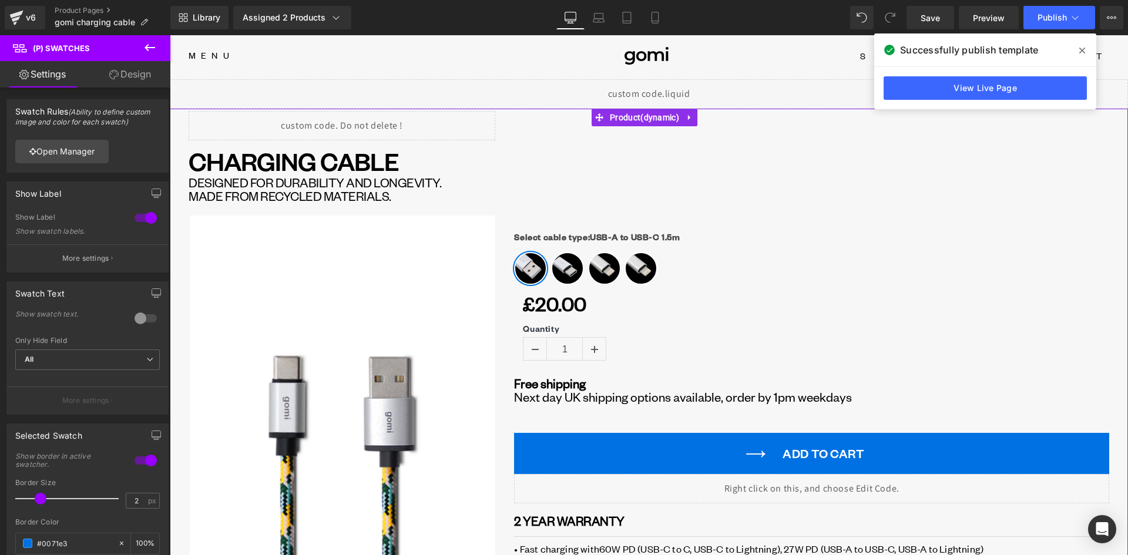
scroll to position [0, 0]
